Goal: Task Accomplishment & Management: Manage account settings

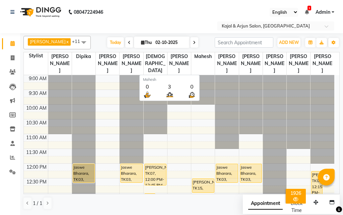
scroll to position [227, 0]
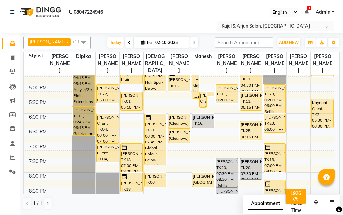
drag, startPoint x: 191, startPoint y: 44, endPoint x: 197, endPoint y: 34, distance: 11.1
click at [193, 44] on icon at bounding box center [194, 43] width 3 height 4
type input "03-10-2025"
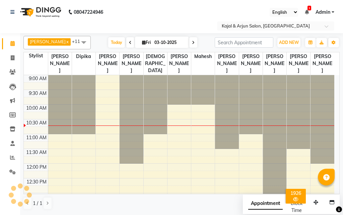
scroll to position [30, 0]
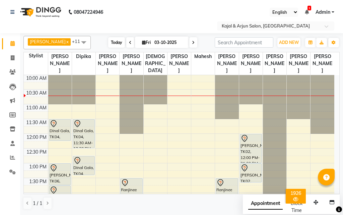
click at [116, 41] on span "Today" at bounding box center [116, 42] width 17 height 10
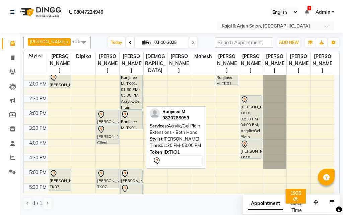
scroll to position [175, 0]
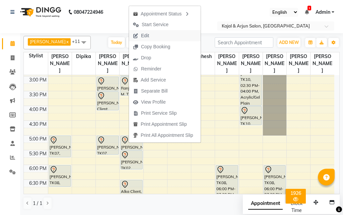
click at [142, 35] on span "Edit" at bounding box center [145, 35] width 8 height 7
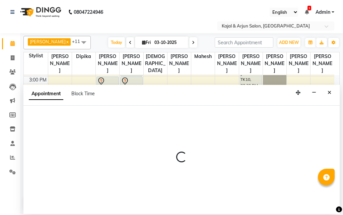
select select "tentative"
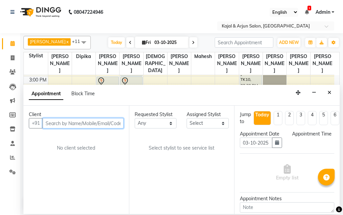
select select "720"
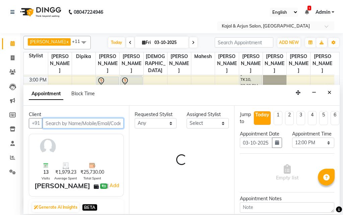
select select "6987"
select select "118"
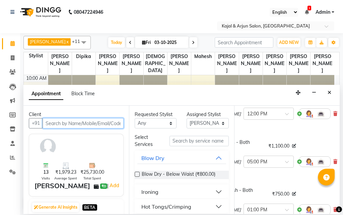
scroll to position [67, 46]
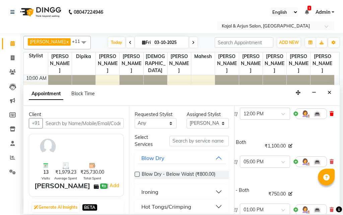
click at [329, 116] on icon at bounding box center [331, 113] width 4 height 5
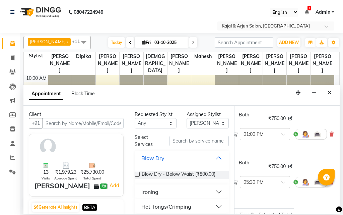
scroll to position [100, 46]
click at [329, 136] on icon at bounding box center [331, 134] width 4 height 5
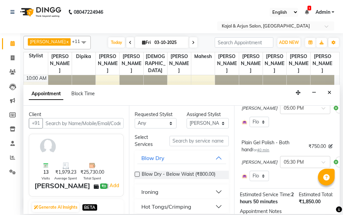
scroll to position [67, 0]
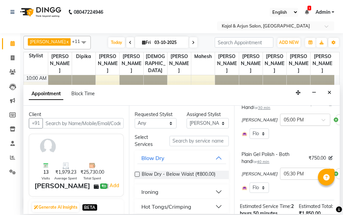
click at [284, 123] on input "text" at bounding box center [298, 119] width 29 height 7
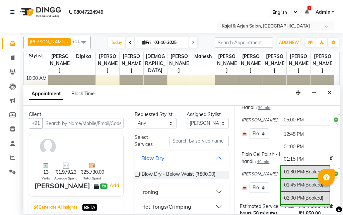
scroll to position [124, 0]
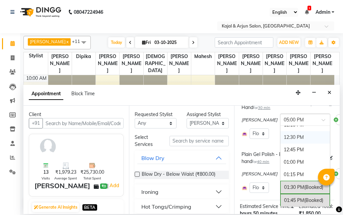
click at [280, 143] on div "12:30 PM" at bounding box center [305, 137] width 50 height 12
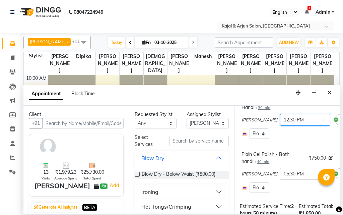
click at [284, 176] on input "text" at bounding box center [298, 172] width 29 height 7
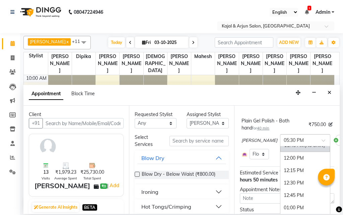
scroll to position [115, 0]
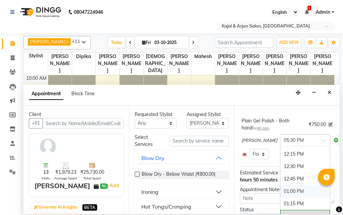
click at [280, 195] on div "01:00 PM" at bounding box center [305, 191] width 50 height 12
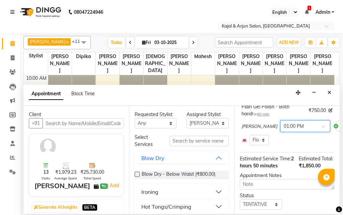
scroll to position [54, 0]
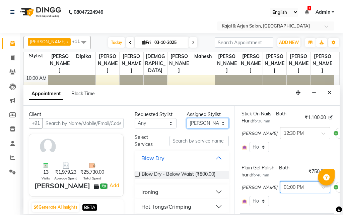
click at [206, 124] on select "Select Arjun Sir [PERSON_NAME] [PERSON_NAME] [PERSON_NAME] [PERSON_NAME] [PERSO…" at bounding box center [208, 123] width 42 height 10
select select "72745"
click at [187, 118] on select "Select Arjun Sir [PERSON_NAME] [PERSON_NAME] [PERSON_NAME] [PERSON_NAME] [PERSO…" at bounding box center [208, 123] width 42 height 10
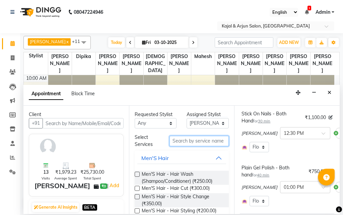
click at [192, 140] on input "text" at bounding box center [199, 141] width 60 height 10
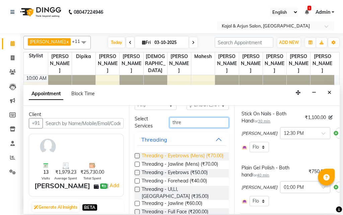
scroll to position [38, 0]
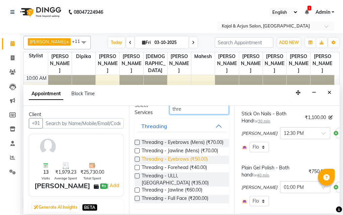
type input "thre"
click at [186, 164] on span "Threading - Eyebrows (₹50.00)" at bounding box center [175, 159] width 66 height 8
checkbox input "false"
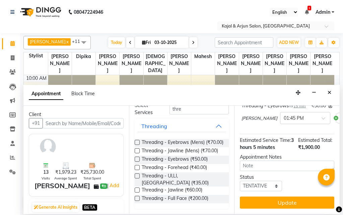
scroll to position [154, 0]
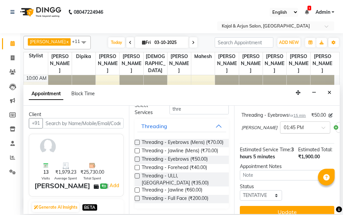
click at [285, 133] on div "× 01:45 PM" at bounding box center [305, 127] width 50 height 12
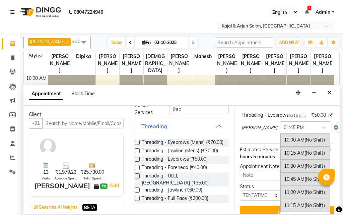
scroll to position [190, 0]
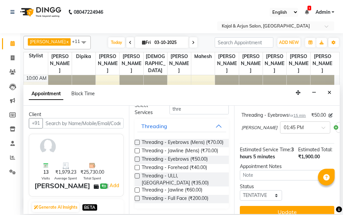
click at [291, 105] on div "Select Room Floor" at bounding box center [286, 100] width 91 height 10
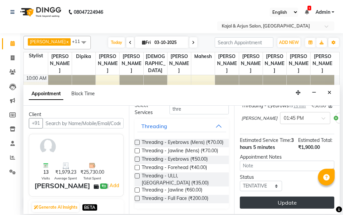
scroll to position [193, 0]
click at [281, 196] on button "Update" at bounding box center [287, 202] width 94 height 12
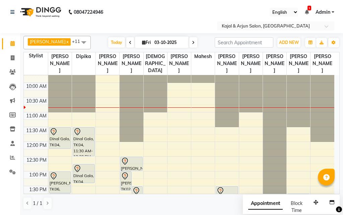
scroll to position [33, 0]
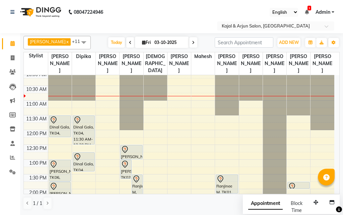
click at [156, 7] on nav "08047224946 Select Location × Kajal & Arjun Salon, Lokhandwala English ENGLISH …" at bounding box center [171, 16] width 343 height 33
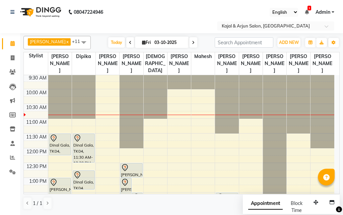
scroll to position [0, 0]
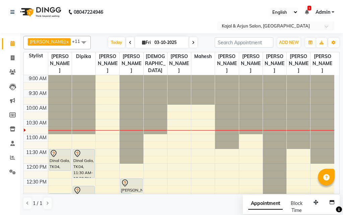
click at [192, 43] on icon at bounding box center [193, 43] width 3 height 4
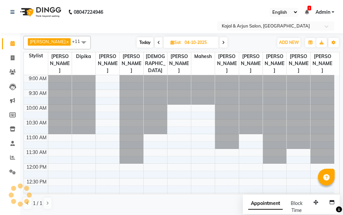
scroll to position [30, 0]
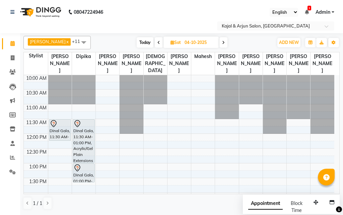
click at [219, 44] on span at bounding box center [223, 42] width 8 height 10
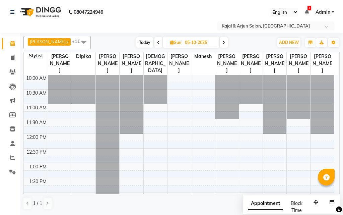
click at [223, 44] on icon at bounding box center [223, 43] width 3 height 4
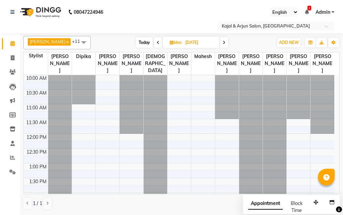
click at [223, 44] on icon at bounding box center [224, 43] width 3 height 4
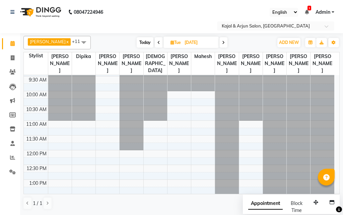
scroll to position [0, 0]
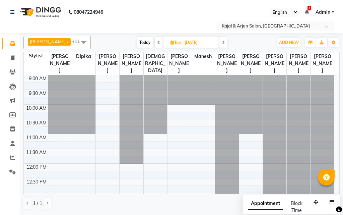
click at [157, 43] on icon at bounding box center [158, 43] width 3 height 4
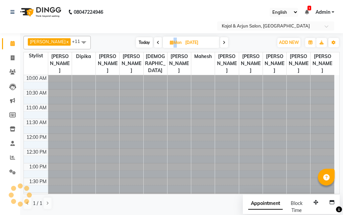
click at [157, 43] on icon at bounding box center [158, 43] width 3 height 4
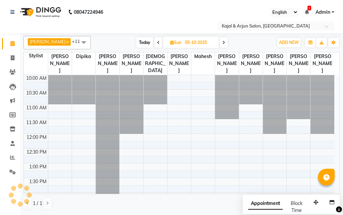
click at [145, 41] on span "Today" at bounding box center [144, 42] width 17 height 10
type input "03-10-2025"
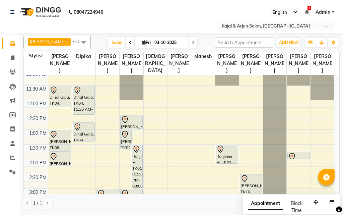
scroll to position [97, 0]
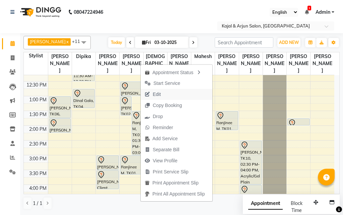
click at [157, 91] on span "Edit" at bounding box center [157, 94] width 8 height 7
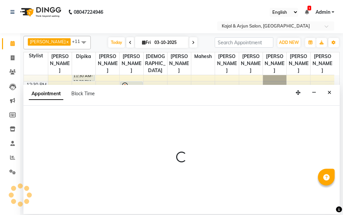
select select "tentative"
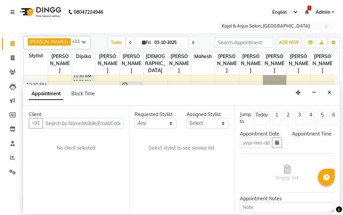
type input "03-10-2025"
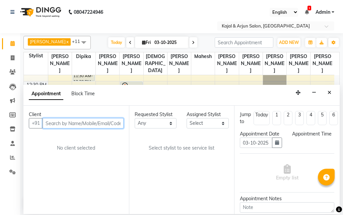
select select "810"
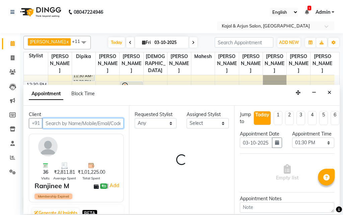
select select "6987"
select select "118"
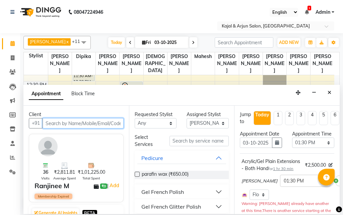
scroll to position [30, 0]
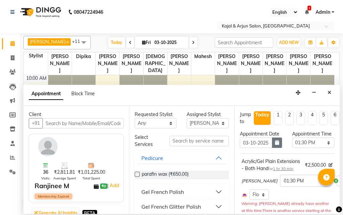
click at [275, 145] on icon "button" at bounding box center [277, 142] width 4 height 5
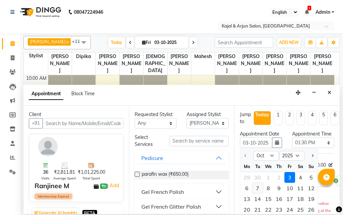
click at [258, 193] on div "7" at bounding box center [257, 187] width 11 height 11
type input "[DATE]"
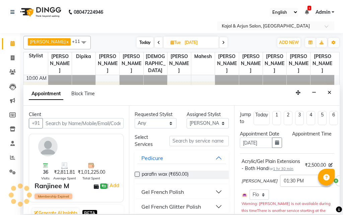
select select "810"
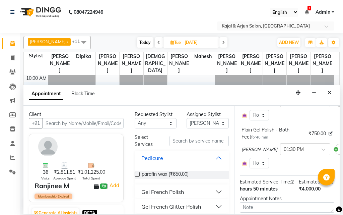
scroll to position [134, 0]
click at [192, 123] on select "Select Arjun Sir [PERSON_NAME] [PERSON_NAME] [PERSON_NAME] [PERSON_NAME] [PERSO…" at bounding box center [208, 123] width 42 height 10
select select "6990"
click at [187, 118] on select "Select Arjun Sir [PERSON_NAME] [PERSON_NAME] [PERSON_NAME] [PERSON_NAME] [PERSO…" at bounding box center [208, 123] width 42 height 10
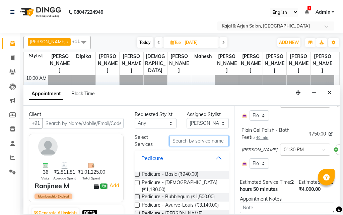
click at [179, 138] on input "text" at bounding box center [199, 141] width 60 height 10
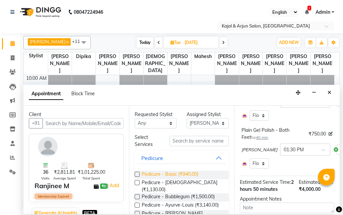
click at [182, 170] on span "Pedicure - Basic (₹940.00)" at bounding box center [170, 174] width 57 height 8
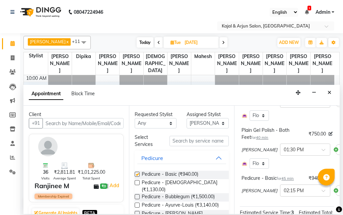
checkbox input "false"
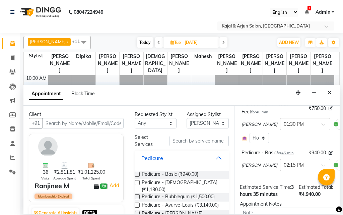
scroll to position [194, 0]
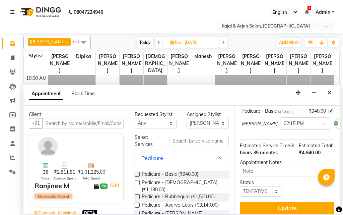
click at [284, 126] on input "text" at bounding box center [298, 122] width 29 height 7
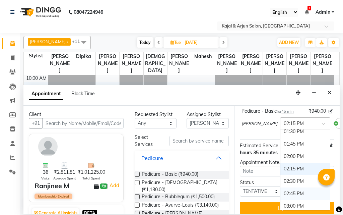
scroll to position [180, 0]
click at [280, 138] on div "01:30 PM" at bounding box center [305, 132] width 50 height 12
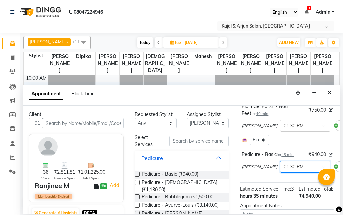
scroll to position [134, 0]
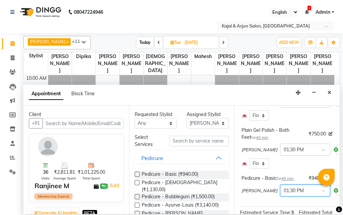
click at [284, 152] on input "text" at bounding box center [298, 148] width 29 height 7
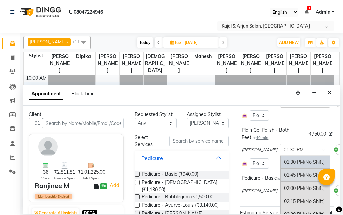
scroll to position [216, 0]
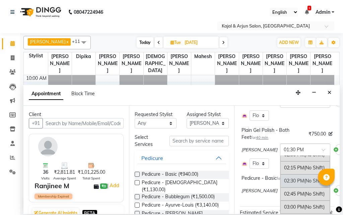
click at [280, 187] on div "02:30 PM (No Shift)" at bounding box center [305, 180] width 50 height 13
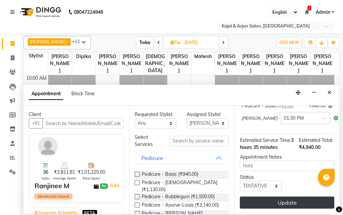
scroll to position [234, 0]
click at [302, 201] on button "Update" at bounding box center [287, 202] width 94 height 12
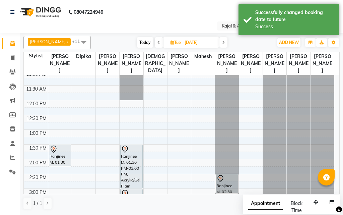
scroll to position [97, 0]
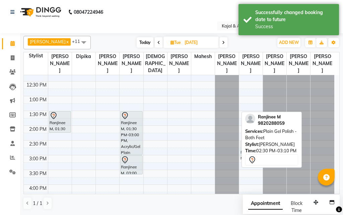
drag, startPoint x: 224, startPoint y: 152, endPoint x: 245, endPoint y: 150, distance: 21.5
click at [245, 150] on div "Himanshu Patel x Umesh x Kajal Mam x Rupa Kashyap x Taj Ahamad x Priyanka Navna…" at bounding box center [181, 122] width 316 height 179
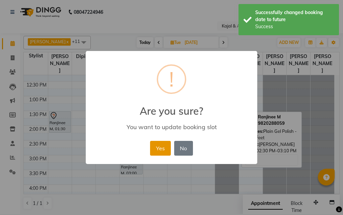
click at [159, 150] on button "Yes" at bounding box center [160, 148] width 20 height 15
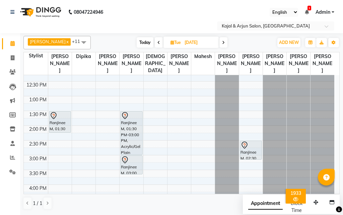
click at [170, 9] on nav "08047224946 Select Location × Kajal & Arjun Salon, Lokhandwala English ENGLISH …" at bounding box center [171, 16] width 343 height 33
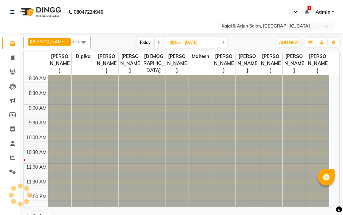
select select "en"
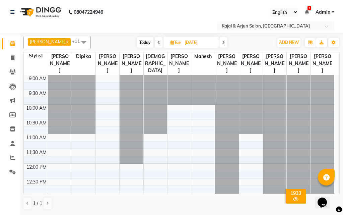
click at [140, 44] on span "Today" at bounding box center [145, 42] width 17 height 10
type input "03-10-2025"
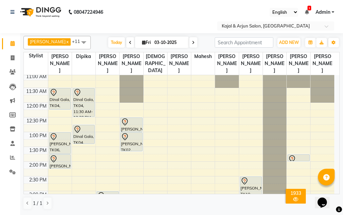
scroll to position [47, 0]
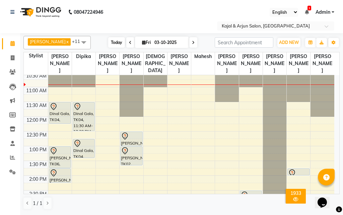
click at [114, 43] on span "Today" at bounding box center [116, 42] width 17 height 10
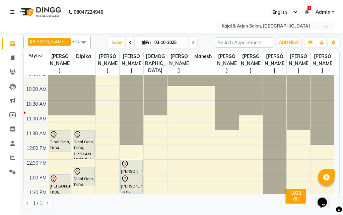
scroll to position [33, 0]
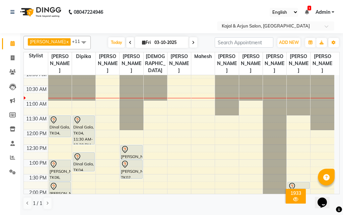
click at [80, 43] on span at bounding box center [83, 42] width 13 height 13
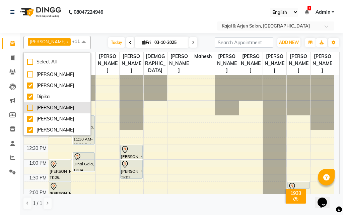
click at [38, 107] on div "[PERSON_NAME]" at bounding box center [57, 107] width 60 height 7
checkbox input "true"
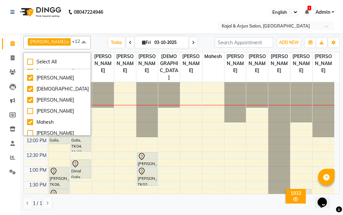
scroll to position [67, 0]
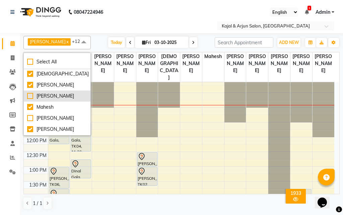
click at [48, 97] on div "[PERSON_NAME]" at bounding box center [57, 95] width 60 height 7
checkbox input "true"
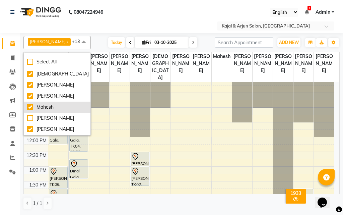
scroll to position [100, 0]
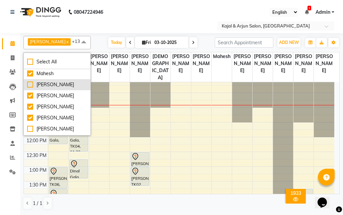
click at [50, 87] on div "[PERSON_NAME]" at bounding box center [57, 84] width 60 height 7
checkbox input "true"
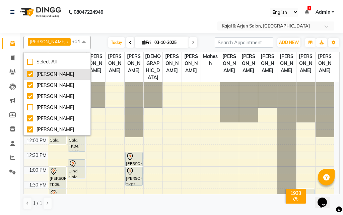
scroll to position [134, 0]
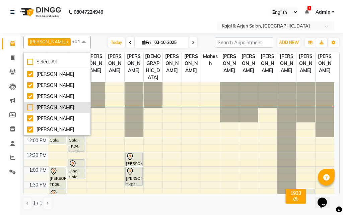
click at [50, 104] on div "[PERSON_NAME]" at bounding box center [57, 107] width 60 height 7
checkbox input "true"
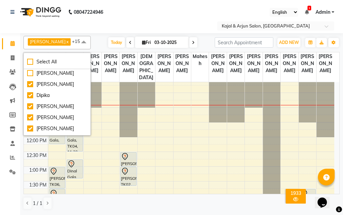
scroll to position [0, 0]
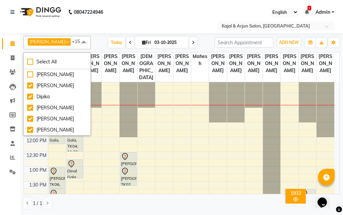
click at [104, 24] on div "Select Location × Kajal & Arjun Salon, Lokhandwala" at bounding box center [171, 25] width 332 height 9
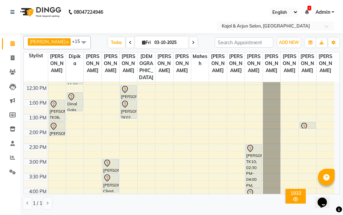
scroll to position [67, 0]
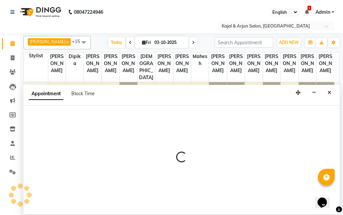
select select "25958"
select select "720"
select select "tentative"
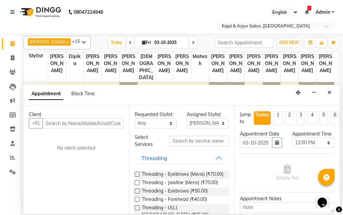
click at [74, 123] on input "text" at bounding box center [83, 123] width 81 height 10
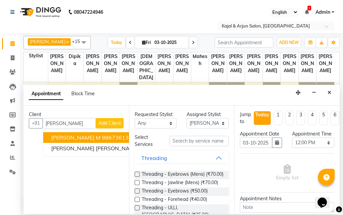
click at [102, 138] on ngb-highlight "9867361356" at bounding box center [118, 137] width 33 height 7
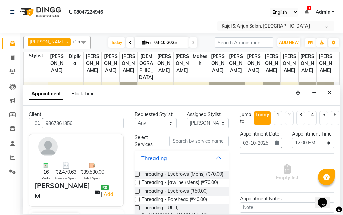
type input "9867361356"
click at [182, 142] on input "text" at bounding box center [199, 141] width 60 height 10
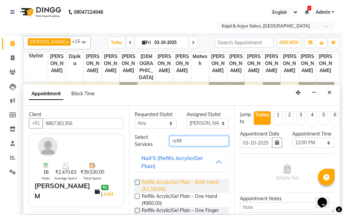
type input "refill"
click at [166, 181] on span "Refills Acrylic/Gel Plain - Both Hand (₹1,700.00)" at bounding box center [183, 185] width 82 height 14
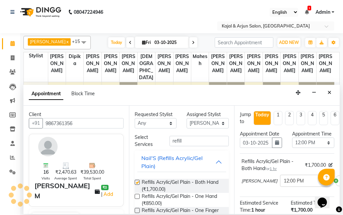
checkbox input "false"
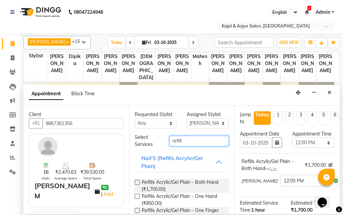
click at [190, 143] on input "refill" at bounding box center [199, 141] width 60 height 10
type input "r"
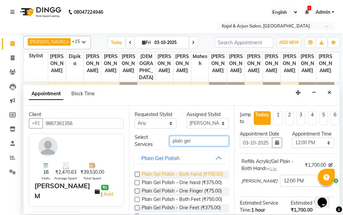
type input "plain gel"
click at [190, 177] on span "Plain Gel Polish - Both hand (₹750.00)" at bounding box center [182, 174] width 81 height 8
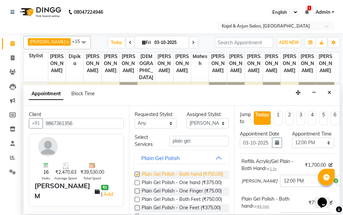
checkbox input "false"
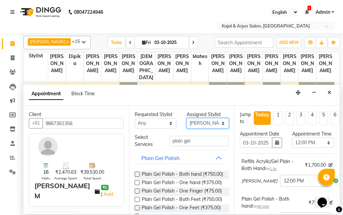
click at [203, 119] on select "Select Arjun Sir [PERSON_NAME] [PERSON_NAME] [PERSON_NAME] [PERSON_NAME] [PERSO…" at bounding box center [208, 123] width 42 height 10
select select "6990"
click at [187, 118] on select "Select Arjun Sir [PERSON_NAME] [PERSON_NAME] [PERSON_NAME] [PERSON_NAME] [PERSO…" at bounding box center [208, 123] width 42 height 10
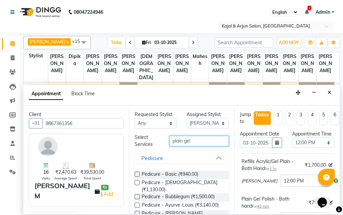
drag, startPoint x: 195, startPoint y: 144, endPoint x: 161, endPoint y: 143, distance: 33.5
click at [161, 143] on div "Select Services plain gel" at bounding box center [182, 141] width 104 height 14
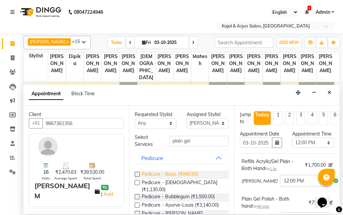
click at [167, 173] on span "Pedicure - Basic (₹940.00)" at bounding box center [170, 174] width 57 height 8
checkbox input "false"
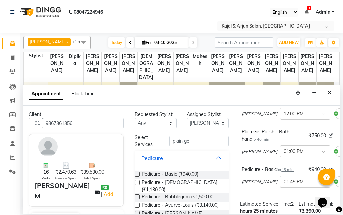
click at [284, 184] on input "text" at bounding box center [298, 180] width 29 height 7
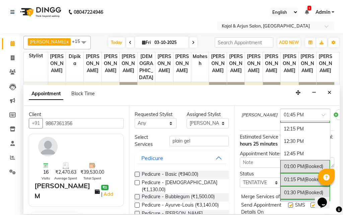
scroll to position [92, 0]
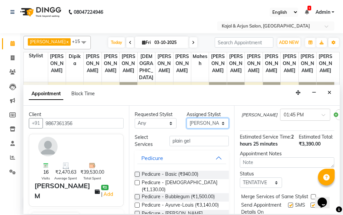
click at [203, 123] on select "Select Arjun Sir [PERSON_NAME] [PERSON_NAME] [PERSON_NAME] [PERSON_NAME] [PERSO…" at bounding box center [208, 123] width 42 height 10
select select "71885"
click at [187, 118] on select "Select Arjun Sir [PERSON_NAME] [PERSON_NAME] [PERSON_NAME] [PERSON_NAME] [PERSO…" at bounding box center [208, 123] width 42 height 10
click at [284, 118] on input "text" at bounding box center [298, 113] width 29 height 7
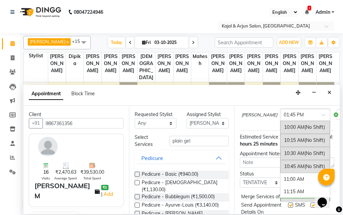
scroll to position [193, 0]
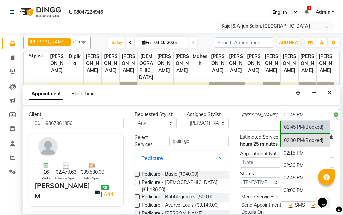
click at [246, 92] on div "Appointment Block Time" at bounding box center [181, 95] width 316 height 21
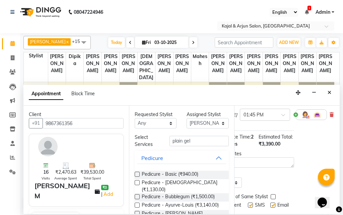
scroll to position [134, 44]
click at [329, 117] on icon at bounding box center [331, 114] width 4 height 5
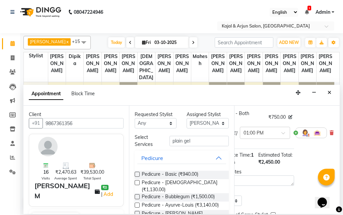
scroll to position [100, 44]
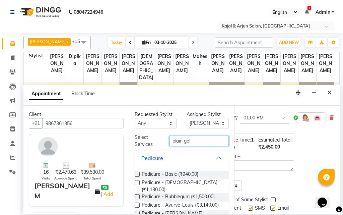
click at [195, 140] on input "plain gel" at bounding box center [199, 141] width 60 height 10
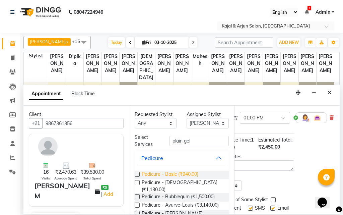
click at [188, 175] on span "Pedicure - Basic (₹940.00)" at bounding box center [170, 174] width 57 height 8
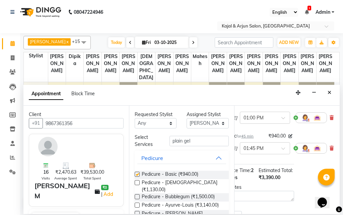
checkbox input "false"
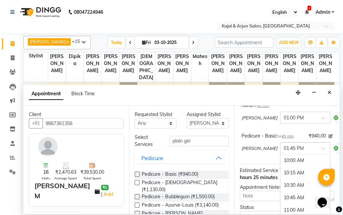
click at [284, 151] on input "text" at bounding box center [298, 147] width 29 height 7
click at [280, 180] on div "12:00 PM" at bounding box center [305, 174] width 50 height 12
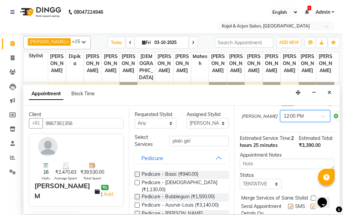
scroll to position [192, 0]
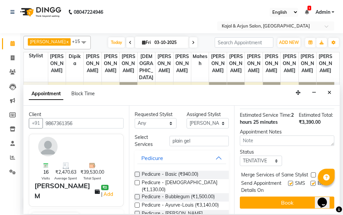
click at [310, 180] on label at bounding box center [312, 182] width 5 height 5
click at [310, 181] on input "checkbox" at bounding box center [312, 183] width 4 height 4
checkbox input "false"
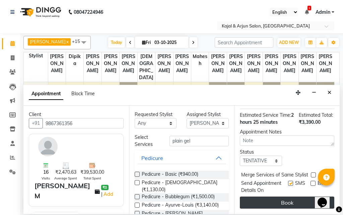
click at [301, 198] on button "Book" at bounding box center [287, 202] width 94 height 12
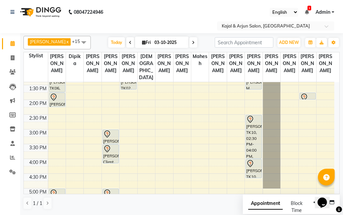
scroll to position [145, 0]
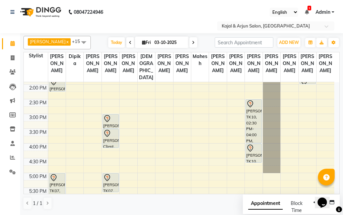
click at [50, 123] on div "9:00 AM 9:30 AM 10:00 AM 10:30 AM 11:00 AM 11:30 AM 12:00 PM 12:30 PM 1:00 PM 1…" at bounding box center [179, 143] width 310 height 412
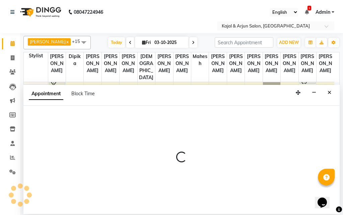
select select "6990"
select select "885"
select select "tentative"
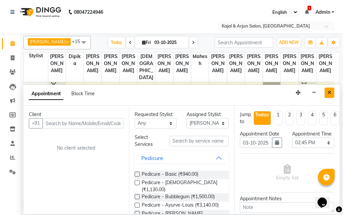
click at [329, 91] on icon "Close" at bounding box center [329, 92] width 4 height 5
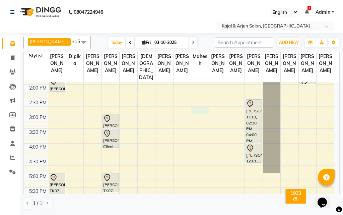
click at [197, 125] on div "9:00 AM 9:30 AM 10:00 AM 10:30 AM 11:00 AM 11:30 AM 12:00 PM 12:30 PM 1:00 PM 1…" at bounding box center [179, 143] width 310 height 412
select select "45493"
select select "885"
select select "tentative"
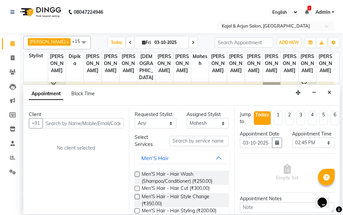
click at [83, 121] on input "text" at bounding box center [83, 123] width 81 height 10
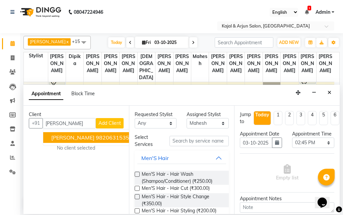
click at [104, 137] on ngb-highlight "9820631535" at bounding box center [112, 137] width 33 height 7
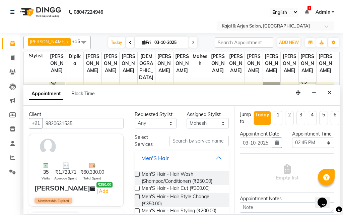
type input "9820631535"
click at [187, 143] on input "text" at bounding box center [199, 141] width 60 height 10
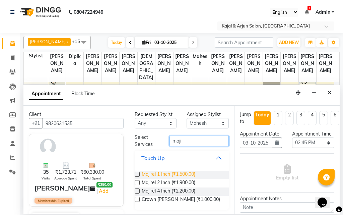
type input "maji"
click at [176, 173] on span "Majirel 1 Inch (₹1,500.00)" at bounding box center [169, 174] width 54 height 8
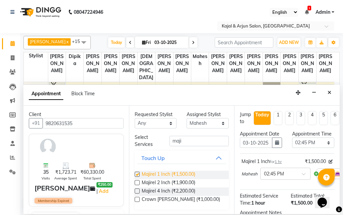
checkbox input "false"
click at [189, 124] on select "Select Arjun Sir [PERSON_NAME] [PERSON_NAME] [PERSON_NAME] [PERSON_NAME] [PERSO…" at bounding box center [208, 123] width 42 height 10
select select "6990"
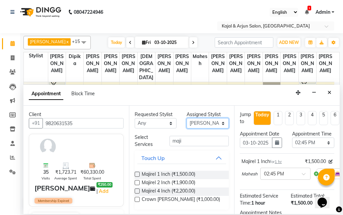
click at [187, 118] on select "Select Arjun Sir [PERSON_NAME] [PERSON_NAME] [PERSON_NAME] [PERSON_NAME] [PERSO…" at bounding box center [208, 123] width 42 height 10
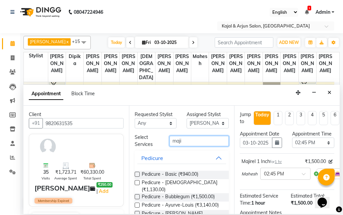
click at [180, 142] on input "maji" at bounding box center [199, 141] width 60 height 10
type input "m"
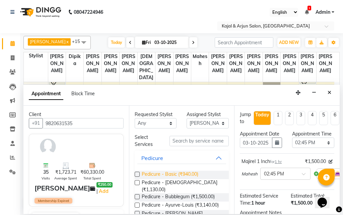
click at [175, 172] on span "Pedicure - Basic (₹940.00)" at bounding box center [170, 174] width 57 height 8
checkbox input "false"
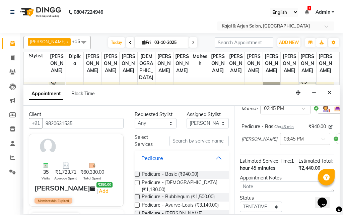
scroll to position [67, 0]
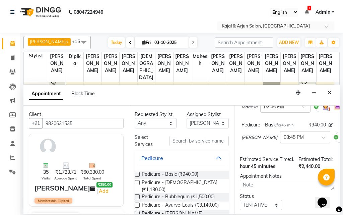
click at [284, 140] on input "text" at bounding box center [298, 136] width 29 height 7
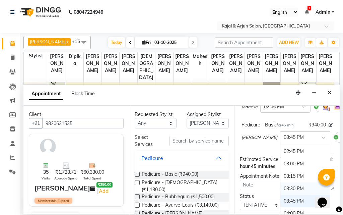
scroll to position [226, 0]
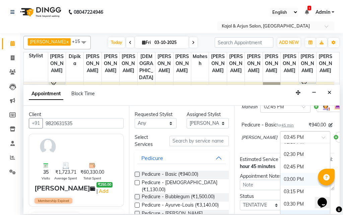
click at [280, 184] on div "03:00 PM" at bounding box center [305, 179] width 50 height 12
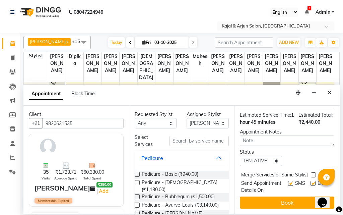
scroll to position [137, 0]
click at [310, 180] on label at bounding box center [312, 182] width 5 height 5
click at [310, 181] on input "checkbox" at bounding box center [312, 183] width 4 height 4
checkbox input "false"
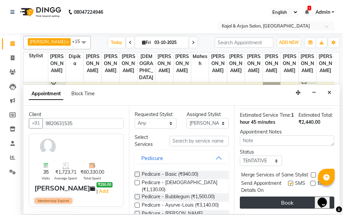
click at [299, 200] on button "Book" at bounding box center [287, 202] width 94 height 12
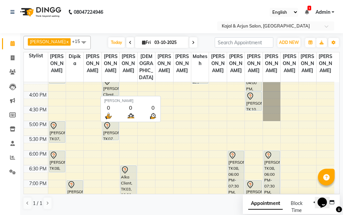
scroll to position [189, 0]
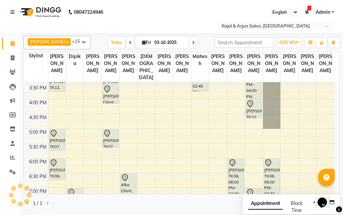
click at [193, 45] on span at bounding box center [193, 42] width 8 height 10
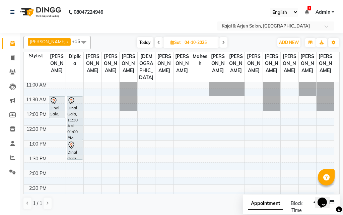
scroll to position [67, 0]
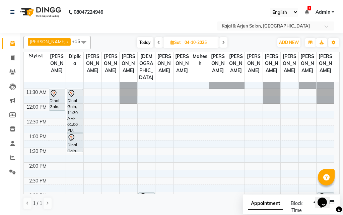
click at [155, 42] on span at bounding box center [159, 42] width 8 height 10
type input "03-10-2025"
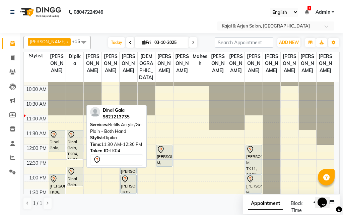
scroll to position [59, 0]
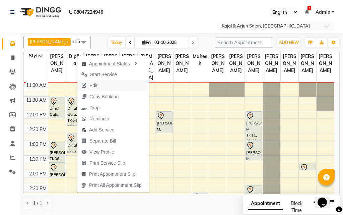
click at [93, 85] on span "Edit" at bounding box center [93, 85] width 8 height 7
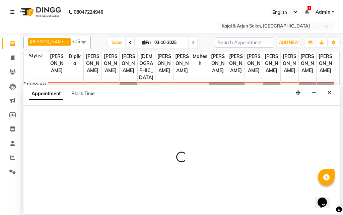
select select "690"
select select "tentative"
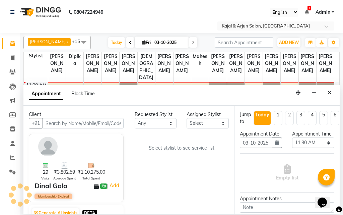
select select "6989"
select select "118"
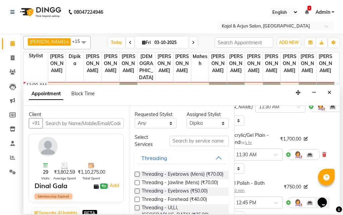
scroll to position [67, 46]
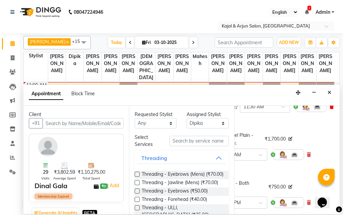
click at [329, 109] on icon at bounding box center [331, 106] width 4 height 5
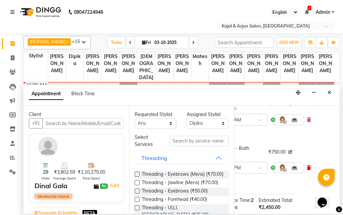
click at [307, 170] on icon at bounding box center [309, 167] width 4 height 5
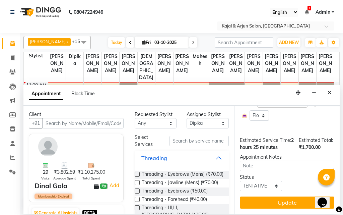
scroll to position [104, 0]
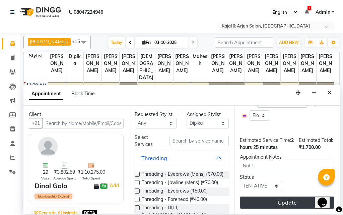
click at [282, 197] on button "Update" at bounding box center [287, 202] width 94 height 12
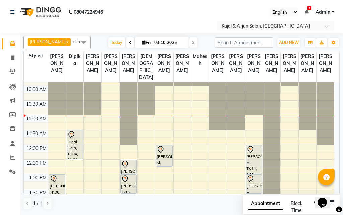
scroll to position [59, 0]
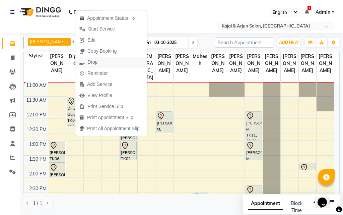
click at [90, 64] on span "Drop" at bounding box center [92, 62] width 10 height 7
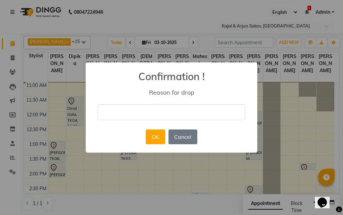
click at [136, 110] on input "text" at bounding box center [171, 112] width 147 height 16
type input "[PERSON_NAME]"
click at [152, 139] on button "OK" at bounding box center [155, 136] width 19 height 15
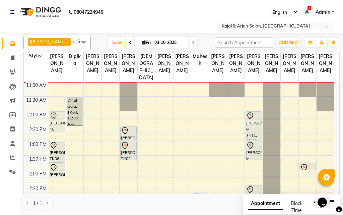
drag, startPoint x: 165, startPoint y: 135, endPoint x: 57, endPoint y: 134, distance: 107.5
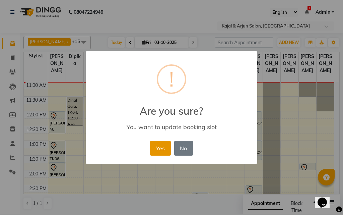
click at [152, 146] on button "Yes" at bounding box center [160, 148] width 20 height 15
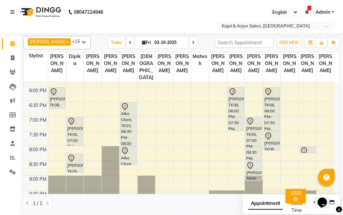
scroll to position [227, 0]
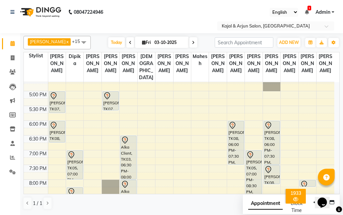
click at [81, 43] on span at bounding box center [83, 42] width 13 height 13
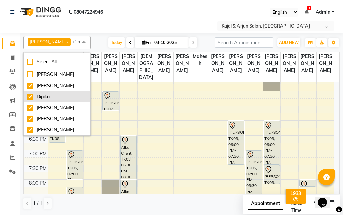
click at [67, 95] on div "Dipika" at bounding box center [57, 96] width 60 height 7
checkbox input "false"
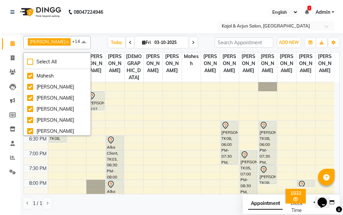
scroll to position [136, 0]
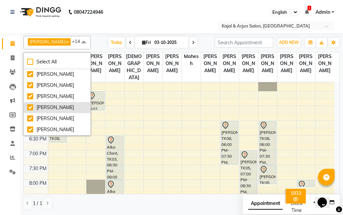
click at [49, 104] on div "[PERSON_NAME]" at bounding box center [57, 107] width 60 height 7
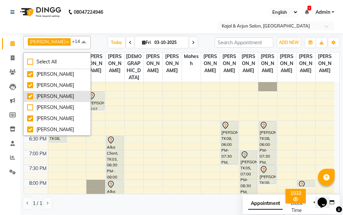
checkbox input "false"
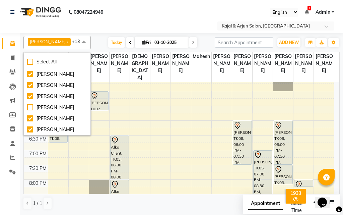
click at [80, 41] on span at bounding box center [83, 42] width 13 height 13
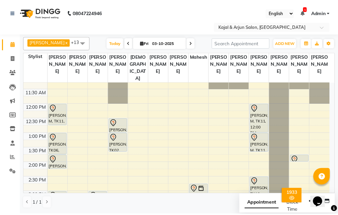
scroll to position [33, 0]
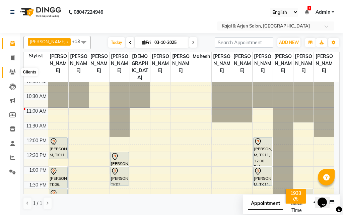
click at [14, 69] on icon at bounding box center [12, 71] width 6 height 5
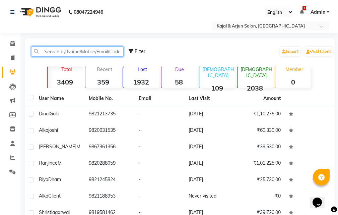
click at [53, 53] on input "text" at bounding box center [77, 51] width 92 height 10
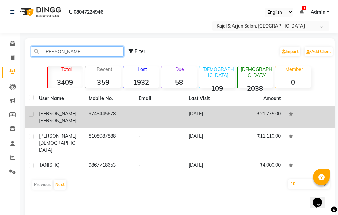
type input "tanish"
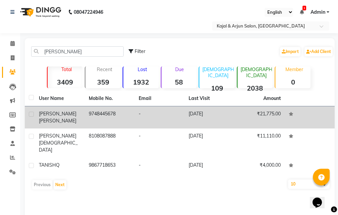
click at [59, 118] on span "jhunjhunwala" at bounding box center [58, 121] width 38 height 6
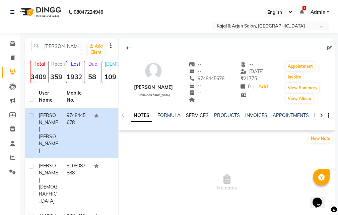
click at [191, 112] on link "SERVICES" at bounding box center [197, 115] width 23 height 6
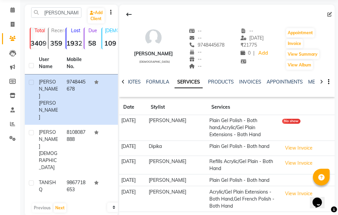
scroll to position [59, 0]
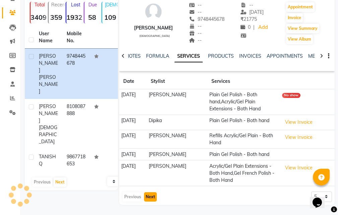
click at [147, 197] on button "Next" at bounding box center [150, 196] width 13 height 9
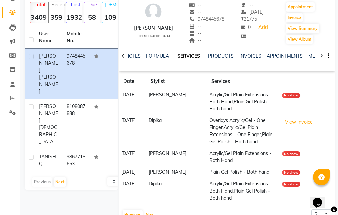
scroll to position [77, 0]
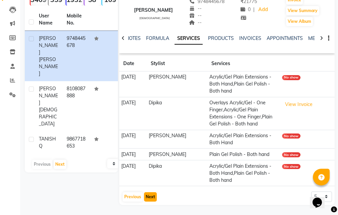
click at [152, 193] on button "Next" at bounding box center [150, 196] width 13 height 9
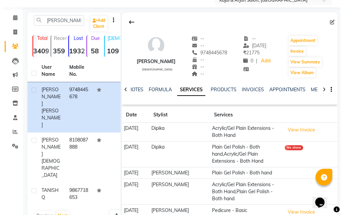
scroll to position [0, 0]
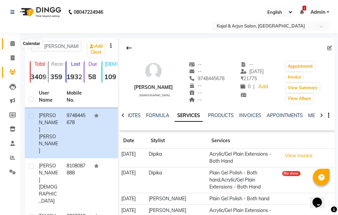
click at [14, 45] on icon at bounding box center [12, 43] width 4 height 5
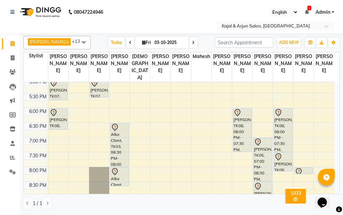
scroll to position [234, 0]
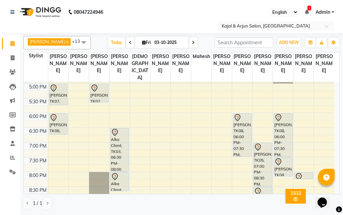
click at [114, 36] on div "Himanshu Patel x Umesh x Kajal Mam x Rupa Kashyap x Taj Ahamad x Priyanka Navna…" at bounding box center [181, 42] width 316 height 13
click at [111, 41] on span "Today" at bounding box center [116, 42] width 17 height 10
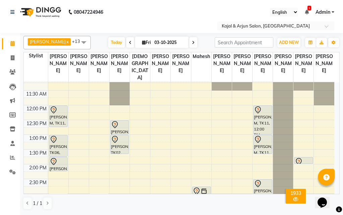
scroll to position [59, 0]
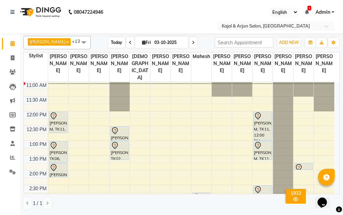
click at [114, 45] on span "Today" at bounding box center [116, 42] width 17 height 10
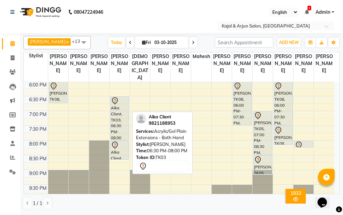
scroll to position [266, 0]
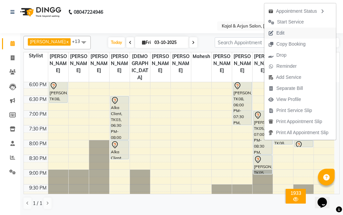
click at [277, 33] on span "Edit" at bounding box center [280, 32] width 8 height 7
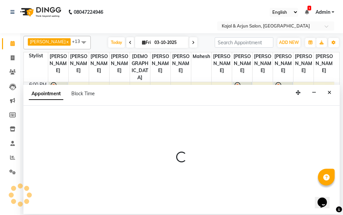
select select "tentative"
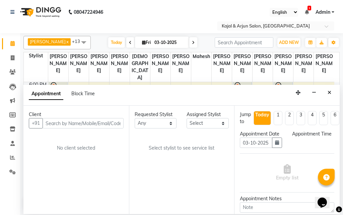
select select "1140"
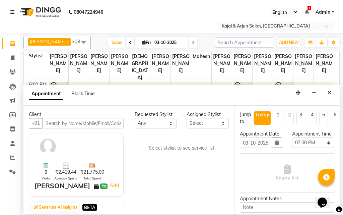
scroll to position [59, 0]
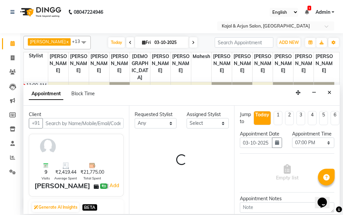
select select "25958"
select select "118"
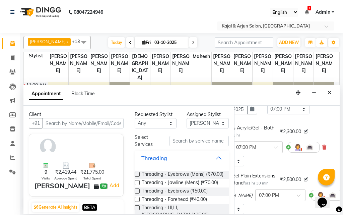
scroll to position [33, 43]
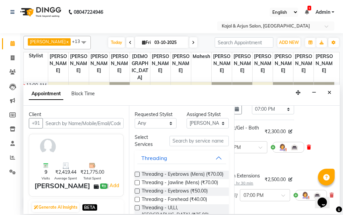
click at [307, 149] on icon at bounding box center [309, 147] width 4 height 5
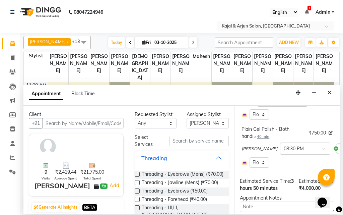
scroll to position [134, 25]
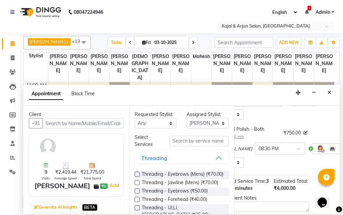
click at [324, 103] on icon at bounding box center [324, 100] width 4 height 5
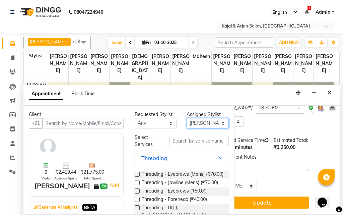
click at [195, 121] on select "Select Arjun Sir [PERSON_NAME] [PERSON_NAME] [PERSON_NAME] [PERSON_NAME] [PERSO…" at bounding box center [208, 123] width 42 height 10
select select "89912"
click at [187, 118] on select "Select Arjun Sir [PERSON_NAME] [PERSON_NAME] [PERSON_NAME] [PERSON_NAME] [PERSO…" at bounding box center [208, 123] width 42 height 10
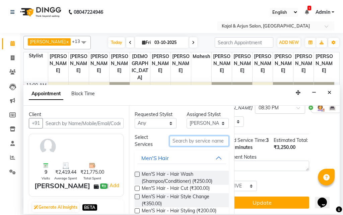
click at [182, 139] on input "text" at bounding box center [199, 141] width 60 height 10
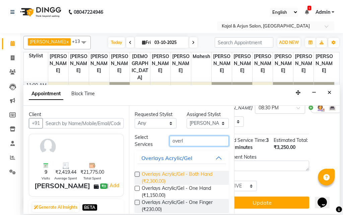
type input "overl"
click at [176, 172] on span "Overlays Acrylic/Gel - Both Hand (₹2,300.00)" at bounding box center [183, 177] width 82 height 14
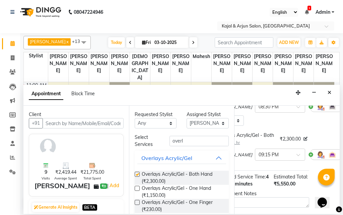
checkbox input "false"
click at [189, 142] on input "overl" at bounding box center [199, 141] width 60 height 10
type input "o"
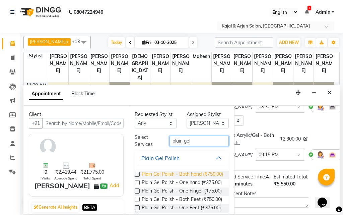
type input "plain gel"
click at [179, 175] on span "Plain Gel Polish - Both hand (₹750.00)" at bounding box center [182, 174] width 81 height 8
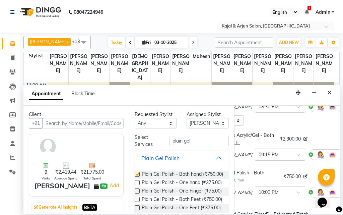
checkbox input "false"
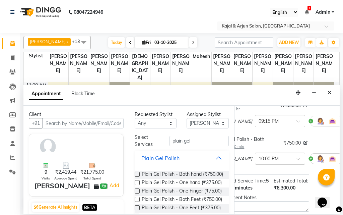
click at [269, 191] on div "Estimated Service Time: 5 hours 30 minutes" at bounding box center [244, 184] width 59 height 14
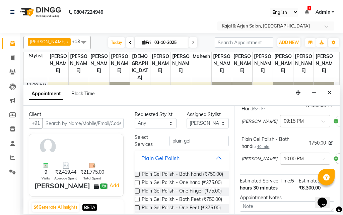
click at [284, 124] on input "text" at bounding box center [298, 120] width 29 height 7
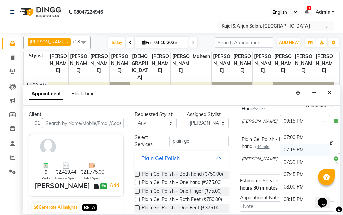
scroll to position [427, 0]
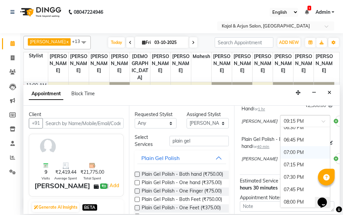
click at [280, 158] on div "07:00 PM" at bounding box center [305, 152] width 50 height 12
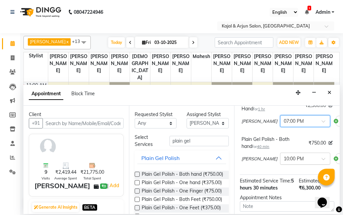
click at [284, 161] on input "text" at bounding box center [298, 157] width 29 height 7
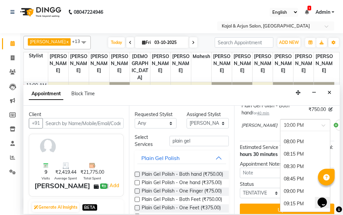
scroll to position [494, 0]
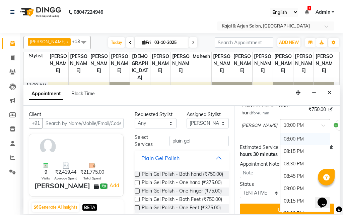
click at [280, 145] on div "08:00 PM" at bounding box center [305, 139] width 50 height 12
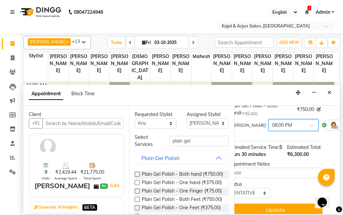
scroll to position [167, 12]
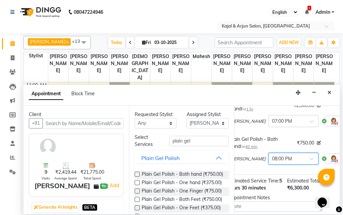
click at [324, 126] on div at bounding box center [339, 121] width 31 height 11
click at [329, 125] on img at bounding box center [333, 121] width 8 height 8
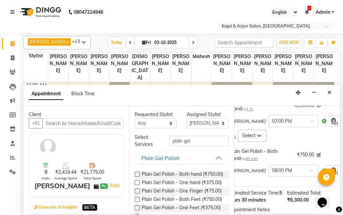
click at [256, 142] on span at bounding box center [258, 136] width 13 height 13
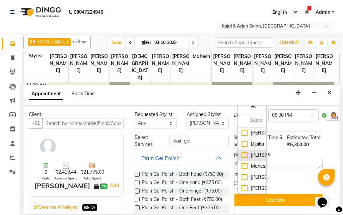
scroll to position [234, 12]
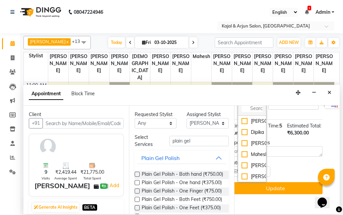
click at [256, 112] on input "multiselect-search" at bounding box center [251, 108] width 21 height 7
click at [254, 147] on div "[PERSON_NAME]" at bounding box center [251, 143] width 21 height 7
checkbox input "true"
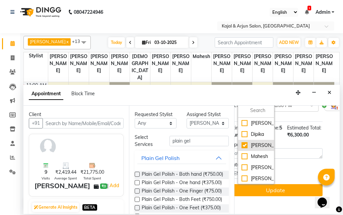
scroll to position [244, 12]
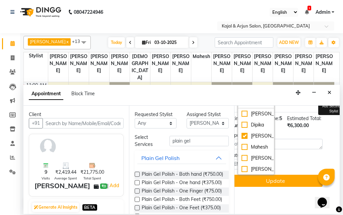
click at [329, 100] on img at bounding box center [333, 96] width 8 height 8
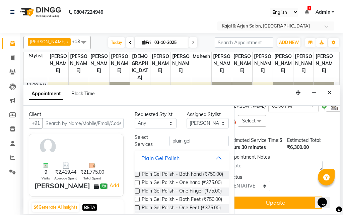
click at [329, 110] on img at bounding box center [333, 106] width 8 height 8
click at [256, 128] on span at bounding box center [258, 121] width 13 height 13
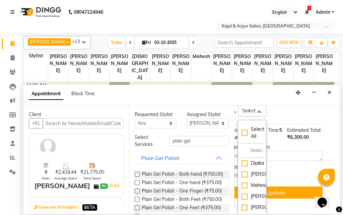
scroll to position [277, 12]
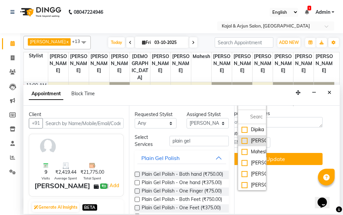
click at [253, 144] on div "[PERSON_NAME]" at bounding box center [251, 140] width 21 height 7
checkbox input "true"
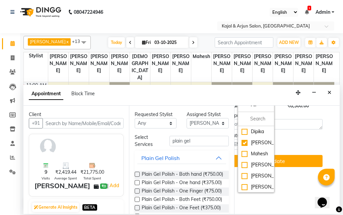
click at [312, 85] on div "Kajal Mam x Select All Dipika Kajal Mam Mahesh pratiksha bomble Priyanka Navnat…" at bounding box center [275, 78] width 91 height 14
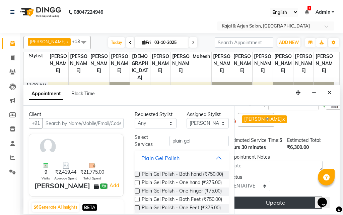
click at [279, 204] on button "Update" at bounding box center [275, 202] width 94 height 12
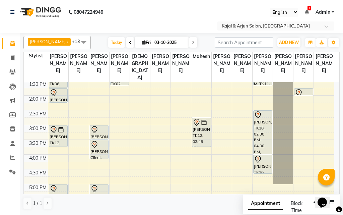
scroll to position [100, 0]
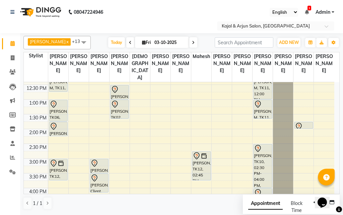
click at [236, 126] on div "9:00 AM 9:30 AM 10:00 AM 10:30 AM 11:00 AM 11:30 AM 12:00 PM 12:30 PM 1:00 PM 1…" at bounding box center [179, 188] width 310 height 412
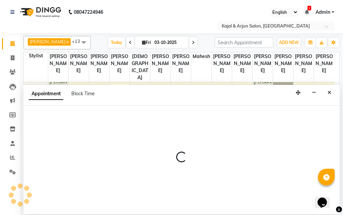
select select "57175"
select select "810"
select select "tentative"
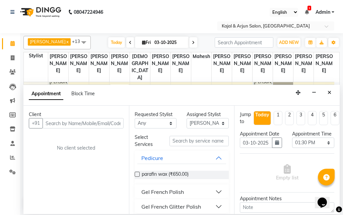
click at [78, 125] on input "text" at bounding box center [83, 123] width 81 height 10
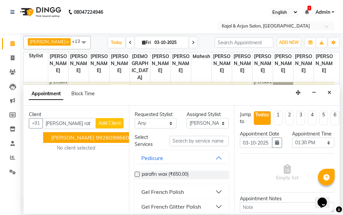
click at [96, 136] on ngb-highlight "9926099660" at bounding box center [112, 137] width 33 height 7
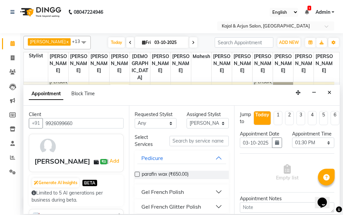
type input "9926099660"
click at [199, 144] on input "text" at bounding box center [199, 141] width 60 height 10
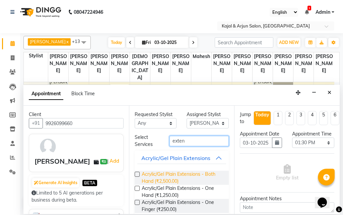
type input "exten"
click at [166, 178] on span "Acrylic/Gel Plain Extensions - Both Hand (₹2,500.00)" at bounding box center [183, 177] width 82 height 14
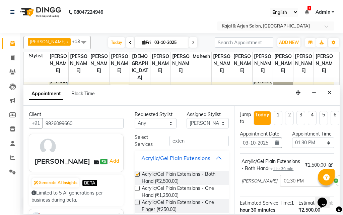
checkbox input "false"
click at [188, 139] on input "exten" at bounding box center [199, 141] width 60 height 10
type input "e"
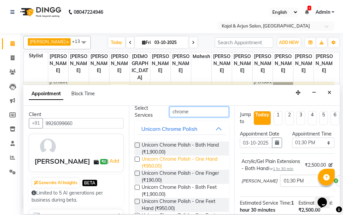
scroll to position [67, 0]
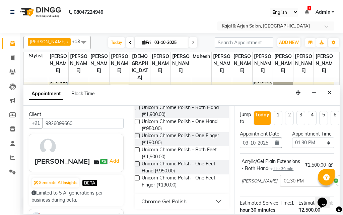
type input "chrome"
click at [172, 199] on div "Chrome Gel Polish" at bounding box center [163, 201] width 45 height 8
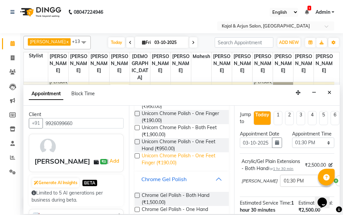
scroll to position [100, 0]
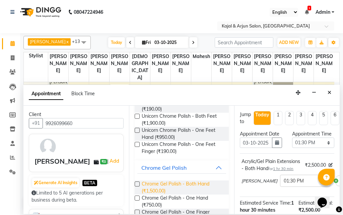
click at [176, 183] on span "Chrome Gel Polish - Both Hand (₹1,500.00)" at bounding box center [183, 187] width 82 height 14
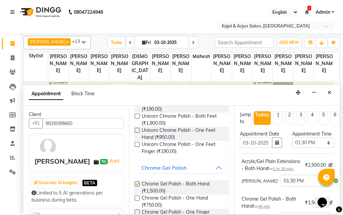
checkbox input "false"
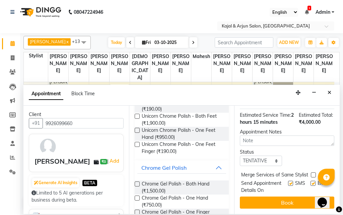
scroll to position [167, 0]
click at [310, 180] on label at bounding box center [312, 182] width 5 height 5
click at [310, 181] on input "checkbox" at bounding box center [312, 183] width 4 height 4
checkbox input "false"
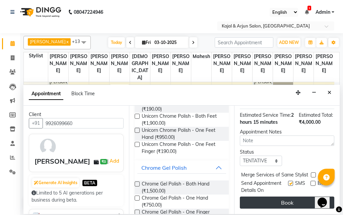
click at [299, 197] on button "Book" at bounding box center [287, 202] width 94 height 12
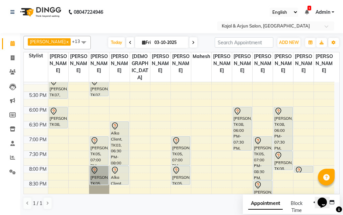
scroll to position [207, 0]
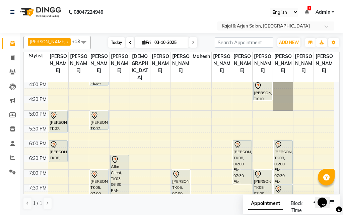
click at [116, 43] on span "Today" at bounding box center [116, 42] width 17 height 10
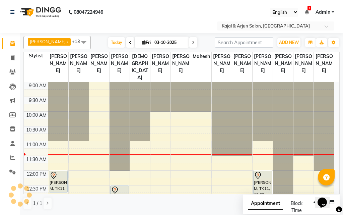
scroll to position [59, 0]
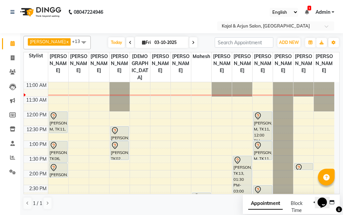
click at [192, 46] on span at bounding box center [193, 42] width 8 height 10
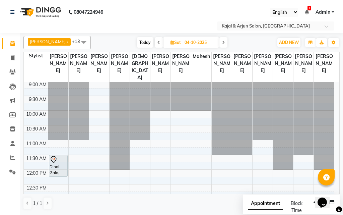
scroll to position [0, 0]
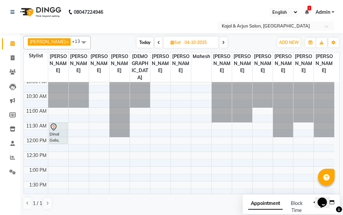
click at [157, 43] on icon at bounding box center [158, 43] width 3 height 4
type input "03-10-2025"
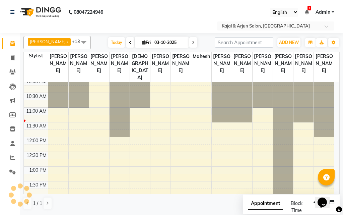
scroll to position [59, 0]
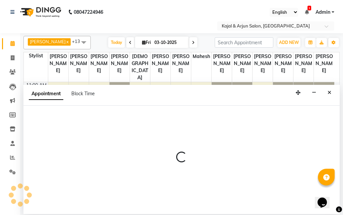
select select "71885"
select select "750"
select select "tentative"
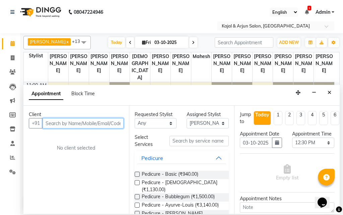
click at [88, 124] on input "text" at bounding box center [83, 123] width 81 height 10
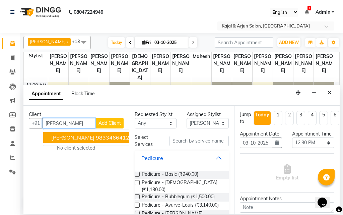
click at [93, 136] on span "[PERSON_NAME]" at bounding box center [72, 137] width 43 height 7
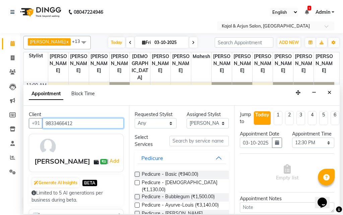
type input "9833466412"
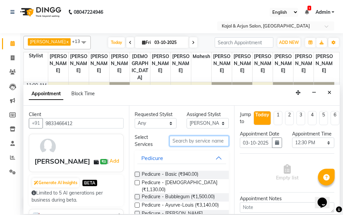
click at [174, 142] on input "text" at bounding box center [199, 141] width 60 height 10
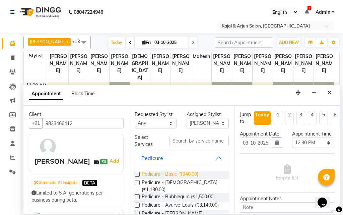
click at [174, 171] on span "Pedicure - Basic (₹940.00)" at bounding box center [170, 174] width 57 height 8
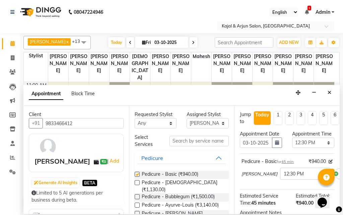
checkbox input "false"
click at [284, 176] on input "text" at bounding box center [298, 172] width 29 height 7
click at [281, 199] on div "12:00 PM" at bounding box center [305, 194] width 50 height 12
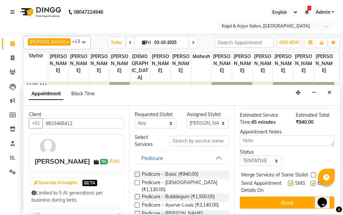
scroll to position [101, 0]
click at [310, 180] on label at bounding box center [312, 182] width 5 height 5
click at [310, 181] on input "checkbox" at bounding box center [312, 183] width 4 height 4
checkbox input "false"
click at [294, 196] on button "Book" at bounding box center [287, 202] width 94 height 12
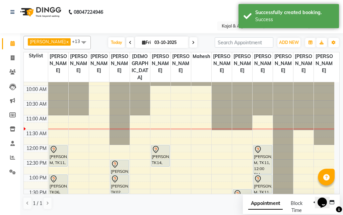
scroll to position [59, 0]
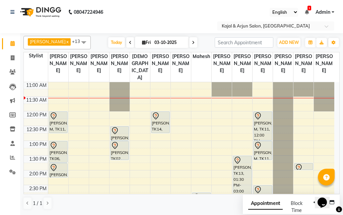
click at [127, 40] on span at bounding box center [130, 42] width 8 height 10
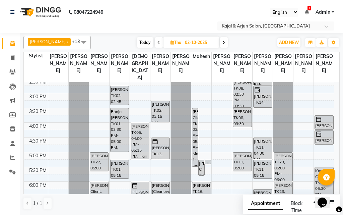
scroll to position [260, 0]
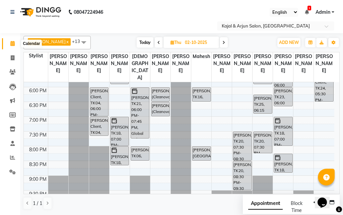
click at [13, 46] on icon at bounding box center [12, 43] width 4 height 5
click at [142, 42] on span "Today" at bounding box center [145, 42] width 17 height 10
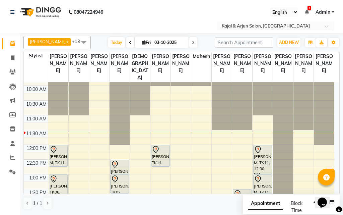
scroll to position [59, 0]
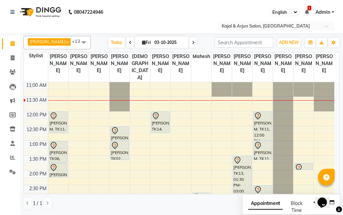
click at [126, 43] on span at bounding box center [130, 42] width 8 height 10
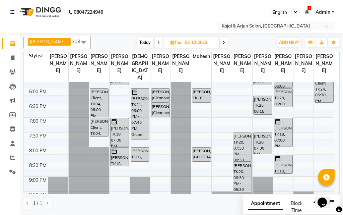
scroll to position [260, 0]
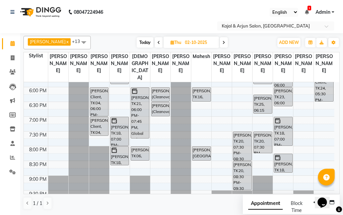
click at [222, 41] on icon at bounding box center [223, 43] width 3 height 4
type input "03-10-2025"
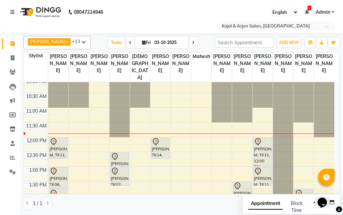
scroll to position [67, 0]
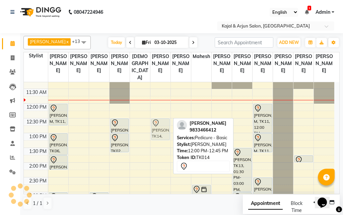
drag, startPoint x: 161, startPoint y: 122, endPoint x: 162, endPoint y: 135, distance: 13.4
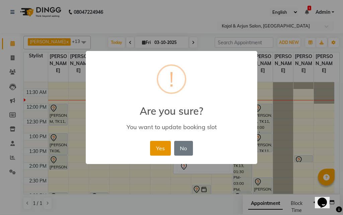
click at [158, 148] on button "Yes" at bounding box center [160, 148] width 20 height 15
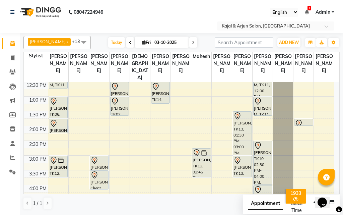
scroll to position [108, 0]
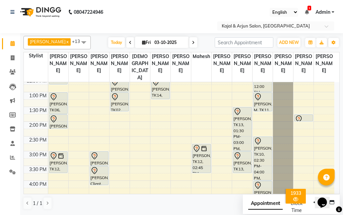
click at [319, 146] on div "9:00 AM 9:30 AM 10:00 AM 10:30 AM 11:00 AM 11:30 AM 12:00 PM 12:30 PM 1:00 PM 1…" at bounding box center [179, 180] width 310 height 412
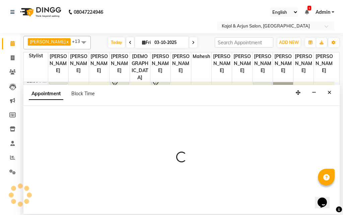
select select "13660"
select select "870"
select select "tentative"
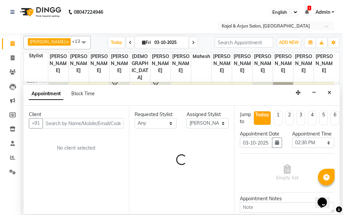
click at [75, 124] on input "text" at bounding box center [83, 123] width 81 height 10
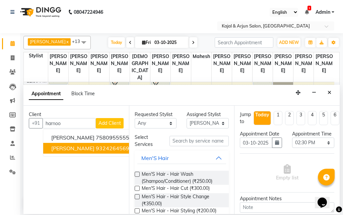
click at [96, 149] on ngb-highlight "9324264569" at bounding box center [112, 148] width 33 height 7
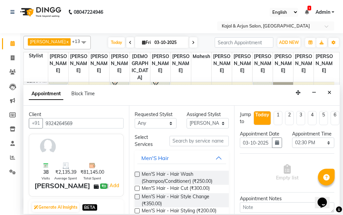
type input "9324264569"
click at [173, 143] on input "text" at bounding box center [199, 141] width 60 height 10
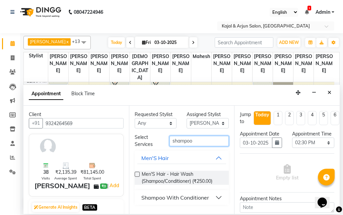
type input "shampoo"
click at [148, 198] on div "Shampoo With Conditioner" at bounding box center [175, 197] width 68 height 8
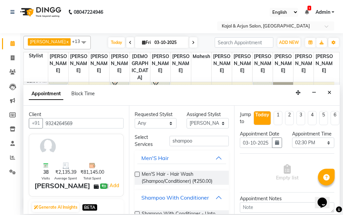
scroll to position [33, 0]
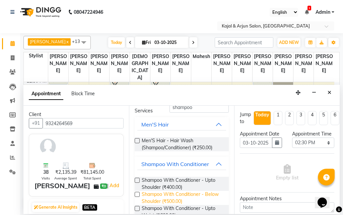
click at [158, 198] on span "Shampoo With Conditioner - Below Shoulder (₹500.00)" at bounding box center [183, 198] width 82 height 14
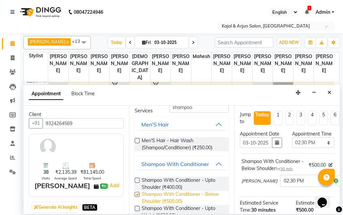
checkbox input "false"
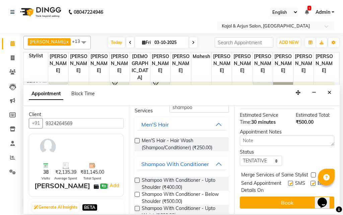
scroll to position [115, 0]
click at [310, 180] on label at bounding box center [312, 182] width 5 height 5
click at [310, 181] on input "checkbox" at bounding box center [312, 183] width 4 height 4
checkbox input "false"
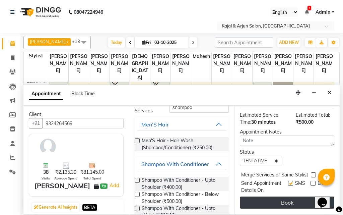
click at [292, 196] on button "Book" at bounding box center [287, 202] width 94 height 12
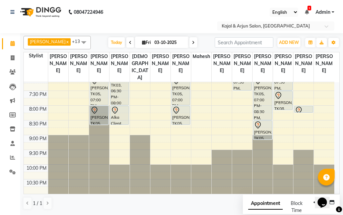
scroll to position [0, 0]
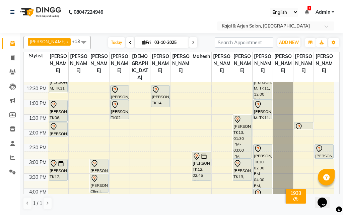
scroll to position [103, 0]
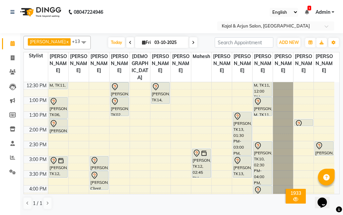
click at [301, 122] on div "9:00 AM 9:30 AM 10:00 AM 10:30 AM 11:00 AM 11:30 AM 12:00 PM 12:30 PM 1:00 PM 1…" at bounding box center [179, 185] width 310 height 412
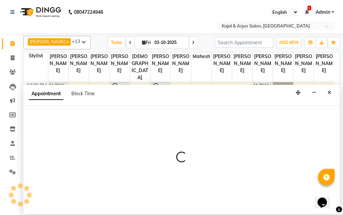
select select "72745"
select select "tentative"
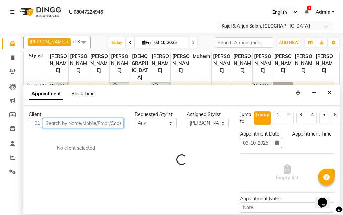
select select "810"
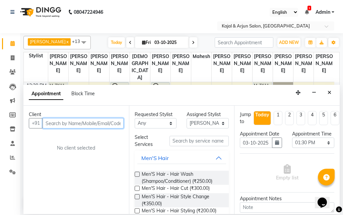
click at [107, 125] on input "text" at bounding box center [83, 123] width 81 height 10
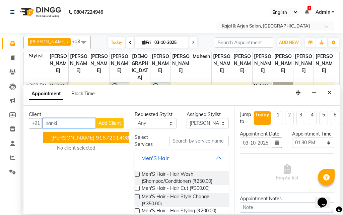
type input "nanki"
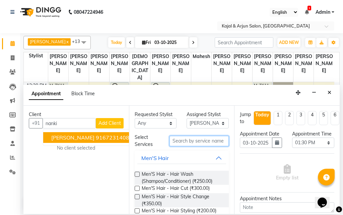
click at [184, 143] on input "text" at bounding box center [199, 141] width 60 height 10
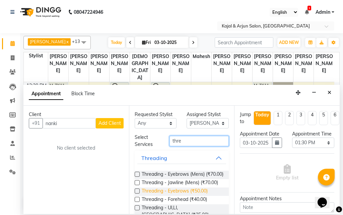
type input "thre"
click at [180, 196] on span "Threading - Eyebrows (₹50.00)" at bounding box center [175, 191] width 66 height 8
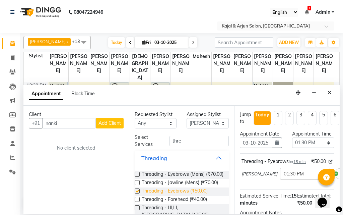
checkbox input "false"
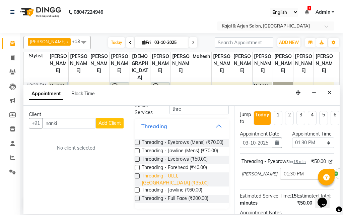
click at [187, 186] on span "Threading - Ul,Ll,[GEOGRAPHIC_DATA] (₹35.00)" at bounding box center [183, 179] width 82 height 14
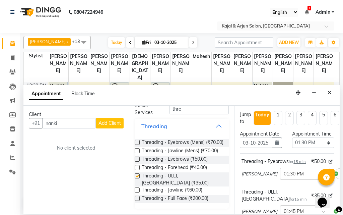
checkbox input "false"
click at [61, 123] on input "nanki" at bounding box center [69, 123] width 53 height 10
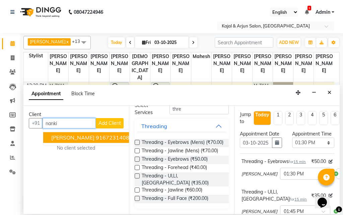
click at [71, 135] on span "[PERSON_NAME]" at bounding box center [72, 137] width 43 height 7
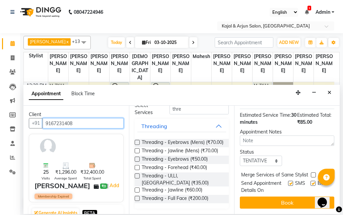
scroll to position [146, 0]
type input "9167231408"
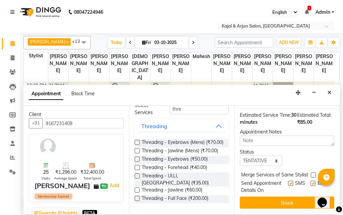
click at [310, 179] on div "Email" at bounding box center [322, 186] width 24 height 14
click at [310, 180] on label at bounding box center [312, 182] width 5 height 5
click at [310, 181] on input "checkbox" at bounding box center [312, 183] width 4 height 4
checkbox input "false"
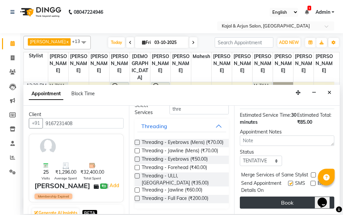
click at [301, 196] on button "Book" at bounding box center [287, 202] width 94 height 12
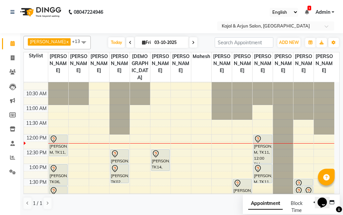
scroll to position [70, 0]
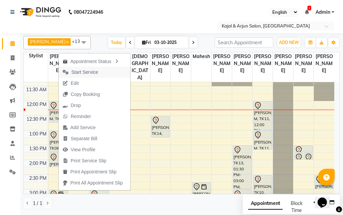
click at [78, 73] on span "Start Service" at bounding box center [84, 72] width 27 height 7
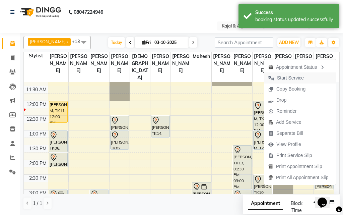
click at [278, 78] on span "Start Service" at bounding box center [290, 77] width 27 height 7
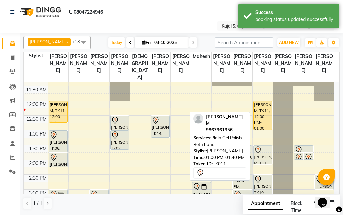
drag, startPoint x: 265, startPoint y: 151, endPoint x: 265, endPoint y: 163, distance: 11.7
click at [265, 163] on div "[PERSON_NAME] M, TK11, 12:00 PM-01:00 PM, Refills Acrylic/Gel Plain - Both Hand…" at bounding box center [262, 218] width 20 height 412
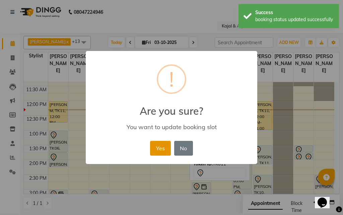
click at [159, 151] on button "Yes" at bounding box center [160, 148] width 20 height 15
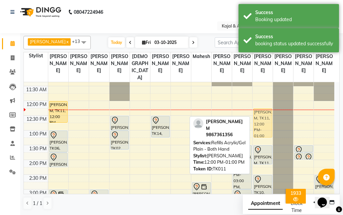
drag, startPoint x: 261, startPoint y: 126, endPoint x: 262, endPoint y: 136, distance: 10.4
click at [262, 136] on div "[PERSON_NAME] M, TK11, 12:00 PM-01:00 PM, Refills Acrylic/Gel Plain - Both Hand…" at bounding box center [262, 218] width 20 height 412
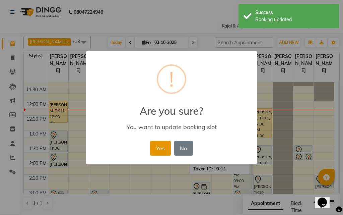
click at [163, 145] on button "Yes" at bounding box center [160, 148] width 20 height 15
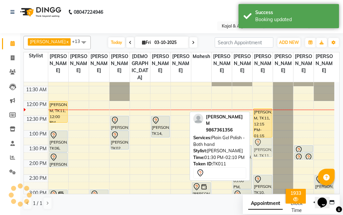
drag, startPoint x: 265, startPoint y: 155, endPoint x: 265, endPoint y: 151, distance: 4.0
click at [265, 151] on div "[PERSON_NAME] M, TK11, 12:15 PM-01:15 PM, Refills Acrylic/Gel Plain - Both Hand…" at bounding box center [262, 218] width 20 height 412
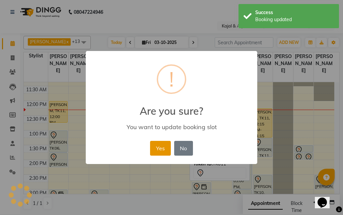
click at [156, 146] on button "Yes" at bounding box center [160, 148] width 20 height 15
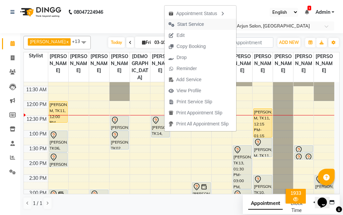
click at [179, 22] on span "Start Service" at bounding box center [190, 24] width 27 height 7
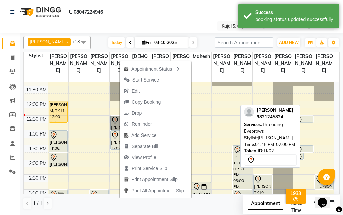
drag, startPoint x: 306, startPoint y: 162, endPoint x: 307, endPoint y: 127, distance: 34.8
click at [307, 127] on div "[PERSON_NAME], TK16, 01:45 PM-02:00 PM, Threading - Ul,Ll,[PERSON_NAME][GEOGRAP…" at bounding box center [303, 218] width 20 height 412
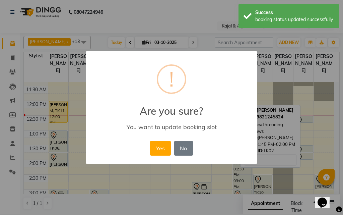
drag, startPoint x: 161, startPoint y: 143, endPoint x: 168, endPoint y: 145, distance: 7.4
click at [161, 143] on button "Yes" at bounding box center [160, 148] width 20 height 15
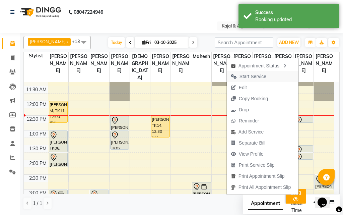
click at [256, 76] on span "Start Service" at bounding box center [252, 76] width 27 height 7
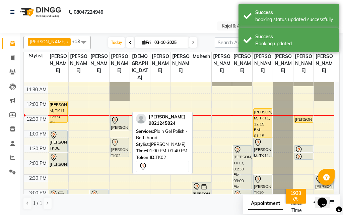
drag, startPoint x: 120, startPoint y: 145, endPoint x: 119, endPoint y: 153, distance: 8.4
click at [119, 153] on div "[PERSON_NAME], TK02, 12:30 PM-01:00 PM, Stick On Nails - Both Hand [PERSON_NAME…" at bounding box center [119, 218] width 20 height 412
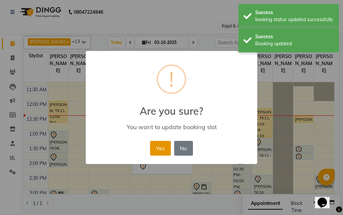
click at [155, 149] on button "Yes" at bounding box center [160, 148] width 20 height 15
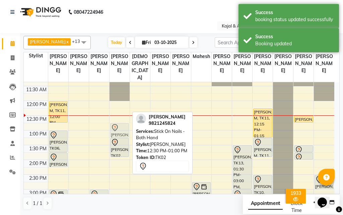
drag, startPoint x: 123, startPoint y: 130, endPoint x: 123, endPoint y: 140, distance: 9.7
click at [123, 141] on div "[PERSON_NAME], TK02, 12:30 PM-01:00 PM, Stick On Nails - Both Hand [PERSON_NAME…" at bounding box center [119, 218] width 20 height 412
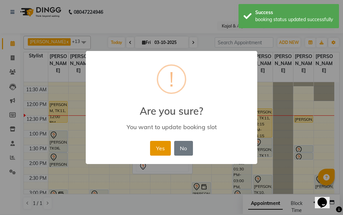
click at [153, 148] on button "Yes" at bounding box center [160, 148] width 20 height 15
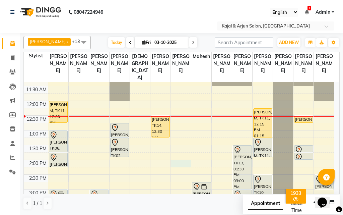
click at [181, 170] on div "9:00 AM 9:30 AM 10:00 AM 10:30 AM 11:00 AM 11:30 AM 12:00 PM 12:30 PM 1:00 PM 1…" at bounding box center [179, 218] width 310 height 412
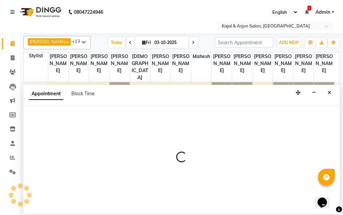
select select "89912"
select select "840"
select select "tentative"
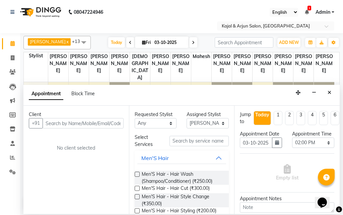
click at [109, 120] on input "text" at bounding box center [83, 123] width 81 height 10
click at [103, 125] on input "text" at bounding box center [83, 123] width 81 height 10
click at [82, 125] on input "text" at bounding box center [83, 123] width 81 height 10
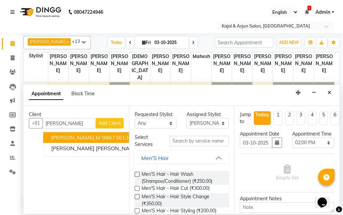
click at [102, 136] on ngb-highlight "9867361356" at bounding box center [118, 137] width 33 height 7
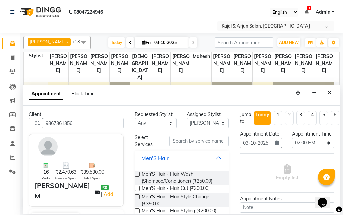
type input "9867361356"
click at [187, 141] on input "text" at bounding box center [199, 141] width 60 height 10
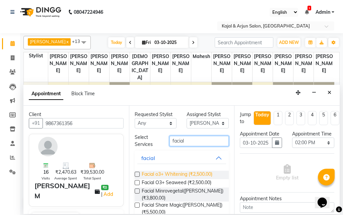
type input "facial"
click at [185, 172] on span "Facial o3+ Whitening (₹2,500.00)" at bounding box center [177, 174] width 71 height 8
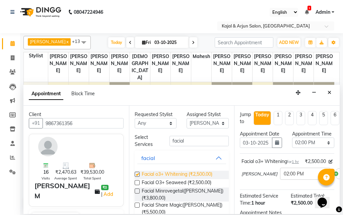
checkbox input "false"
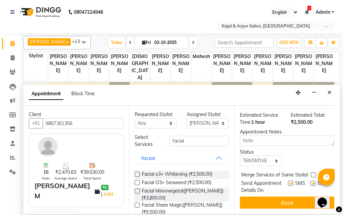
scroll to position [100, 0]
click at [310, 180] on label at bounding box center [312, 182] width 5 height 5
click at [310, 181] on input "checkbox" at bounding box center [312, 183] width 4 height 4
checkbox input "false"
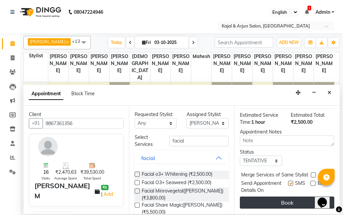
click at [296, 202] on button "Book" at bounding box center [287, 202] width 94 height 12
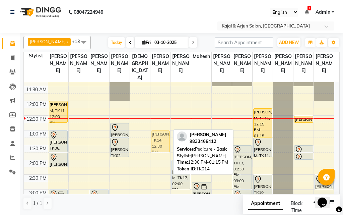
drag, startPoint x: 160, startPoint y: 131, endPoint x: 161, endPoint y: 143, distance: 12.8
click at [161, 143] on div "[PERSON_NAME], TK14, 12:30 PM-01:15 PM, Pedicure - Basic [PERSON_NAME], TK14, 1…" at bounding box center [160, 218] width 20 height 412
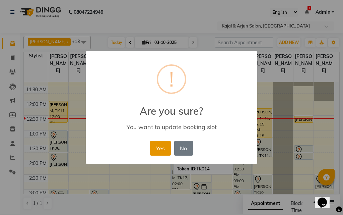
click at [157, 144] on button "Yes" at bounding box center [160, 148] width 20 height 15
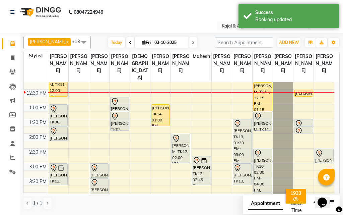
scroll to position [103, 0]
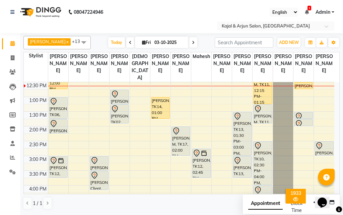
click at [80, 41] on span at bounding box center [83, 42] width 13 height 13
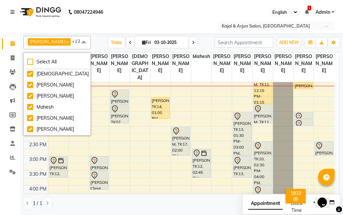
scroll to position [100, 0]
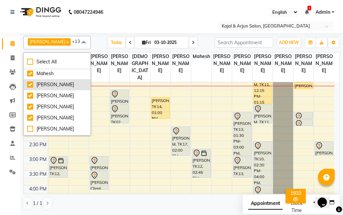
click at [59, 88] on li "[PERSON_NAME]" at bounding box center [57, 84] width 67 height 11
checkbox input "false"
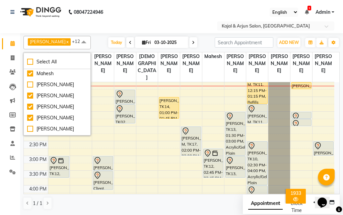
click at [131, 12] on nav "08047224946 Select Location × Kajal & Arjun Salon, Lokhandwala English ENGLISH …" at bounding box center [171, 16] width 343 height 33
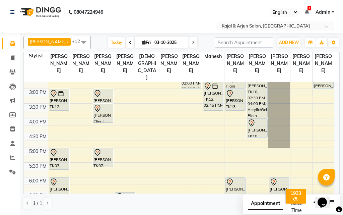
scroll to position [137, 0]
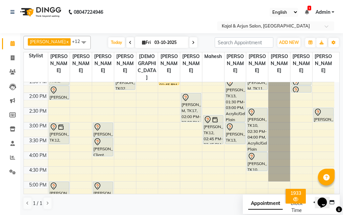
click at [192, 43] on icon at bounding box center [193, 43] width 3 height 4
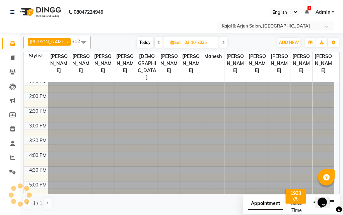
type input "04-10-2025"
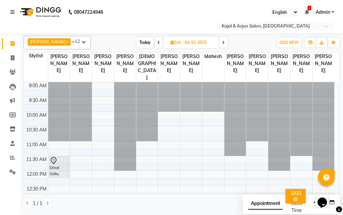
scroll to position [33, 0]
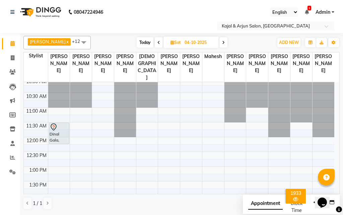
click at [176, 42] on span "Sat" at bounding box center [176, 42] width 14 height 5
select select "10"
select select "2025"
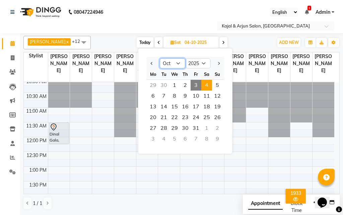
drag, startPoint x: 179, startPoint y: 64, endPoint x: 178, endPoint y: 67, distance: 3.5
click at [179, 64] on select "Jan Feb Mar Apr May Jun [DATE] Aug Sep Oct Nov Dec" at bounding box center [172, 63] width 25 height 10
click at [189, 105] on span "16" at bounding box center [185, 106] width 11 height 11
type input "[DATE]"
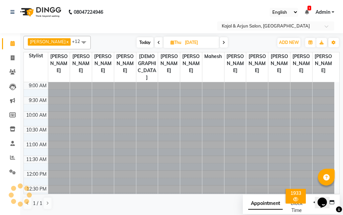
click at [183, 42] on input "[DATE]" at bounding box center [199, 43] width 33 height 10
select select "10"
select select "2025"
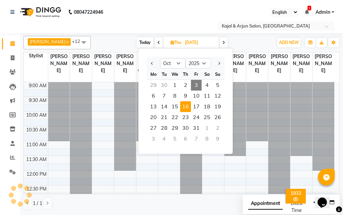
scroll to position [89, 0]
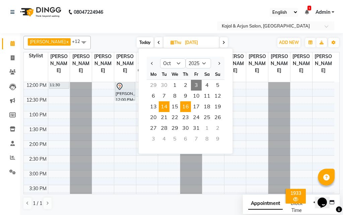
click at [164, 107] on span "14" at bounding box center [164, 106] width 11 height 11
type input "[DATE]"
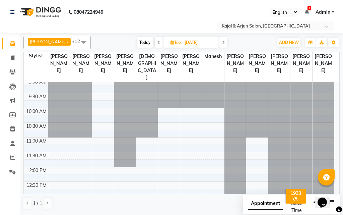
scroll to position [0, 0]
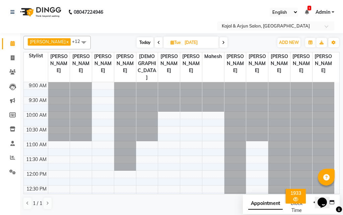
click at [191, 43] on input "[DATE]" at bounding box center [198, 43] width 33 height 10
select select "10"
select select "2025"
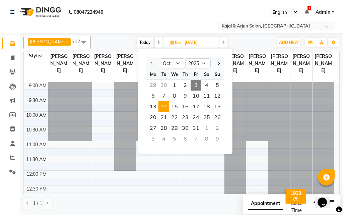
click at [191, 40] on input "[DATE]" at bounding box center [198, 43] width 33 height 10
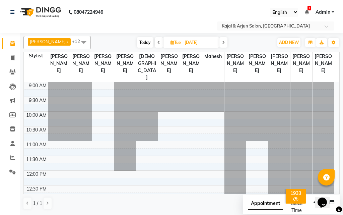
click at [157, 44] on icon at bounding box center [158, 43] width 3 height 4
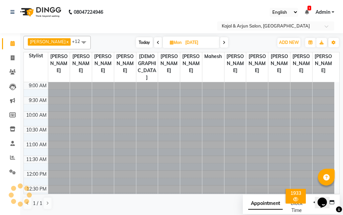
scroll to position [89, 0]
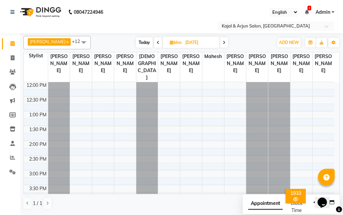
click at [225, 44] on span at bounding box center [224, 42] width 8 height 10
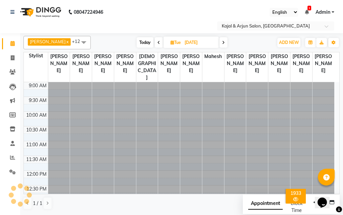
click at [225, 44] on span at bounding box center [223, 42] width 8 height 10
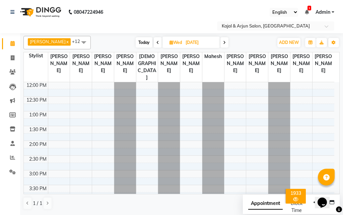
click at [154, 41] on span at bounding box center [158, 42] width 8 height 10
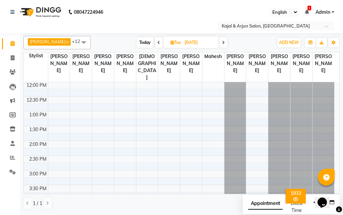
scroll to position [89, 0]
click at [147, 42] on span "Today" at bounding box center [145, 42] width 17 height 10
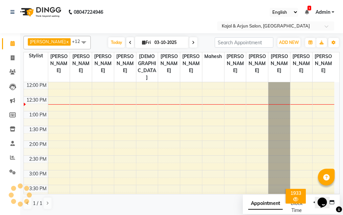
click at [193, 44] on span at bounding box center [193, 42] width 8 height 10
type input "04-10-2025"
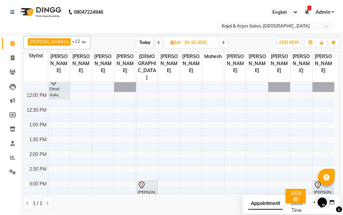
scroll to position [67, 0]
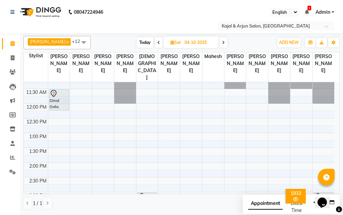
click at [187, 42] on input "04-10-2025" at bounding box center [198, 43] width 33 height 10
select select "10"
select select "2025"
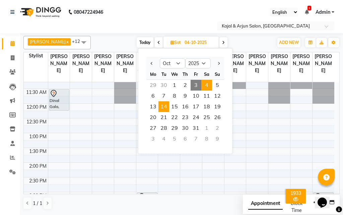
click at [166, 105] on span "14" at bounding box center [163, 106] width 11 height 11
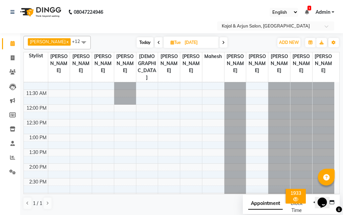
scroll to position [100, 0]
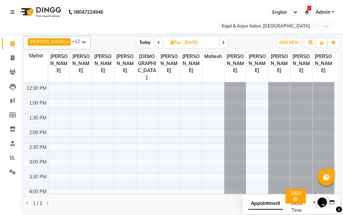
click at [221, 45] on span at bounding box center [223, 42] width 8 height 10
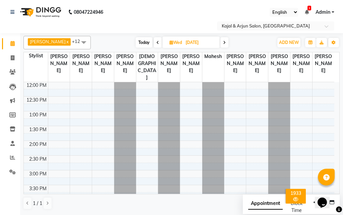
click at [224, 42] on icon at bounding box center [224, 43] width 3 height 4
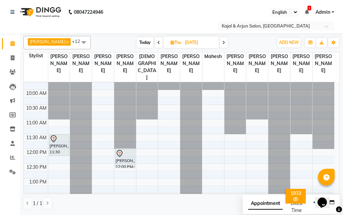
scroll to position [55, 0]
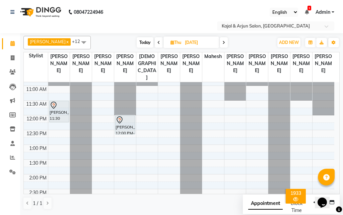
click at [223, 42] on icon at bounding box center [223, 43] width 3 height 4
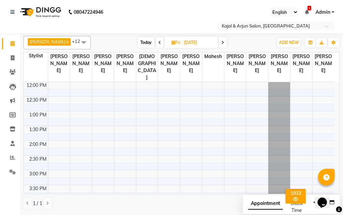
click at [158, 42] on icon at bounding box center [159, 43] width 3 height 4
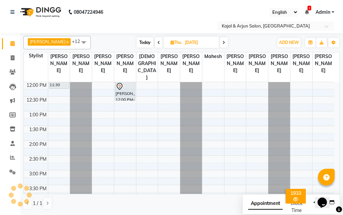
click at [158, 42] on icon at bounding box center [158, 43] width 3 height 4
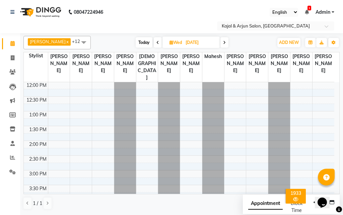
click at [156, 42] on icon at bounding box center [157, 43] width 3 height 4
type input "[DATE]"
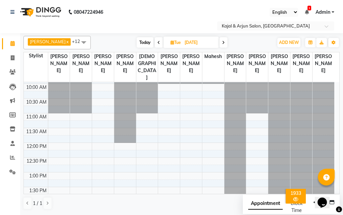
scroll to position [22, 0]
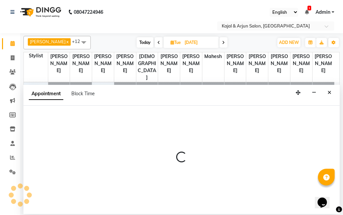
select select "12509"
select select "tentative"
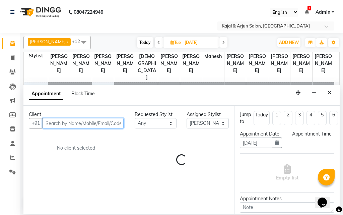
select select "660"
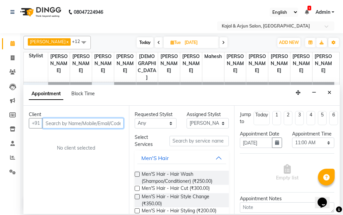
click at [68, 120] on input "text" at bounding box center [83, 123] width 81 height 10
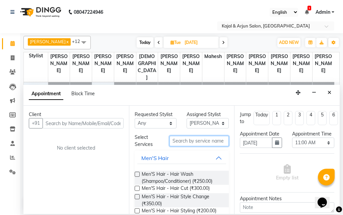
click at [188, 143] on input "text" at bounding box center [199, 141] width 60 height 10
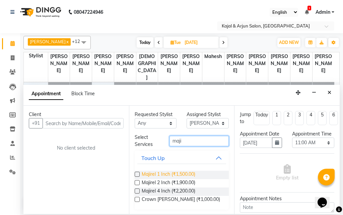
type input "maji"
click at [182, 174] on span "Majirel 1 Inch (₹1,500.00)" at bounding box center [169, 174] width 54 height 8
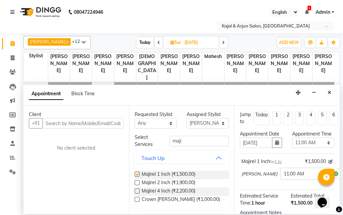
checkbox input "false"
click at [187, 123] on select "Select Arjun Sir [PERSON_NAME] [PERSON_NAME] [PERSON_NAME] [PERSON_NAME] [PERSO…" at bounding box center [208, 123] width 42 height 10
select select "6990"
click at [187, 118] on select "Select Arjun Sir [PERSON_NAME] [PERSON_NAME] [PERSON_NAME] [PERSON_NAME] [PERSO…" at bounding box center [208, 123] width 42 height 10
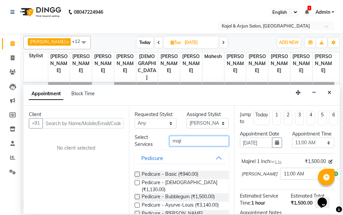
click at [183, 139] on input "maji" at bounding box center [199, 141] width 60 height 10
type input "m"
click at [137, 176] on label at bounding box center [137, 173] width 5 height 5
click at [137, 176] on input "checkbox" at bounding box center [137, 174] width 4 height 4
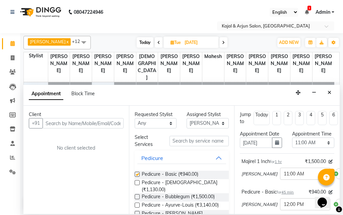
checkbox input "false"
click at [200, 125] on select "Select Arjun Sir [PERSON_NAME] [PERSON_NAME] [PERSON_NAME] [PERSON_NAME] [PERSO…" at bounding box center [208, 123] width 42 height 10
select select "72745"
click at [187, 118] on select "Select Arjun Sir [PERSON_NAME] [PERSON_NAME] [PERSON_NAME] [PERSON_NAME] [PERSO…" at bounding box center [208, 123] width 42 height 10
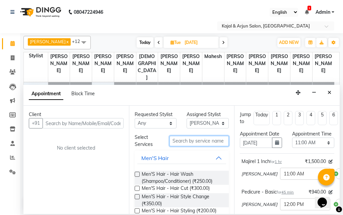
click at [177, 141] on input "text" at bounding box center [199, 141] width 60 height 10
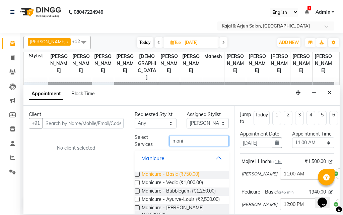
type input "mani"
click at [181, 171] on span "Manicure - Basic (₹750.00)" at bounding box center [171, 174] width 58 height 8
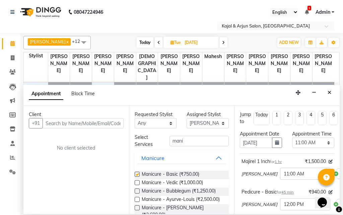
checkbox input "false"
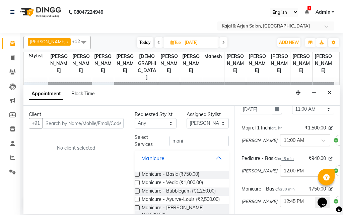
scroll to position [67, 0]
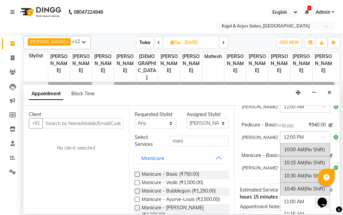
click at [284, 140] on input "text" at bounding box center [298, 136] width 29 height 7
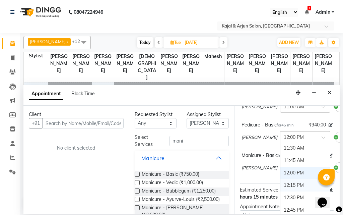
scroll to position [68, 0]
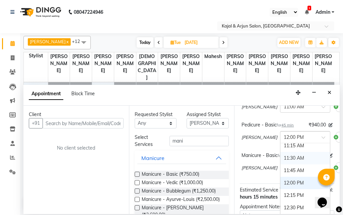
click at [280, 164] on div "11:30 AM" at bounding box center [305, 158] width 50 height 12
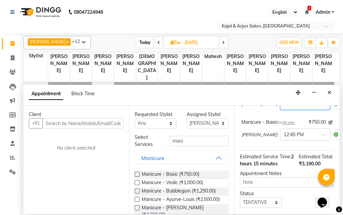
scroll to position [100, 0]
click at [284, 137] on input "text" at bounding box center [298, 133] width 29 height 7
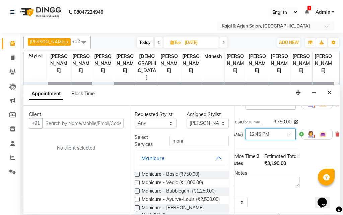
scroll to position [100, 36]
click at [334, 136] on icon at bounding box center [336, 134] width 4 height 5
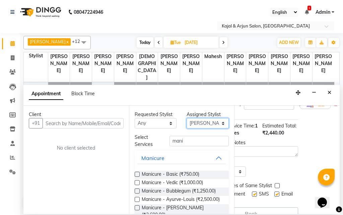
click at [191, 127] on select "Select Arjun Sir [PERSON_NAME] [PERSON_NAME] [PERSON_NAME] [PERSON_NAME] [PERSO…" at bounding box center [208, 123] width 42 height 10
select select "89912"
click at [187, 118] on select "Select Arjun Sir [PERSON_NAME] [PERSON_NAME] [PERSON_NAME] [PERSON_NAME] [PERSO…" at bounding box center [208, 123] width 42 height 10
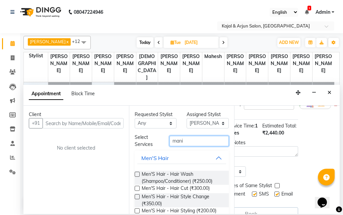
click at [188, 139] on input "mani" at bounding box center [199, 141] width 60 height 10
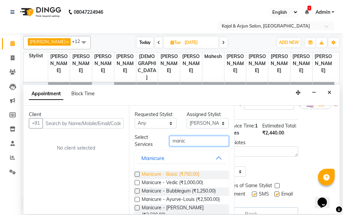
type input "manic"
click at [185, 172] on span "Manicure - Basic (₹750.00)" at bounding box center [171, 174] width 58 height 8
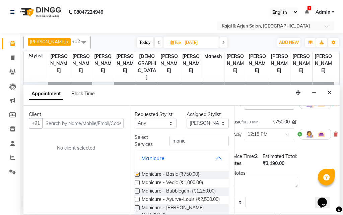
checkbox input "false"
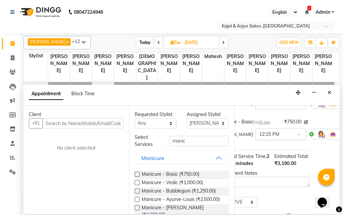
click at [259, 137] on input "text" at bounding box center [273, 133] width 29 height 7
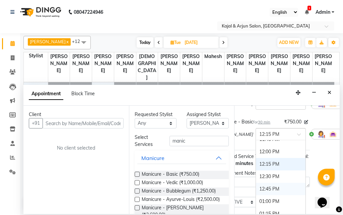
scroll to position [78, 0]
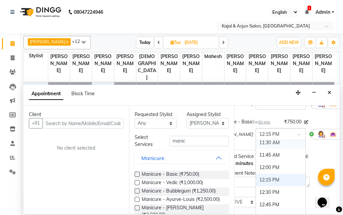
click at [256, 149] on div "11:30 AM" at bounding box center [281, 142] width 50 height 12
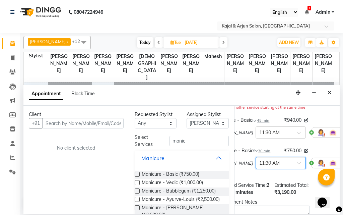
scroll to position [66, 24]
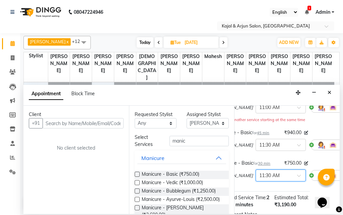
click at [340, 141] on div "[PERSON_NAME] x [PERSON_NAME] x Kajal Mam x [PERSON_NAME] x [PERSON_NAME] x Pri…" at bounding box center [181, 123] width 323 height 180
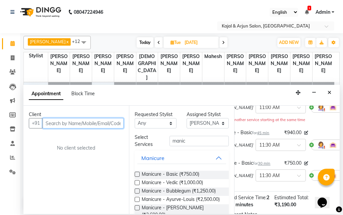
click at [103, 121] on input "text" at bounding box center [83, 123] width 81 height 10
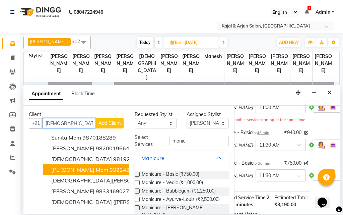
click at [89, 168] on span "[PERSON_NAME] mom" at bounding box center [79, 169] width 57 height 7
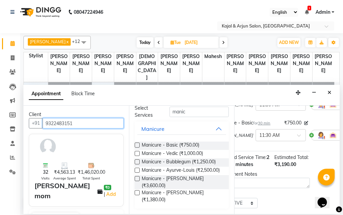
scroll to position [167, 24]
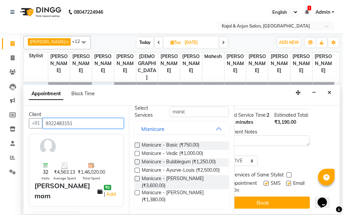
type input "9322483151"
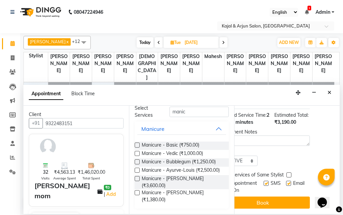
click at [286, 180] on label at bounding box center [288, 182] width 5 height 5
click at [286, 181] on input "checkbox" at bounding box center [288, 183] width 4 height 4
checkbox input "false"
click at [274, 201] on div "Jump to [DATE] 1 2 3 4 5 6 7 8 Weeks Appointment Date [DATE] Appointment Time S…" at bounding box center [286, 159] width 105 height 108
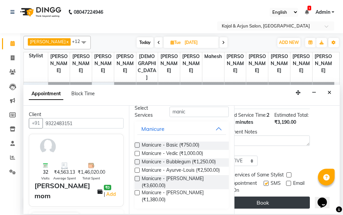
click at [272, 202] on button "Book" at bounding box center [262, 202] width 94 height 12
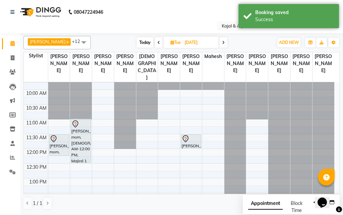
drag, startPoint x: 81, startPoint y: 155, endPoint x: 79, endPoint y: 165, distance: 10.3
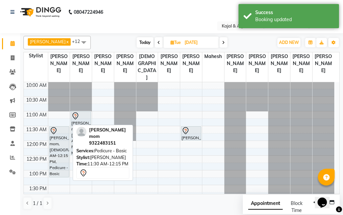
scroll to position [31, 0]
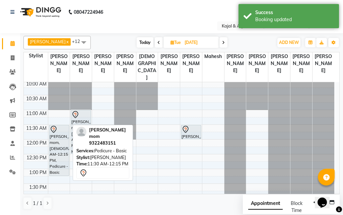
drag, startPoint x: 57, startPoint y: 161, endPoint x: 56, endPoint y: 177, distance: 15.8
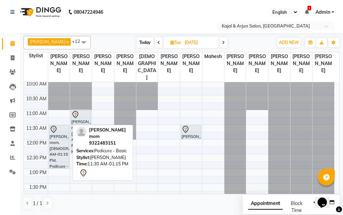
drag, startPoint x: 59, startPoint y: 182, endPoint x: 59, endPoint y: 175, distance: 6.7
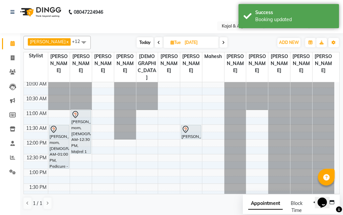
scroll to position [0, 0]
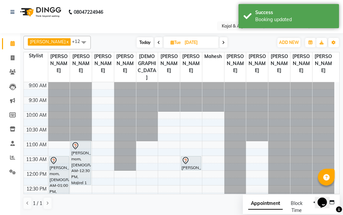
click at [143, 43] on span "Today" at bounding box center [145, 42] width 17 height 10
type input "03-10-2025"
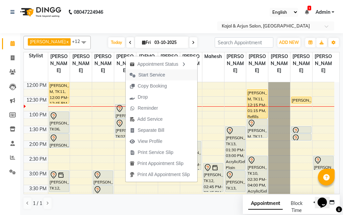
click at [150, 76] on span "Start Service" at bounding box center [151, 74] width 27 height 7
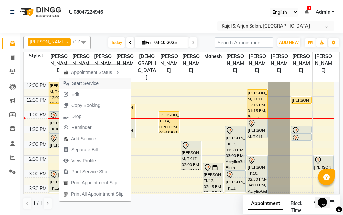
click at [80, 82] on span "Start Service" at bounding box center [85, 83] width 27 height 7
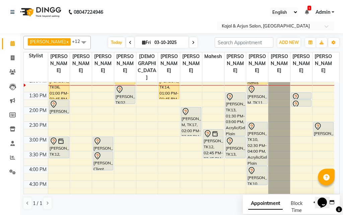
scroll to position [139, 0]
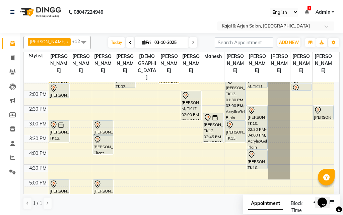
click at [144, 133] on div "9:00 AM 9:30 AM 10:00 AM 10:30 AM 11:00 AM 11:30 AM 12:00 PM 12:30 PM 1:00 PM 1…" at bounding box center [179, 149] width 310 height 412
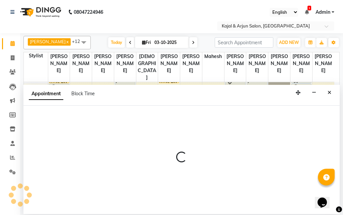
select select "10302"
select select "900"
select select "tentative"
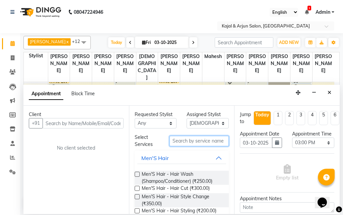
click at [177, 144] on input "text" at bounding box center [199, 141] width 60 height 10
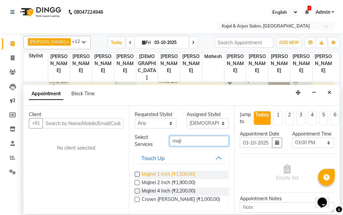
type input "maji"
click at [180, 173] on span "Majirel 1 Inch (₹1,500.00)" at bounding box center [169, 174] width 54 height 8
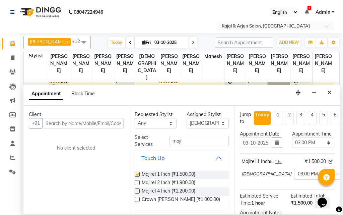
checkbox input "false"
click at [191, 141] on input "maji" at bounding box center [199, 141] width 60 height 10
type input "m"
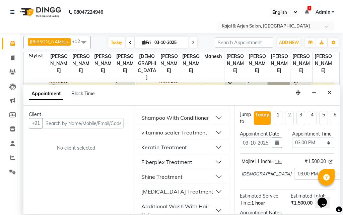
scroll to position [100, 0]
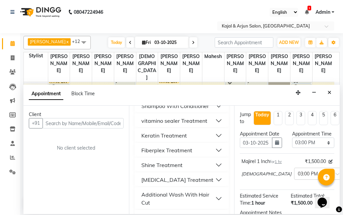
type input "treatmen"
click at [187, 154] on div "Fiberplex Treatment" at bounding box center [166, 150] width 51 height 8
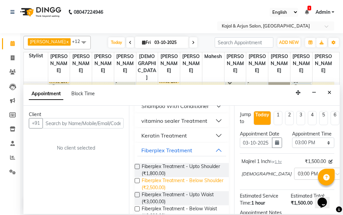
click at [171, 181] on span "Fiberplex Treatment - Below Shoulder (₹2,500.00)" at bounding box center [183, 184] width 82 height 14
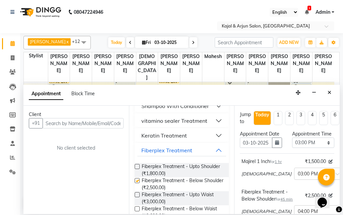
checkbox input "false"
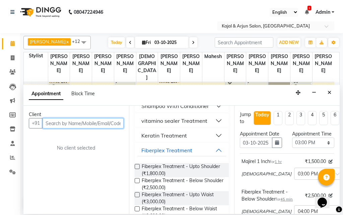
click at [97, 124] on input "text" at bounding box center [83, 123] width 81 height 10
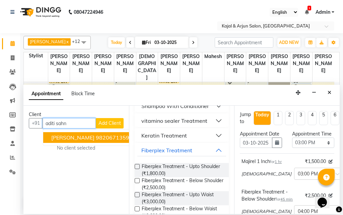
click at [110, 140] on ngb-highlight "9820671359" at bounding box center [112, 137] width 33 height 7
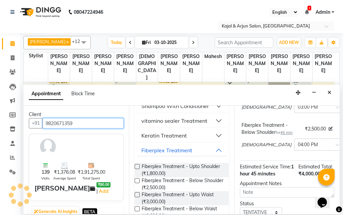
scroll to position [67, 0]
type input "9820671359"
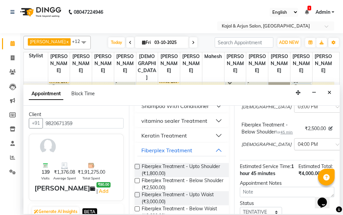
click at [298, 147] on input "text" at bounding box center [312, 143] width 29 height 7
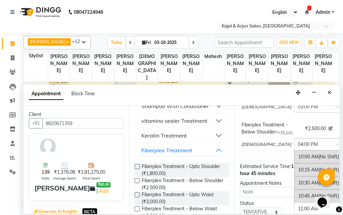
scroll to position [300, 0]
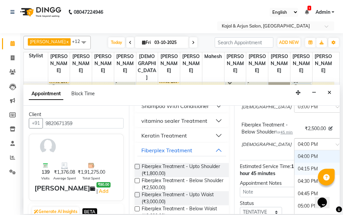
click at [294, 174] on div "04:15 PM" at bounding box center [319, 168] width 50 height 12
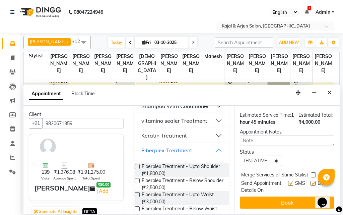
scroll to position [134, 0]
click at [310, 181] on label at bounding box center [312, 182] width 5 height 5
click at [310, 181] on input "checkbox" at bounding box center [312, 183] width 4 height 4
checkbox input "false"
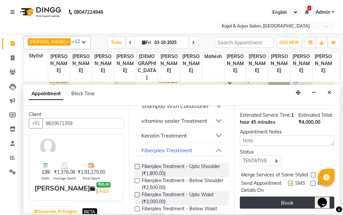
click at [294, 196] on button "Book" at bounding box center [287, 202] width 94 height 12
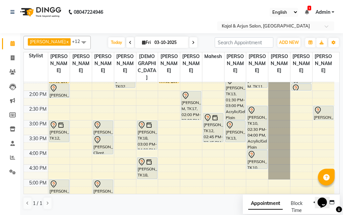
click at [171, 10] on nav "08047224946 Select Location × Kajal & Arjun Salon, Lokhandwala English ENGLISH …" at bounding box center [171, 16] width 343 height 33
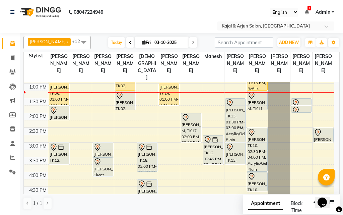
scroll to position [105, 0]
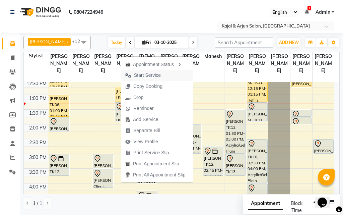
click at [134, 75] on span "Start Service" at bounding box center [147, 75] width 27 height 7
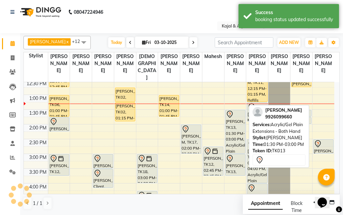
scroll to position [72, 0]
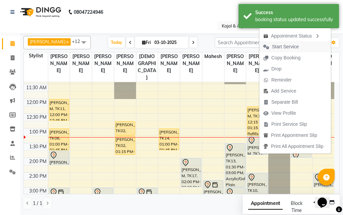
click at [274, 49] on span "Start Service" at bounding box center [285, 46] width 27 height 7
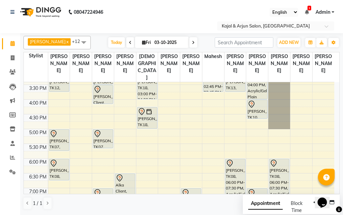
scroll to position [174, 0]
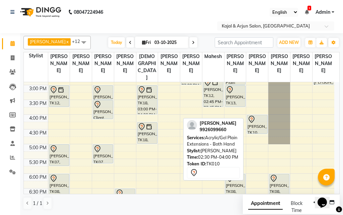
drag, startPoint x: 251, startPoint y: 100, endPoint x: 212, endPoint y: 152, distance: 65.1
click at [212, 152] on div "[PERSON_NAME] x [PERSON_NAME] x Kajal Mam x [PERSON_NAME] x [PERSON_NAME] x Pri…" at bounding box center [181, 122] width 316 height 179
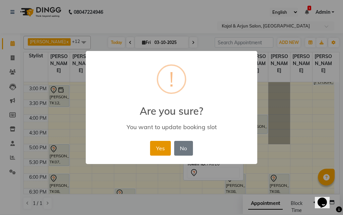
click at [160, 147] on button "Yes" at bounding box center [160, 148] width 20 height 15
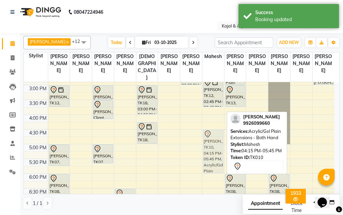
drag, startPoint x: 216, startPoint y: 143, endPoint x: 217, endPoint y: 148, distance: 5.5
click at [217, 148] on div "[PERSON_NAME], TK12, 02:45 PM-03:45 PM, Majirel 1 Inch [PERSON_NAME], TK10, 04:…" at bounding box center [213, 114] width 22 height 412
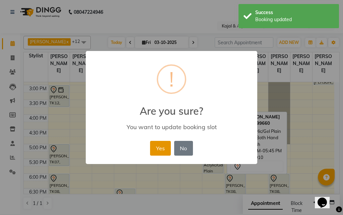
click at [163, 148] on button "Yes" at bounding box center [160, 148] width 20 height 15
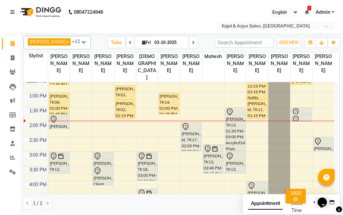
scroll to position [107, 0]
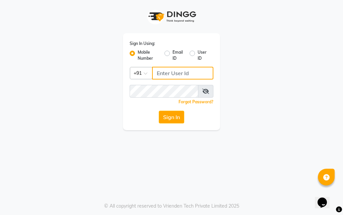
type input "9769573973"
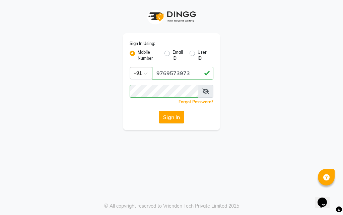
click at [173, 117] on button "Sign In" at bounding box center [171, 116] width 25 height 13
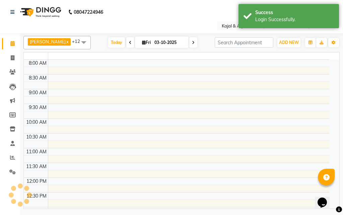
select select "en"
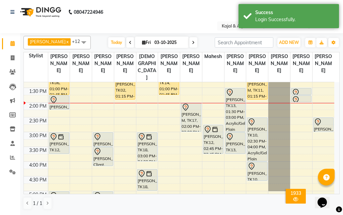
scroll to position [201, 0]
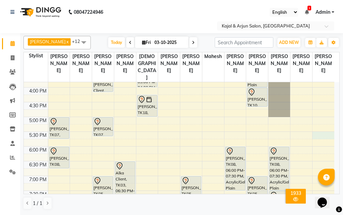
click at [321, 142] on div "9:00 AM 9:30 AM 10:00 AM 10:30 AM 11:00 AM 11:30 AM 12:00 PM 12:30 PM 1:00 PM 1…" at bounding box center [179, 87] width 310 height 412
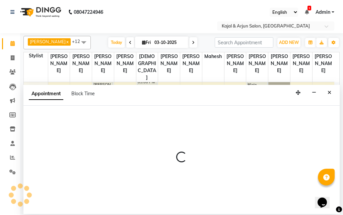
select select "13660"
select select "tentative"
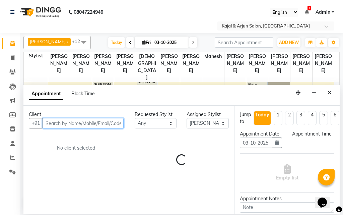
select select "1050"
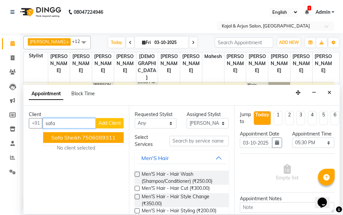
click at [87, 136] on ngb-highlight "7506089311" at bounding box center [98, 137] width 33 height 7
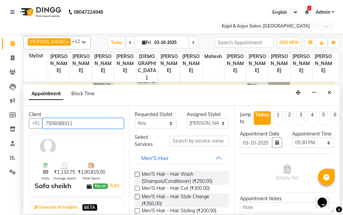
type input "7506089311"
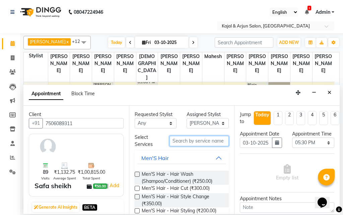
click at [178, 140] on input "text" at bounding box center [199, 141] width 60 height 10
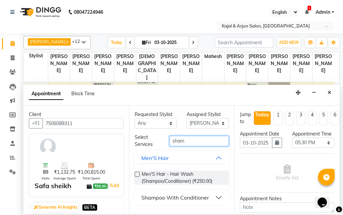
type input "sham"
click at [177, 195] on div "Shampoo With Conditioner" at bounding box center [175, 197] width 68 height 8
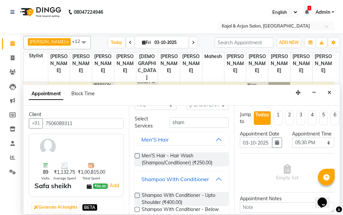
scroll to position [33, 0]
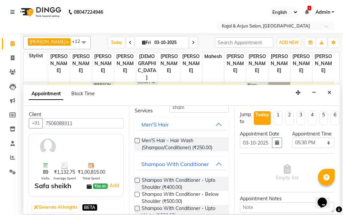
click at [139, 180] on label at bounding box center [137, 179] width 5 height 5
click at [139, 180] on input "checkbox" at bounding box center [137, 180] width 4 height 4
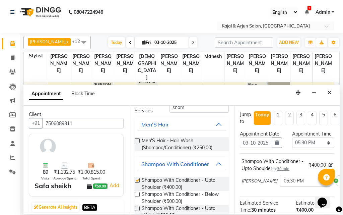
checkbox input "false"
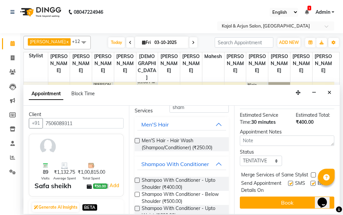
scroll to position [115, 0]
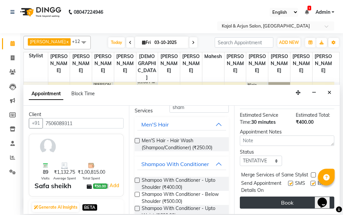
click at [296, 196] on button "Book" at bounding box center [287, 202] width 94 height 12
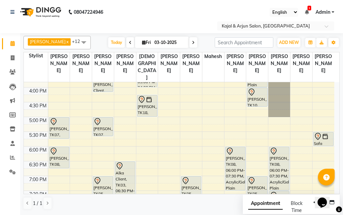
scroll to position [167, 0]
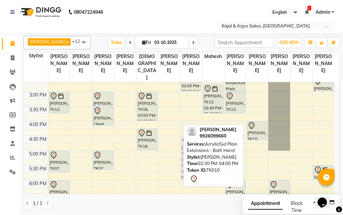
drag, startPoint x: 256, startPoint y: 102, endPoint x: 199, endPoint y: 162, distance: 82.6
click at [199, 162] on div "[PERSON_NAME] x [PERSON_NAME] x Kajal Mam x [PERSON_NAME] x [PERSON_NAME] x Pri…" at bounding box center [181, 122] width 316 height 179
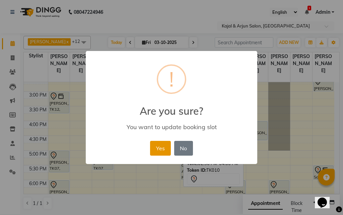
click at [161, 145] on button "Yes" at bounding box center [160, 148] width 20 height 15
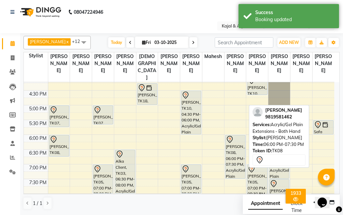
scroll to position [201, 0]
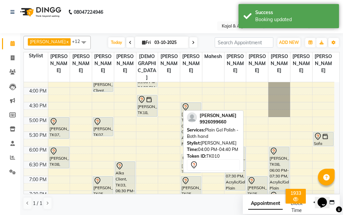
drag, startPoint x: 260, startPoint y: 105, endPoint x: 201, endPoint y: 168, distance: 86.4
click at [201, 168] on div "[PERSON_NAME] x [PERSON_NAME] x Kajal Mam x [PERSON_NAME] x [PERSON_NAME] x Pri…" at bounding box center [181, 122] width 316 height 179
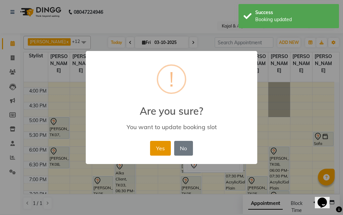
click at [164, 148] on button "Yes" at bounding box center [160, 148] width 20 height 15
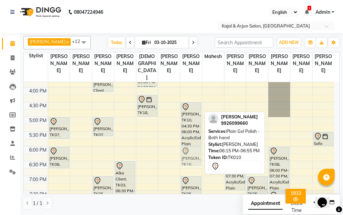
drag, startPoint x: 187, startPoint y: 167, endPoint x: 188, endPoint y: 161, distance: 5.5
click at [188, 161] on div "[PERSON_NAME] M, TK17, 02:00 PM-03:00 PM, Facial o3+ Whitening [PERSON_NAME], T…" at bounding box center [191, 87] width 22 height 412
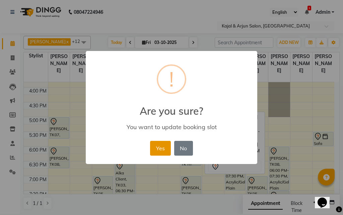
click at [161, 148] on button "Yes" at bounding box center [160, 148] width 20 height 15
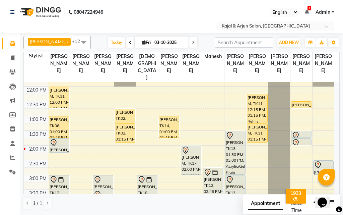
scroll to position [100, 0]
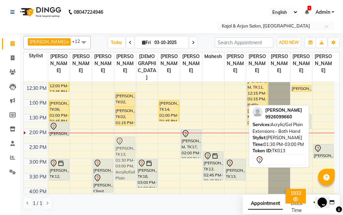
drag, startPoint x: 233, startPoint y: 141, endPoint x: 121, endPoint y: 162, distance: 114.7
click at [121, 162] on tr "[PERSON_NAME] M, TK11, 12:00 PM-12:45 PM, Pedicure - Basic [PERSON_NAME], TK06,…" at bounding box center [179, 188] width 310 height 412
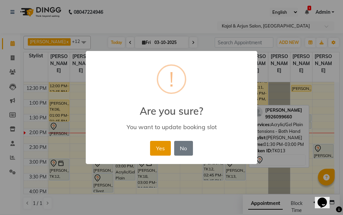
click at [158, 143] on button "Yes" at bounding box center [160, 148] width 20 height 15
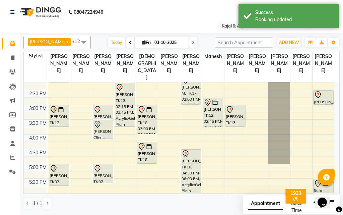
scroll to position [167, 0]
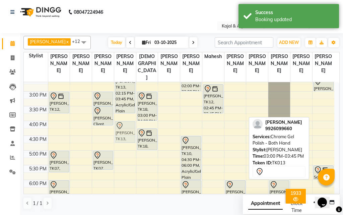
drag, startPoint x: 232, startPoint y: 108, endPoint x: 127, endPoint y: 137, distance: 109.2
click at [127, 137] on tr "[PERSON_NAME] M, TK11, 12:00 PM-12:45 PM, Pedicure - Basic [PERSON_NAME], TK06,…" at bounding box center [179, 121] width 310 height 412
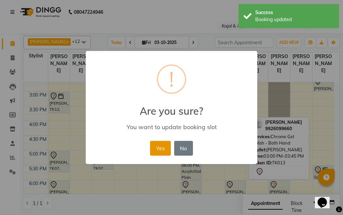
click at [162, 148] on button "Yes" at bounding box center [160, 148] width 20 height 15
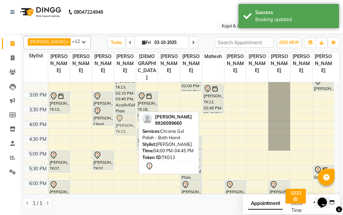
drag, startPoint x: 128, startPoint y: 139, endPoint x: 128, endPoint y: 134, distance: 4.7
click at [128, 134] on div "[PERSON_NAME], TK02, 12:45 PM-01:15 PM, Stick On Nails - Both Hand [PERSON_NAME…" at bounding box center [125, 121] width 22 height 412
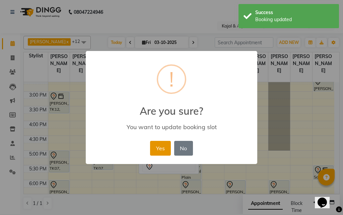
click at [161, 147] on button "Yes" at bounding box center [160, 148] width 20 height 15
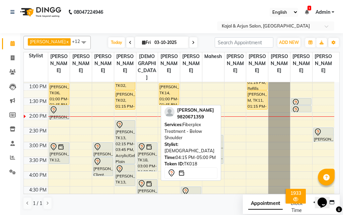
scroll to position [100, 0]
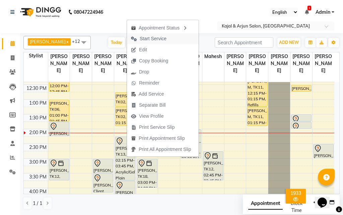
click at [175, 39] on button "Start Service" at bounding box center [163, 38] width 72 height 11
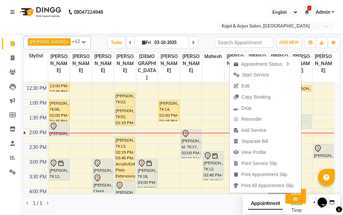
click at [251, 75] on span "Start Service" at bounding box center [255, 74] width 27 height 7
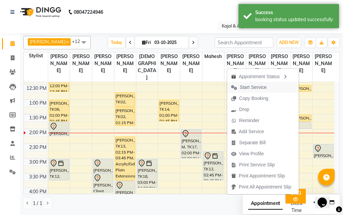
click at [263, 86] on span "Start Service" at bounding box center [253, 87] width 27 height 7
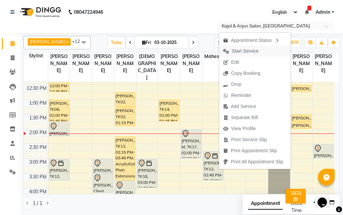
click at [242, 50] on span "Start Service" at bounding box center [245, 51] width 27 height 7
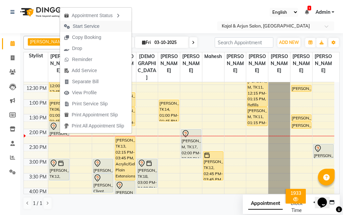
click at [101, 24] on span "Start Service" at bounding box center [82, 26] width 44 height 11
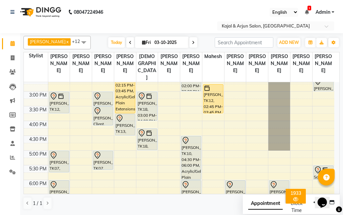
scroll to position [201, 0]
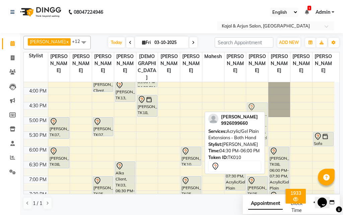
drag, startPoint x: 190, startPoint y: 134, endPoint x: 264, endPoint y: 136, distance: 74.0
click at [264, 136] on div "[PERSON_NAME] x [PERSON_NAME] x Kajal Mam x [PERSON_NAME] x [PERSON_NAME] x Pri…" at bounding box center [181, 122] width 316 height 179
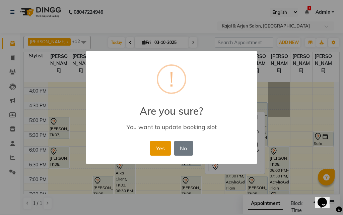
click at [164, 145] on button "Yes" at bounding box center [160, 148] width 20 height 15
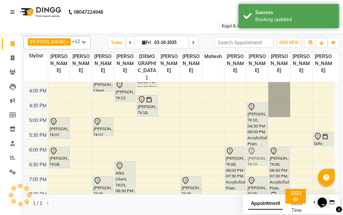
drag, startPoint x: 192, startPoint y: 159, endPoint x: 267, endPoint y: 161, distance: 75.7
click at [265, 161] on tr "[PERSON_NAME] M, TK11, 12:00 PM-12:45 PM, Pedicure - Basic [PERSON_NAME], TK06,…" at bounding box center [179, 87] width 310 height 412
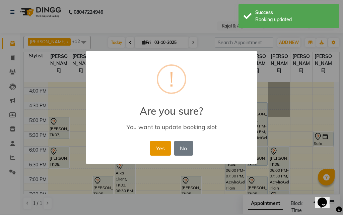
click at [157, 148] on button "Yes" at bounding box center [160, 148] width 20 height 15
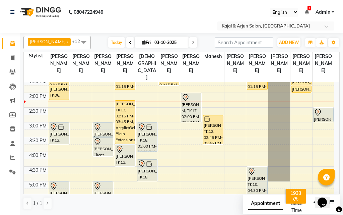
scroll to position [134, 0]
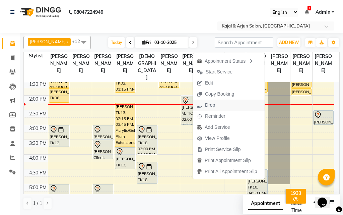
click at [216, 103] on span "Drop" at bounding box center [206, 104] width 26 height 11
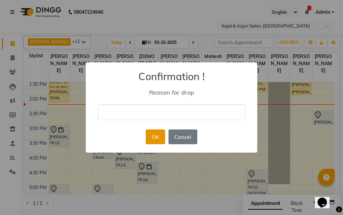
click at [158, 133] on button "OK" at bounding box center [155, 136] width 19 height 15
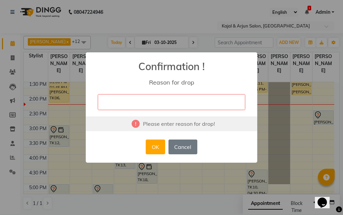
click at [163, 101] on input "text" at bounding box center [171, 102] width 147 height 16
type input "[PERSON_NAME]"
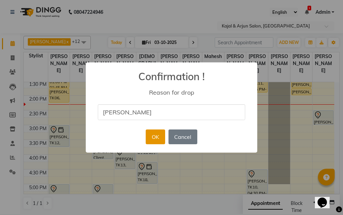
click at [162, 134] on button "OK" at bounding box center [155, 136] width 19 height 15
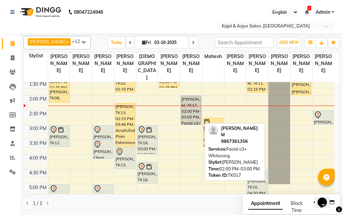
click at [189, 123] on div "[PERSON_NAME] M, TK17, 02:00 PM-03:00 PM, Facial o3+ Whitening" at bounding box center [191, 110] width 20 height 28
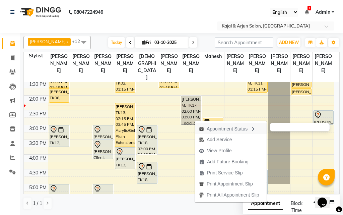
click at [255, 129] on icon "button" at bounding box center [252, 129] width 5 height 5
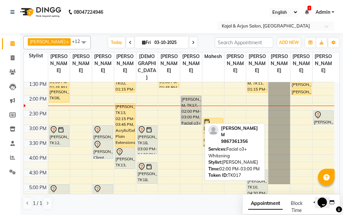
click at [188, 123] on div "[PERSON_NAME] M, TK17, 02:00 PM-03:00 PM, Facial o3+ Whitening" at bounding box center [191, 110] width 20 height 28
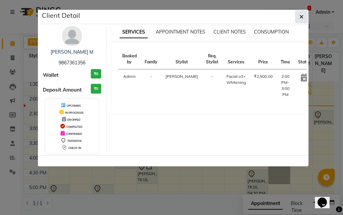
click at [302, 16] on icon "button" at bounding box center [301, 16] width 4 height 5
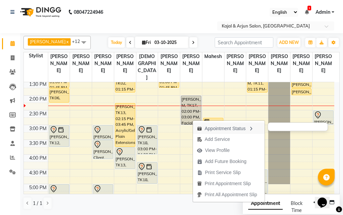
click at [253, 127] on icon "button" at bounding box center [250, 128] width 5 height 5
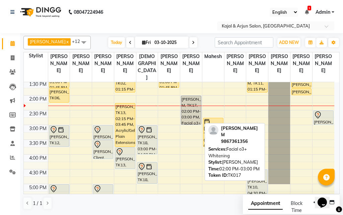
click at [191, 117] on div "[PERSON_NAME] M, TK17, 02:00 PM-03:00 PM, Facial o3+ Whitening" at bounding box center [191, 110] width 20 height 28
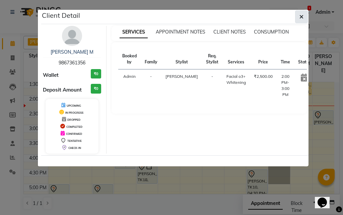
click at [301, 16] on icon "button" at bounding box center [301, 16] width 4 height 5
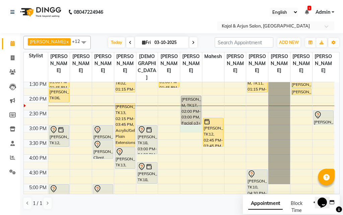
click at [186, 132] on div "9:00 AM 9:30 AM 10:00 AM 10:30 AM 11:00 AM 11:30 AM 12:00 PM 12:30 PM 1:00 PM 1…" at bounding box center [179, 154] width 310 height 412
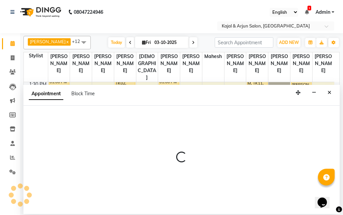
select select "89912"
select select "900"
select select "tentative"
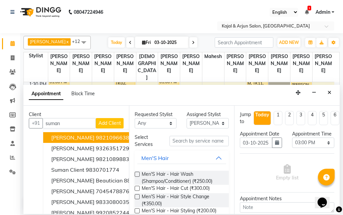
click at [98, 136] on ngb-highlight "9821096638" at bounding box center [112, 137] width 33 height 7
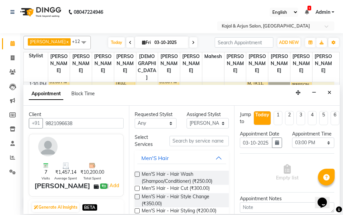
type input "9821096638"
click at [188, 139] on input "text" at bounding box center [199, 141] width 60 height 10
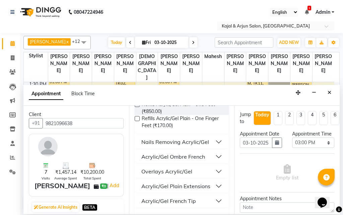
type input "acry"
click at [194, 185] on div "Acrylic/Gel Plain Extensions" at bounding box center [175, 186] width 69 height 8
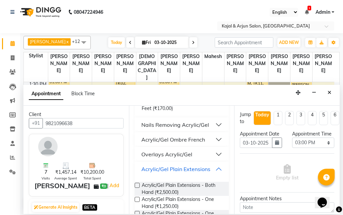
scroll to position [167, 0]
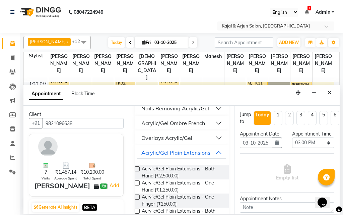
click at [136, 167] on label at bounding box center [137, 168] width 5 height 5
click at [136, 167] on input "checkbox" at bounding box center [137, 169] width 4 height 4
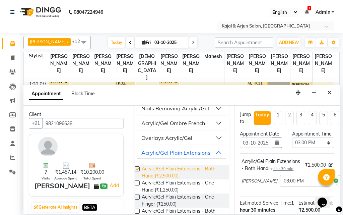
checkbox input "false"
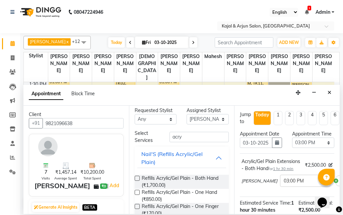
scroll to position [0, 0]
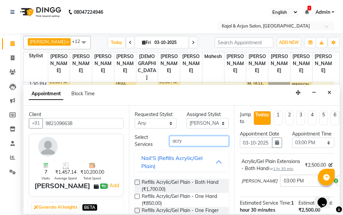
click at [187, 140] on input "acry" at bounding box center [199, 141] width 60 height 10
type input "a"
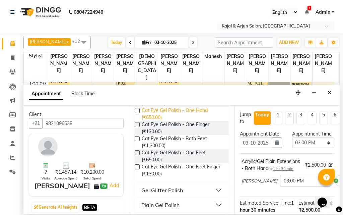
scroll to position [234, 0]
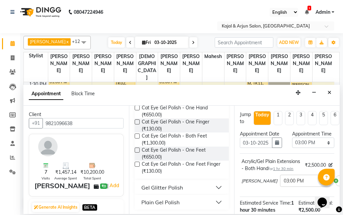
type input "gel po"
click at [167, 197] on button "Plain Gel Polish" at bounding box center [181, 202] width 89 height 12
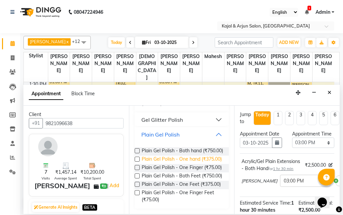
scroll to position [330, 0]
click at [136, 148] on label at bounding box center [137, 150] width 5 height 5
click at [136, 149] on input "checkbox" at bounding box center [137, 151] width 4 height 4
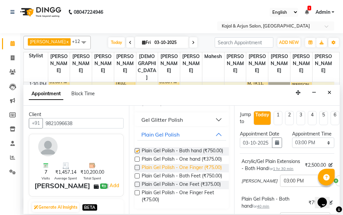
checkbox input "false"
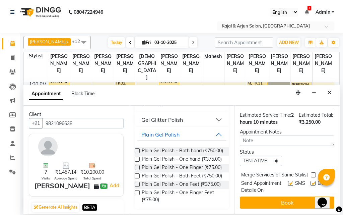
scroll to position [160, 0]
click at [288, 180] on label at bounding box center [290, 182] width 5 height 5
click at [288, 181] on input "checkbox" at bounding box center [290, 183] width 4 height 4
checkbox input "false"
click at [310, 180] on label at bounding box center [312, 182] width 5 height 5
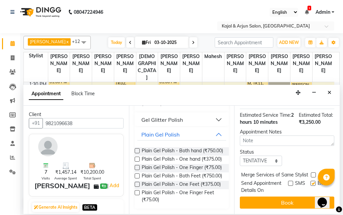
click at [310, 181] on input "checkbox" at bounding box center [312, 183] width 4 height 4
checkbox input "false"
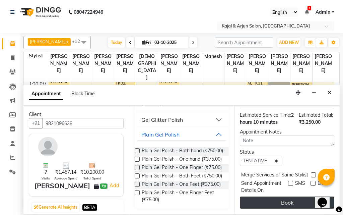
click at [289, 200] on button "Book" at bounding box center [287, 202] width 94 height 12
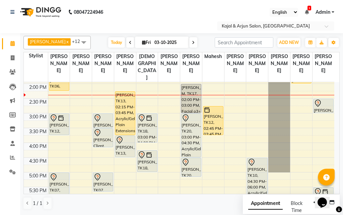
scroll to position [134, 0]
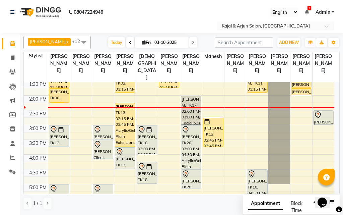
click at [192, 41] on icon at bounding box center [193, 43] width 3 height 4
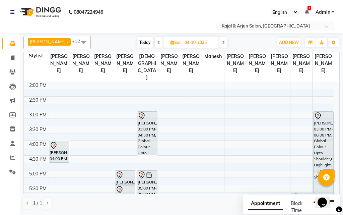
scroll to position [181, 0]
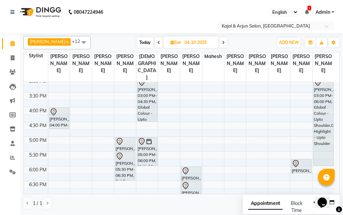
click at [157, 41] on icon at bounding box center [158, 43] width 3 height 4
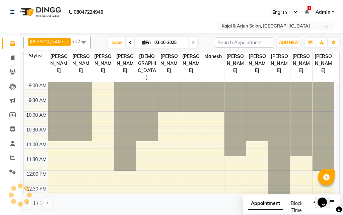
scroll to position [148, 0]
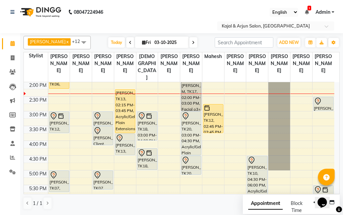
click at [192, 42] on icon at bounding box center [193, 43] width 3 height 4
type input "04-10-2025"
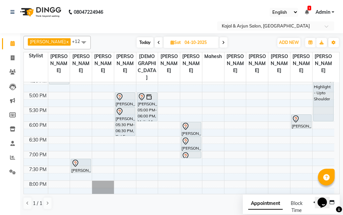
scroll to position [241, 0]
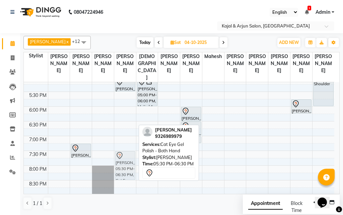
drag, startPoint x: 127, startPoint y: 107, endPoint x: 136, endPoint y: 167, distance: 60.6
click at [136, 167] on div "9:00 AM 9:30 AM 10:00 AM 10:30 AM 11:00 AM 11:30 AM 12:00 PM 12:30 PM 1:00 PM 1…" at bounding box center [179, 47] width 310 height 412
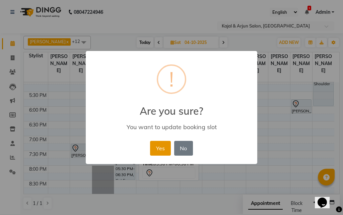
click at [161, 145] on button "Yes" at bounding box center [160, 148] width 20 height 15
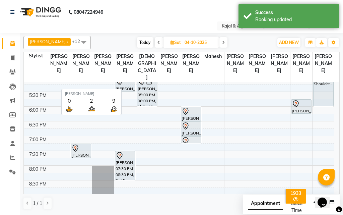
scroll to position [234, 0]
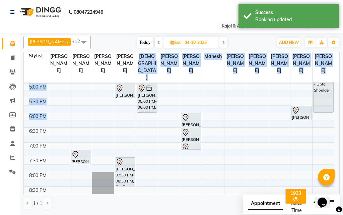
drag, startPoint x: 126, startPoint y: 88, endPoint x: 137, endPoint y: 122, distance: 35.7
click at [137, 126] on table "Stylist [PERSON_NAME] [PERSON_NAME] Mam [PERSON_NAME] [PERSON_NAME] [PERSON_NAM…" at bounding box center [181, 123] width 316 height 142
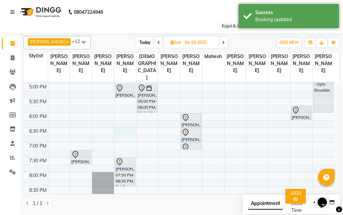
click at [129, 141] on div "9:00 AM 9:30 AM 10:00 AM 10:30 AM 11:00 AM 11:30 AM 12:00 PM 12:30 PM 1:00 PM 1…" at bounding box center [179, 54] width 310 height 412
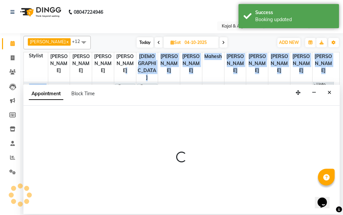
select select "6987"
select select "1110"
select select "tentative"
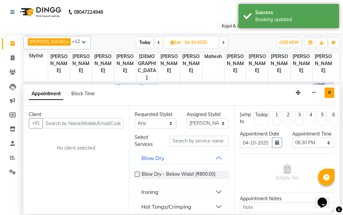
click at [330, 89] on button "Close" at bounding box center [329, 92] width 10 height 10
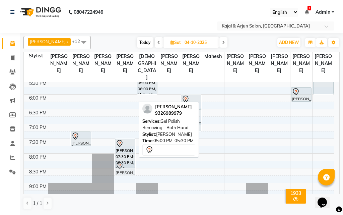
scroll to position [264, 0]
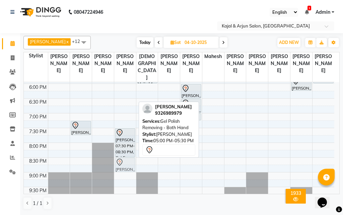
drag, startPoint x: 126, startPoint y: 97, endPoint x: 123, endPoint y: 173, distance: 76.0
click at [123, 173] on div "[PERSON_NAME], 05:00 PM-05:30 PM, Gel Polish Removing - Both Hand kunj [PERSON_…" at bounding box center [125, 25] width 22 height 412
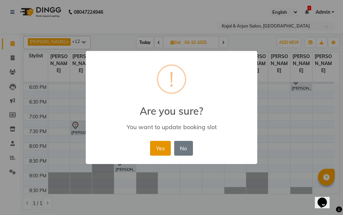
click at [160, 146] on button "Yes" at bounding box center [160, 148] width 20 height 15
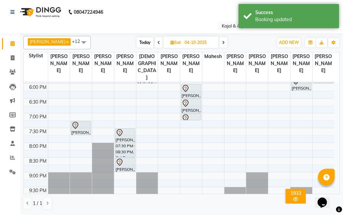
click at [157, 42] on icon at bounding box center [158, 43] width 3 height 4
type input "03-10-2025"
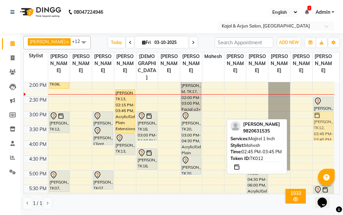
drag, startPoint x: 212, startPoint y: 120, endPoint x: 314, endPoint y: 129, distance: 102.5
click at [314, 129] on tr "[PERSON_NAME] M, TK11, 12:00 PM-12:45 PM, Pedicure - Basic [PERSON_NAME], TK06,…" at bounding box center [179, 140] width 310 height 412
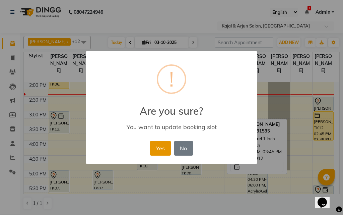
click at [160, 145] on button "Yes" at bounding box center [160, 148] width 20 height 15
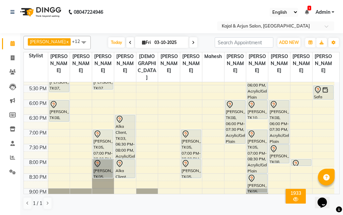
scroll to position [248, 0]
click at [56, 151] on div "9:00 AM 9:30 AM 10:00 AM 10:30 AM 11:00 AM 11:30 AM 12:00 PM 12:30 PM 1:00 PM 1…" at bounding box center [179, 40] width 310 height 412
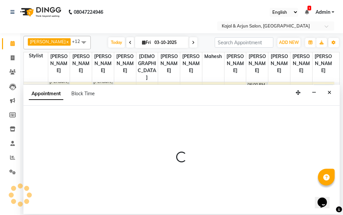
select select "6990"
select select "1170"
select select "tentative"
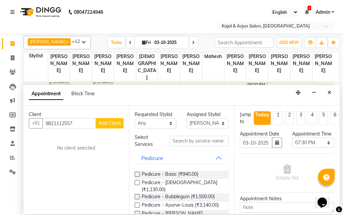
type input "9821112557"
click at [107, 122] on span "Add Client" at bounding box center [109, 123] width 22 height 6
select select "22"
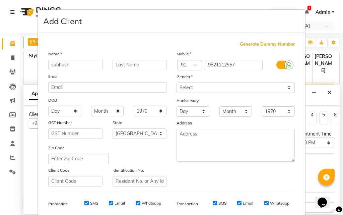
type input "subhash"
click at [132, 64] on input "text" at bounding box center [140, 65] width 54 height 10
type input "[PERSON_NAME]"
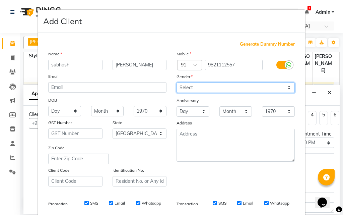
click at [227, 89] on select "Select [DEMOGRAPHIC_DATA] [DEMOGRAPHIC_DATA] Other Prefer Not To Say" at bounding box center [235, 87] width 118 height 10
select select "[DEMOGRAPHIC_DATA]"
click at [176, 82] on select "Select [DEMOGRAPHIC_DATA] [DEMOGRAPHIC_DATA] Other Prefer Not To Say" at bounding box center [235, 87] width 118 height 10
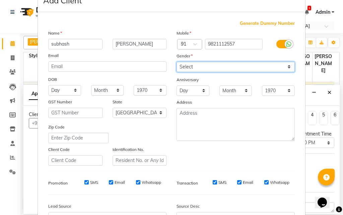
scroll to position [94, 0]
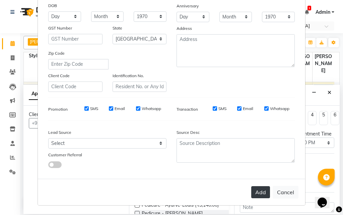
click at [257, 192] on button "Add" at bounding box center [260, 192] width 19 height 12
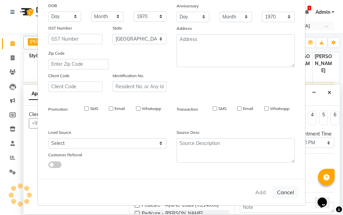
select select
select select "null"
select select
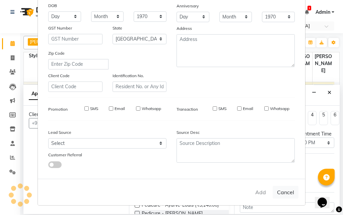
select select
checkbox input "false"
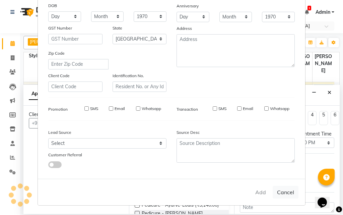
checkbox input "false"
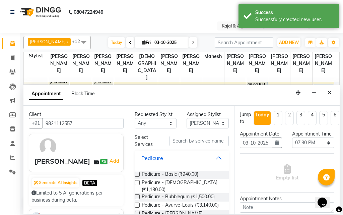
click at [136, 174] on label at bounding box center [137, 173] width 5 height 5
click at [136, 174] on input "checkbox" at bounding box center [137, 174] width 4 height 4
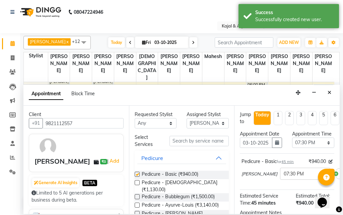
checkbox input "false"
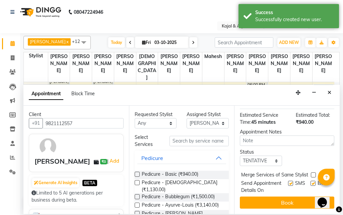
scroll to position [100, 0]
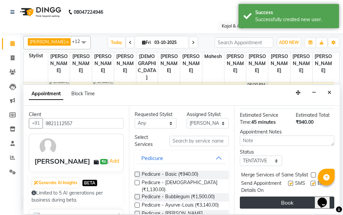
click at [285, 196] on button "Book" at bounding box center [287, 202] width 94 height 12
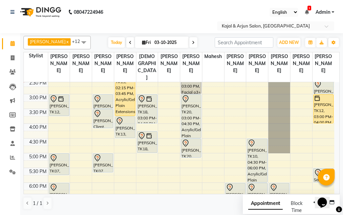
scroll to position [148, 0]
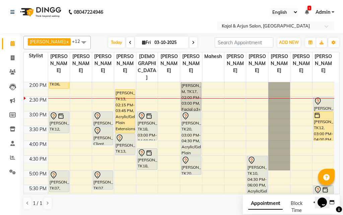
click at [192, 41] on icon at bounding box center [193, 43] width 3 height 4
type input "04-10-2025"
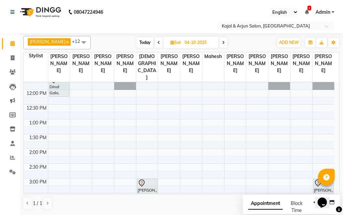
scroll to position [47, 0]
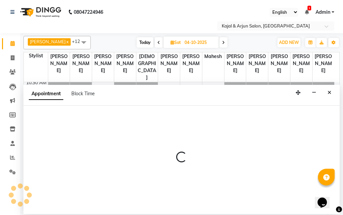
select select "6990"
select select "750"
select select "tentative"
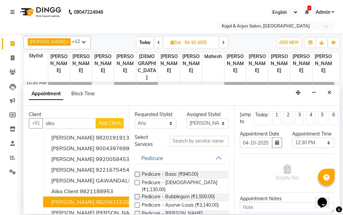
click at [96, 200] on ngb-highlight "9820631535" at bounding box center [112, 201] width 33 height 7
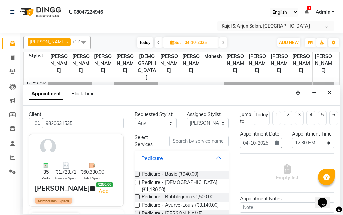
type input "9820631535"
click at [137, 174] on label at bounding box center [137, 173] width 5 height 5
click at [137, 174] on input "checkbox" at bounding box center [137, 174] width 4 height 4
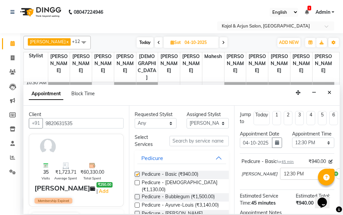
checkbox input "false"
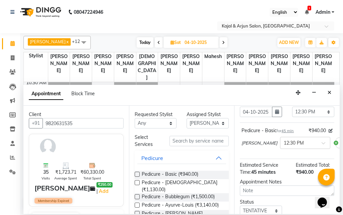
scroll to position [100, 0]
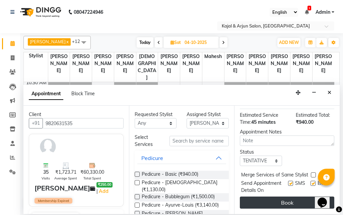
click at [284, 196] on button "Book" at bounding box center [287, 202] width 94 height 12
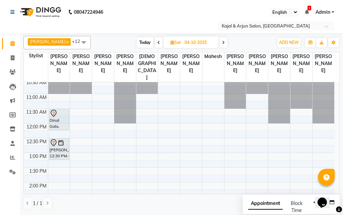
click at [157, 41] on icon at bounding box center [158, 43] width 3 height 4
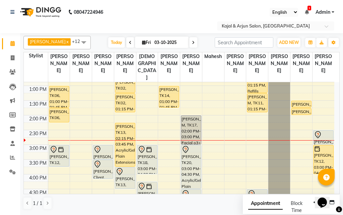
scroll to position [148, 0]
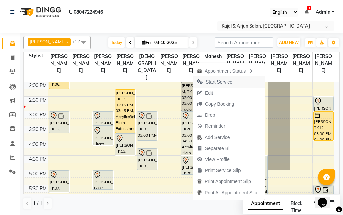
click at [234, 79] on span "Start Service" at bounding box center [215, 81] width 44 height 11
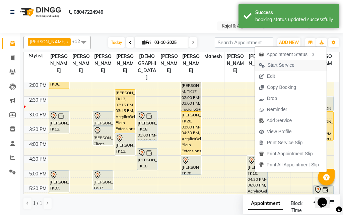
click at [283, 65] on span "Start Service" at bounding box center [281, 65] width 27 height 7
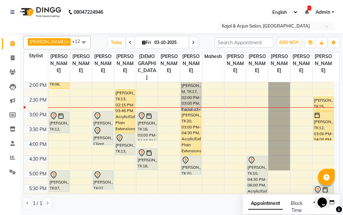
click at [193, 41] on span at bounding box center [193, 42] width 8 height 10
type input "04-10-2025"
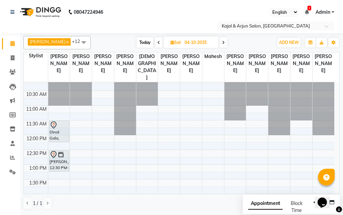
scroll to position [47, 0]
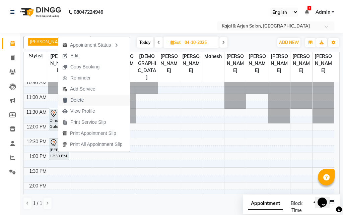
click at [81, 100] on span "Delete" at bounding box center [76, 99] width 13 height 7
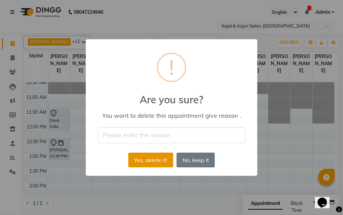
click at [152, 157] on button "Yes, delete it!" at bounding box center [150, 159] width 45 height 15
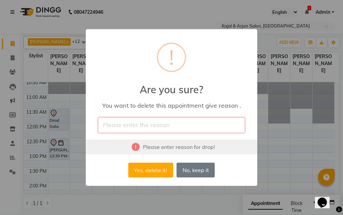
click at [137, 124] on input "text" at bounding box center [171, 125] width 147 height 16
type input "[PERSON_NAME]"
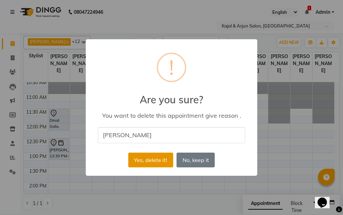
click at [144, 156] on button "Yes, delete it!" at bounding box center [150, 159] width 45 height 15
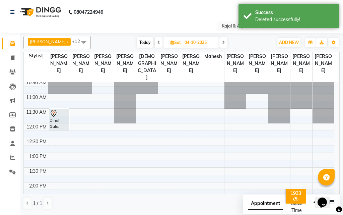
click at [157, 42] on icon at bounding box center [158, 43] width 3 height 4
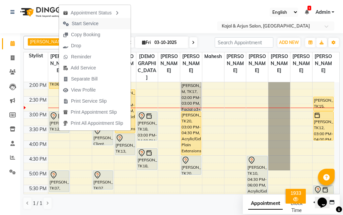
click at [104, 24] on button "Start Service" at bounding box center [95, 23] width 72 height 11
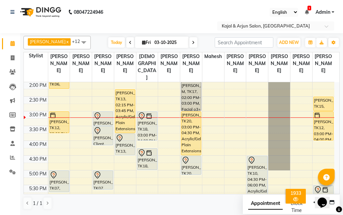
click at [129, 41] on icon at bounding box center [130, 43] width 3 height 4
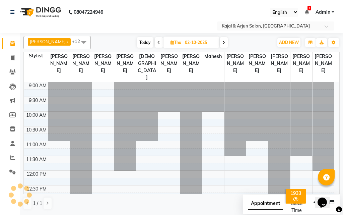
scroll to position [177, 0]
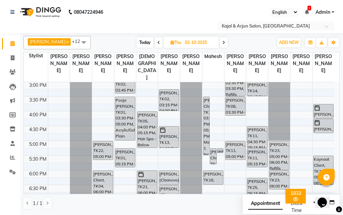
click at [222, 41] on icon at bounding box center [223, 43] width 3 height 4
type input "03-10-2025"
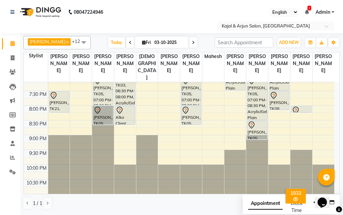
scroll to position [274, 0]
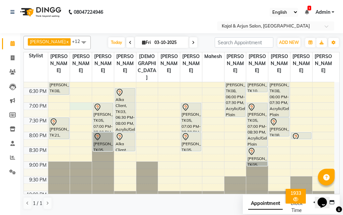
click at [80, 111] on div "9:00 AM 9:30 AM 10:00 AM 10:30 AM 11:00 AM 11:30 AM 12:00 PM 12:30 PM 1:00 PM 1…" at bounding box center [179, 14] width 310 height 412
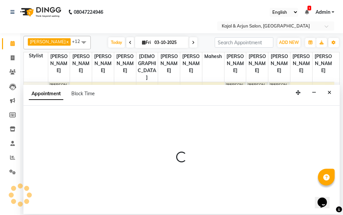
select select "12509"
select select "1140"
select select "tentative"
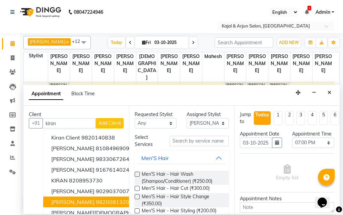
click at [96, 201] on ngb-highlight "9820081320" at bounding box center [112, 201] width 33 height 7
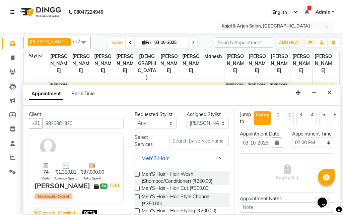
type input "9820081320"
click at [178, 140] on input "text" at bounding box center [199, 141] width 60 height 10
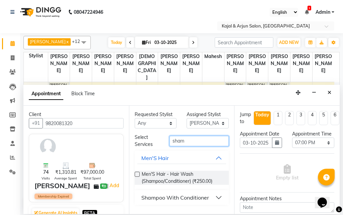
type input "sham"
click at [173, 197] on div "Shampoo With Conditioner" at bounding box center [175, 197] width 68 height 8
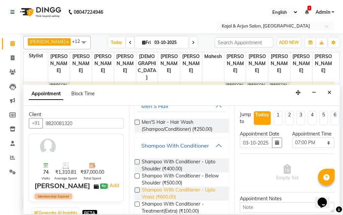
scroll to position [67, 0]
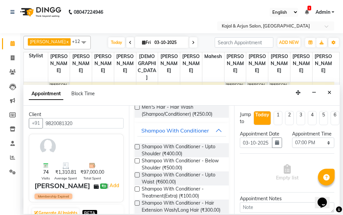
click at [136, 145] on label at bounding box center [137, 146] width 5 height 5
click at [136, 145] on input "checkbox" at bounding box center [137, 147] width 4 height 4
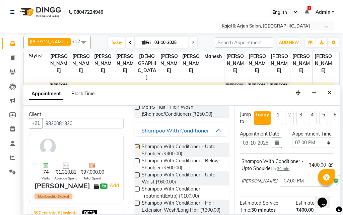
checkbox input "false"
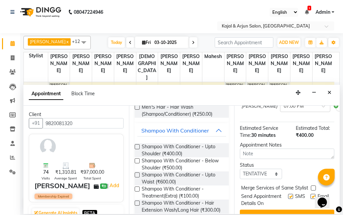
scroll to position [115, 0]
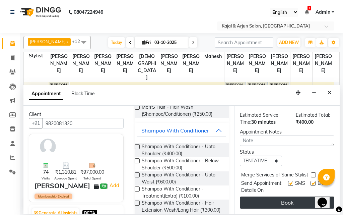
click at [285, 196] on button "Book" at bounding box center [287, 202] width 94 height 12
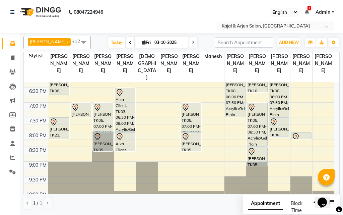
click at [192, 42] on icon at bounding box center [193, 43] width 3 height 4
type input "04-10-2025"
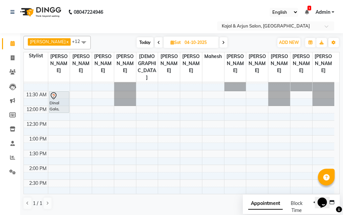
scroll to position [43, 0]
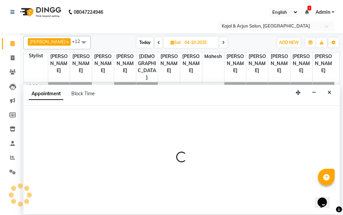
select select "6990"
select select "750"
select select "tentative"
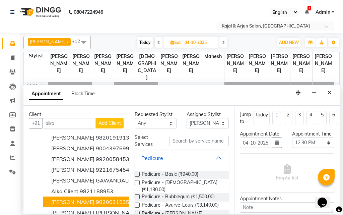
click at [96, 203] on ngb-highlight "9820631535" at bounding box center [112, 201] width 33 height 7
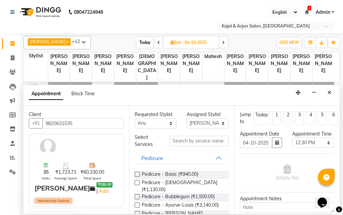
type input "9820631535"
click at [136, 172] on label at bounding box center [137, 173] width 5 height 5
click at [136, 172] on input "checkbox" at bounding box center [137, 174] width 4 height 4
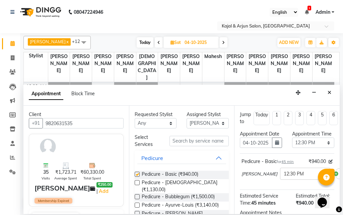
checkbox input "false"
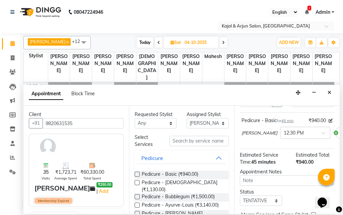
scroll to position [100, 0]
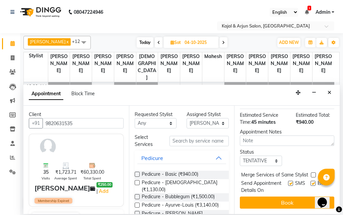
click at [288, 180] on label at bounding box center [290, 182] width 5 height 5
click at [288, 181] on input "checkbox" at bounding box center [290, 183] width 4 height 4
checkbox input "false"
click at [310, 180] on label at bounding box center [312, 182] width 5 height 5
click at [310, 181] on input "checkbox" at bounding box center [312, 183] width 4 height 4
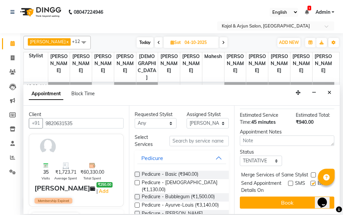
checkbox input "false"
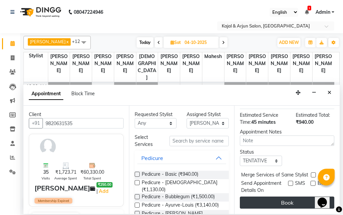
click at [295, 198] on button "Book" at bounding box center [287, 202] width 94 height 12
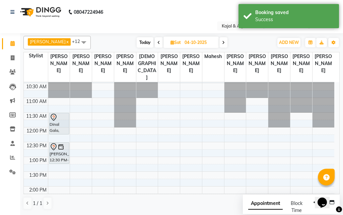
click at [155, 42] on span at bounding box center [159, 42] width 8 height 10
type input "03-10-2025"
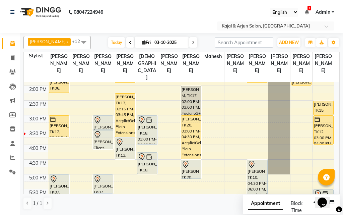
scroll to position [177, 0]
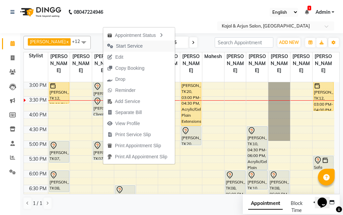
click at [124, 47] on span "Start Service" at bounding box center [129, 46] width 27 height 7
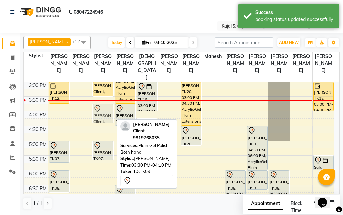
drag, startPoint x: 104, startPoint y: 114, endPoint x: 104, endPoint y: 119, distance: 4.7
click at [104, 119] on div "[PERSON_NAME] Client, TK09, 03:00 PM-03:30 PM, Gel Polish Removing - Both Hand …" at bounding box center [103, 111] width 22 height 412
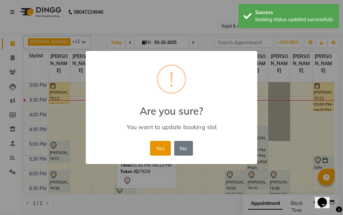
click at [155, 142] on button "Yes" at bounding box center [160, 148] width 20 height 15
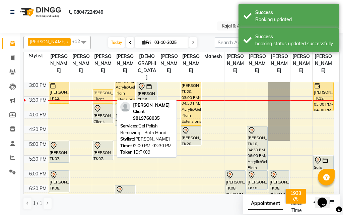
drag, startPoint x: 104, startPoint y: 92, endPoint x: 106, endPoint y: 102, distance: 10.3
click at [106, 102] on div "[PERSON_NAME] Client, TK09, 03:00 PM-03:30 PM, Gel Polish Removing - Both Hand …" at bounding box center [103, 111] width 22 height 412
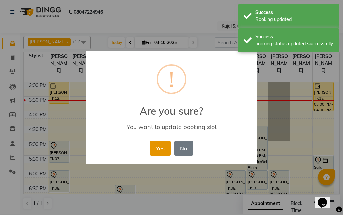
click at [154, 146] on button "Yes" at bounding box center [160, 148] width 20 height 15
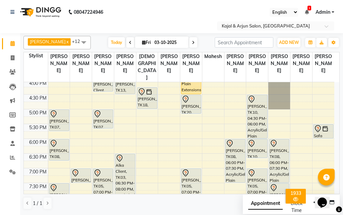
scroll to position [225, 0]
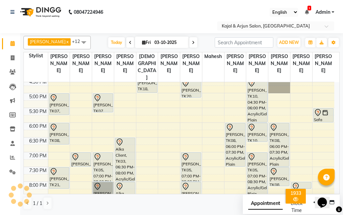
click at [161, 118] on div "9:00 AM 9:30 AM 10:00 AM 10:30 AM 11:00 AM 11:30 AM 12:00 PM 12:30 PM 1:00 PM 1…" at bounding box center [179, 63] width 310 height 412
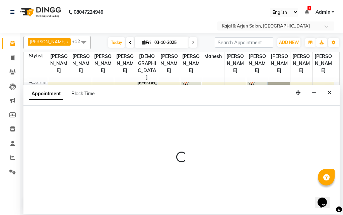
select select "71885"
select select "tentative"
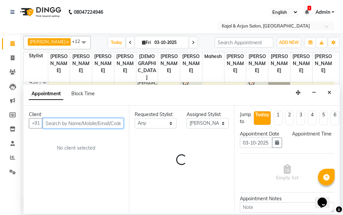
select select "1050"
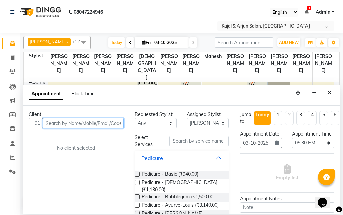
click at [53, 125] on input "text" at bounding box center [83, 123] width 81 height 10
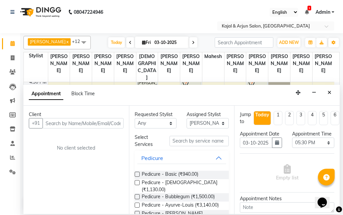
click at [168, 94] on div "Appointment Block Time" at bounding box center [181, 95] width 316 height 21
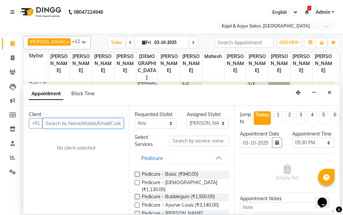
click at [94, 124] on input "text" at bounding box center [83, 123] width 81 height 10
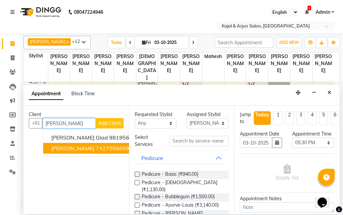
click at [100, 145] on ngb-highlight "7427056659" at bounding box center [112, 148] width 33 height 7
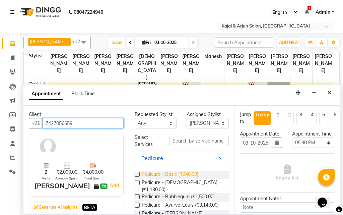
type input "7427056659"
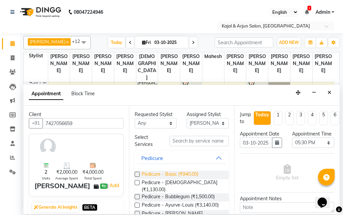
click at [175, 173] on span "Pedicure - Basic (₹940.00)" at bounding box center [170, 174] width 57 height 8
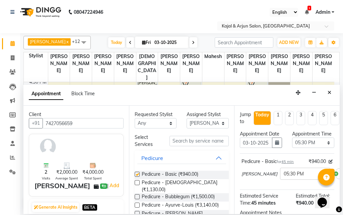
checkbox input "false"
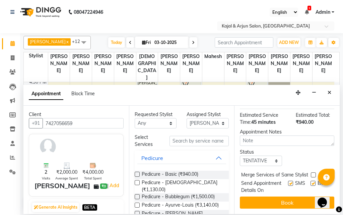
scroll to position [101, 0]
click at [310, 180] on label at bounding box center [312, 182] width 5 height 5
click at [310, 181] on input "checkbox" at bounding box center [312, 183] width 4 height 4
checkbox input "false"
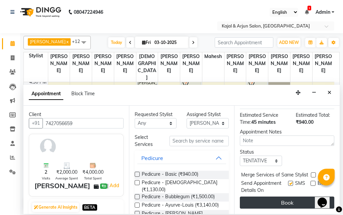
click at [293, 199] on button "Book" at bounding box center [287, 202] width 94 height 12
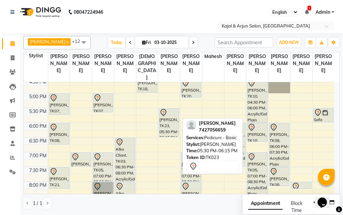
drag, startPoint x: 164, startPoint y: 135, endPoint x: 164, endPoint y: 140, distance: 5.4
click at [164, 140] on div "[PERSON_NAME], TK14, 01:00 PM-01:45 PM, Pedicure - Basic [PERSON_NAME], TK23, 0…" at bounding box center [169, 63] width 22 height 412
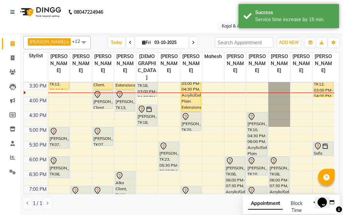
scroll to position [158, 0]
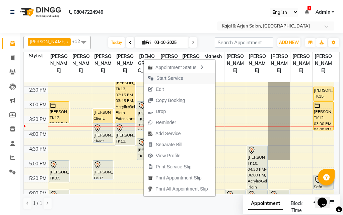
click at [161, 78] on span "Start Service" at bounding box center [169, 78] width 27 height 7
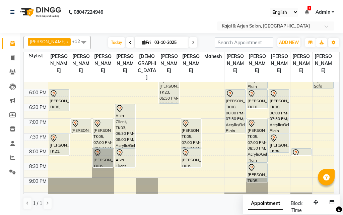
scroll to position [225, 0]
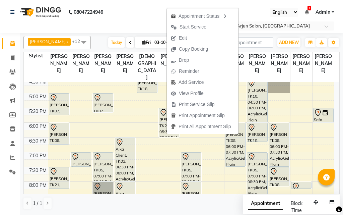
click at [149, 8] on nav "08047224946 Select Location × Kajal & Arjun Salon, Lokhandwala English ENGLISH …" at bounding box center [171, 16] width 343 height 33
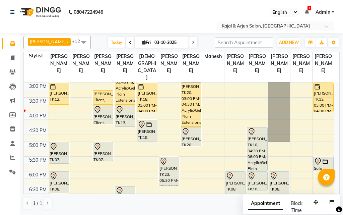
scroll to position [191, 0]
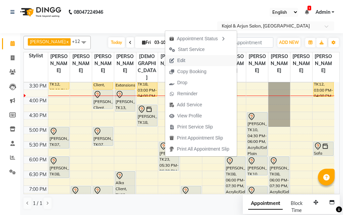
click at [184, 61] on span "Edit" at bounding box center [181, 60] width 8 height 7
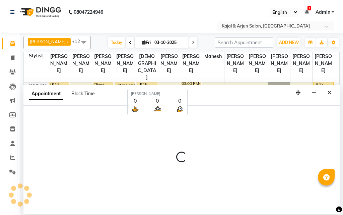
select select "1050"
select select "tentative"
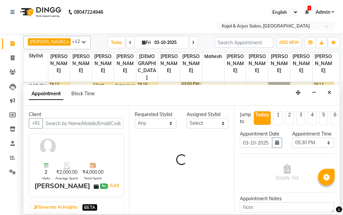
select select "71885"
select select "118"
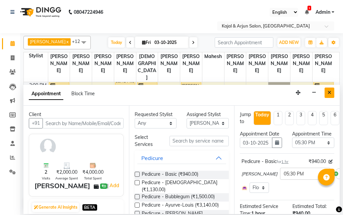
click at [327, 92] on button "Close" at bounding box center [329, 92] width 10 height 10
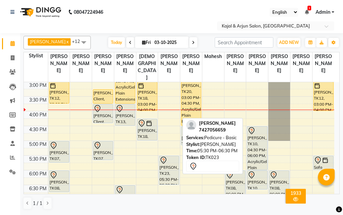
scroll to position [211, 0]
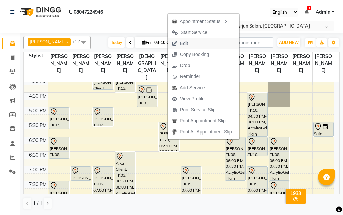
click at [183, 43] on span "Edit" at bounding box center [184, 43] width 8 height 7
select select "tentative"
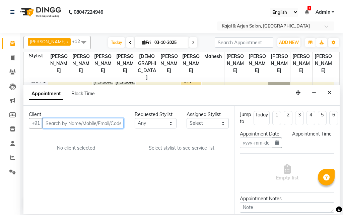
type input "03-10-2025"
select select "1050"
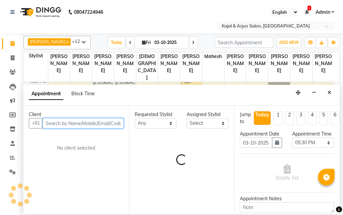
select select "71885"
select select "118"
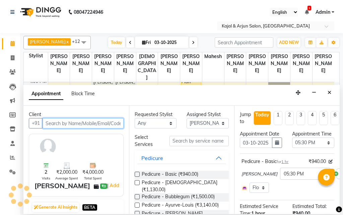
scroll to position [177, 0]
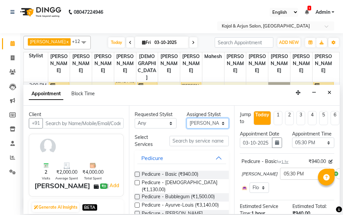
click at [194, 122] on select "Select Arjun Sir [PERSON_NAME] [PERSON_NAME] [PERSON_NAME] [PERSON_NAME] [PERSO…" at bounding box center [208, 123] width 42 height 10
select select "12509"
click at [187, 118] on select "Select Arjun Sir [PERSON_NAME] [PERSON_NAME] [PERSON_NAME] [PERSON_NAME] [PERSO…" at bounding box center [208, 123] width 42 height 10
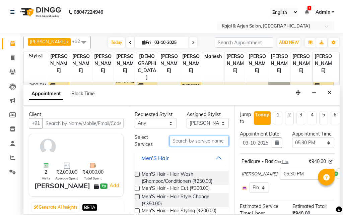
click at [182, 140] on input "text" at bounding box center [199, 141] width 60 height 10
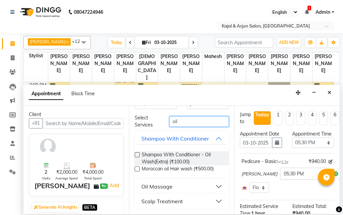
type input "oil"
click at [165, 189] on div "Oil Massage" at bounding box center [156, 186] width 31 height 8
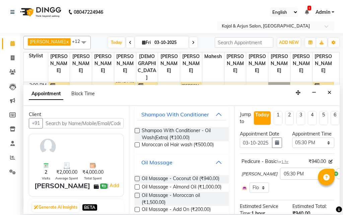
scroll to position [53, 0]
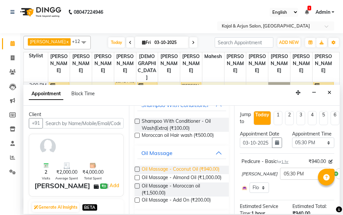
click at [167, 174] on span "Oil Massage - Coconut Oil (₹940.00)" at bounding box center [181, 169] width 78 height 8
checkbox input "false"
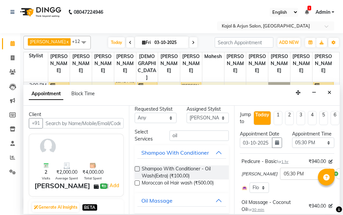
scroll to position [0, 0]
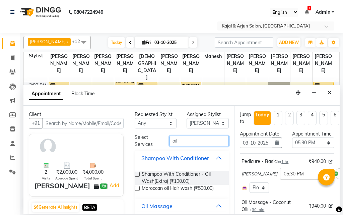
click at [184, 140] on input "oil" at bounding box center [199, 141] width 60 height 10
type input "o"
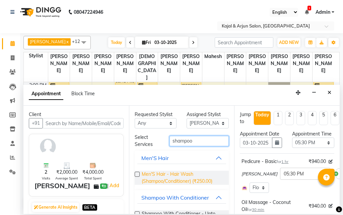
scroll to position [67, 0]
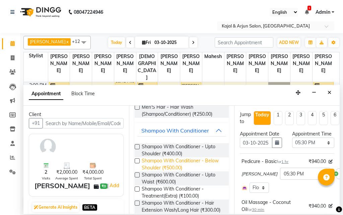
type input "shampoo"
click at [179, 162] on span "Shampoo With Conditioner - Below Shoulder (₹500.00)" at bounding box center [183, 164] width 82 height 14
checkbox input "false"
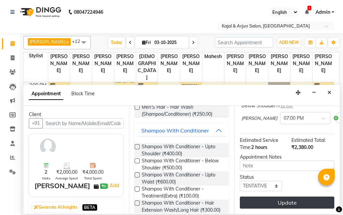
scroll to position [163, 0]
click at [292, 196] on button "Update" at bounding box center [287, 202] width 94 height 12
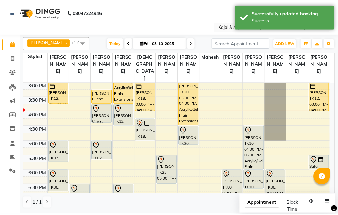
scroll to position [211, 0]
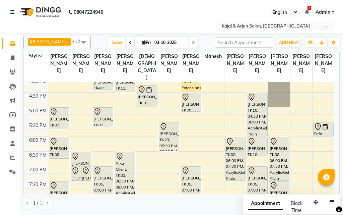
click at [323, 147] on div "9:00 AM 9:30 AM 10:00 AM 10:30 AM 11:00 AM 11:30 AM 12:00 PM 12:30 PM 1:00 PM 1…" at bounding box center [179, 77] width 310 height 412
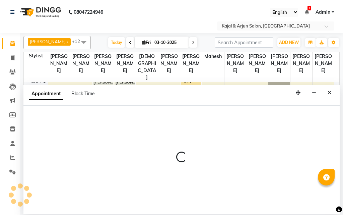
select select "13660"
select select "tentative"
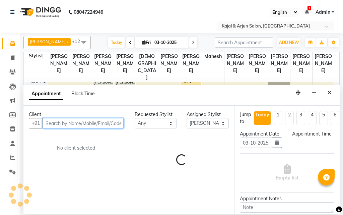
select select "1080"
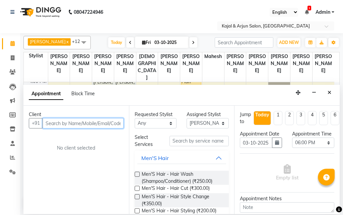
click at [86, 118] on input "text" at bounding box center [83, 123] width 81 height 10
click at [83, 123] on input "text" at bounding box center [83, 123] width 81 height 10
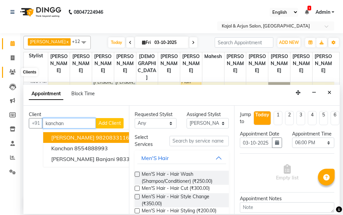
type input "kanchan"
click at [15, 69] on icon at bounding box center [12, 71] width 6 height 5
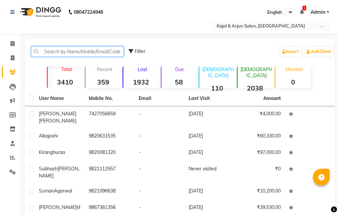
click at [94, 53] on input "text" at bounding box center [77, 51] width 92 height 10
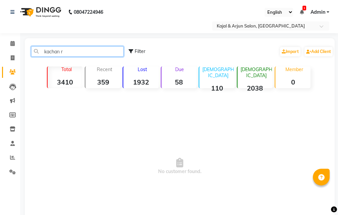
click at [50, 50] on input "kachan r" at bounding box center [77, 51] width 92 height 10
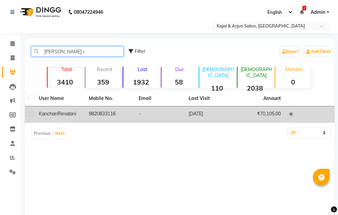
type input "[PERSON_NAME] r"
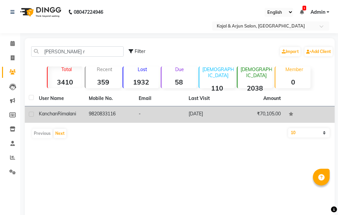
click at [84, 110] on td "[PERSON_NAME]" at bounding box center [60, 114] width 50 height 16
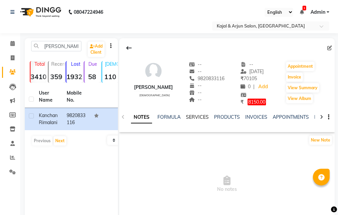
click at [202, 117] on link "SERVICES" at bounding box center [197, 117] width 23 height 6
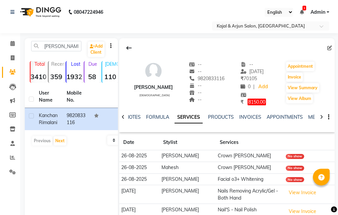
scroll to position [34, 0]
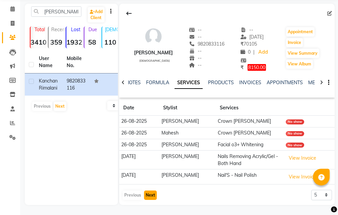
click at [152, 195] on button "Next" at bounding box center [150, 194] width 13 height 9
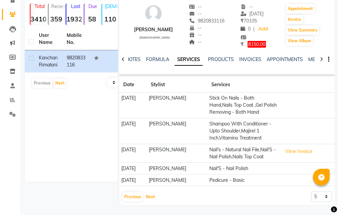
scroll to position [79, 0]
click at [149, 194] on button "Next" at bounding box center [150, 196] width 13 height 9
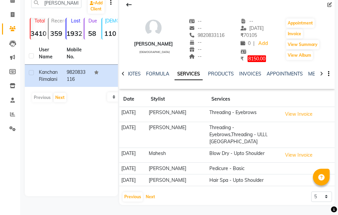
scroll to position [43, 0]
click at [149, 197] on button "Next" at bounding box center [150, 196] width 13 height 9
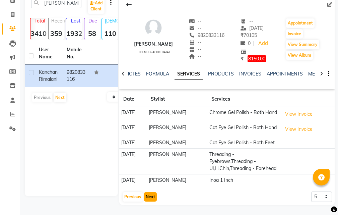
scroll to position [65, 0]
click at [153, 195] on button "Next" at bounding box center [150, 196] width 13 height 9
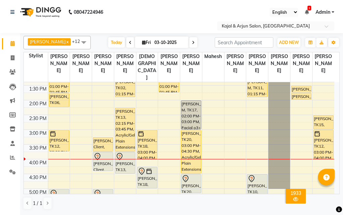
scroll to position [134, 0]
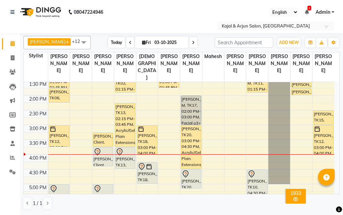
click at [114, 42] on span "Today" at bounding box center [116, 42] width 17 height 10
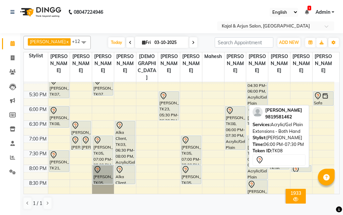
scroll to position [241, 0]
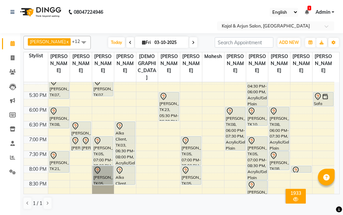
click at [320, 118] on div "9:00 AM 9:30 AM 10:00 AM 10:30 AM 11:00 AM 11:30 AM 12:00 PM 12:30 PM 1:00 PM 1…" at bounding box center [179, 47] width 310 height 412
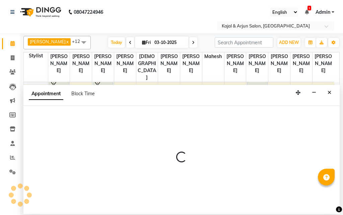
select select "13660"
select select "1080"
select select "tentative"
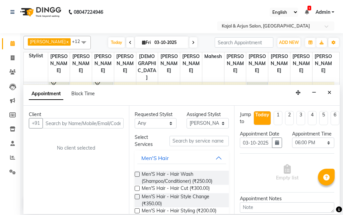
click at [85, 123] on input "text" at bounding box center [83, 123] width 81 height 10
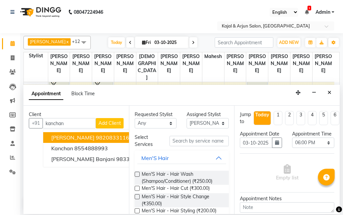
click at [90, 135] on span "[PERSON_NAME]" at bounding box center [72, 137] width 43 height 7
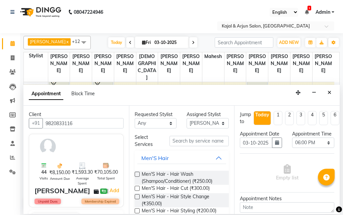
type input "9820833116"
click at [206, 141] on input "text" at bounding box center [199, 141] width 60 height 10
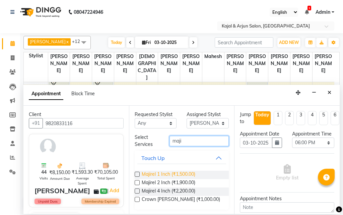
type input "maji"
click at [177, 175] on span "Majirel 1 Inch (₹1,500.00)" at bounding box center [169, 174] width 54 height 8
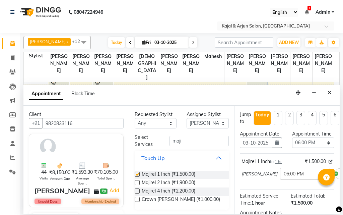
checkbox input "false"
click at [197, 122] on select "Select Arjun Sir [PERSON_NAME] [PERSON_NAME] [PERSON_NAME] [PERSON_NAME] [PERSO…" at bounding box center [208, 123] width 42 height 10
select select "72745"
click at [187, 118] on select "Select Arjun Sir [PERSON_NAME] [PERSON_NAME] [PERSON_NAME] [PERSON_NAME] [PERSO…" at bounding box center [208, 123] width 42 height 10
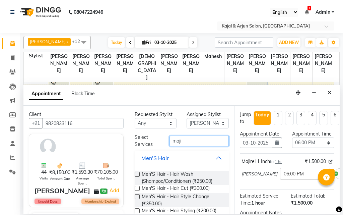
click at [187, 139] on input "maji" at bounding box center [199, 141] width 60 height 10
type input "m"
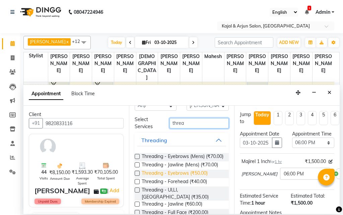
scroll to position [33, 0]
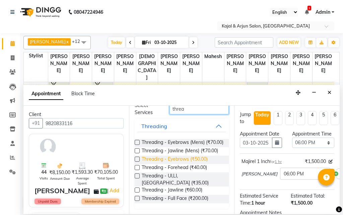
type input "threa"
click at [181, 164] on span "Threading - Eyebrows (₹50.00)" at bounding box center [175, 159] width 66 height 8
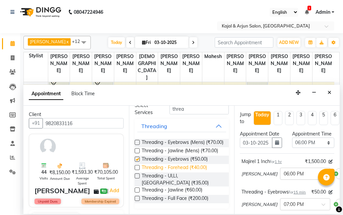
checkbox input "false"
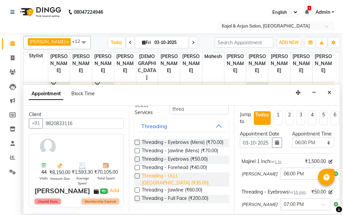
click at [181, 182] on span "Threading - Ul,Ll,[GEOGRAPHIC_DATA] (₹35.00)" at bounding box center [183, 179] width 82 height 14
checkbox input "false"
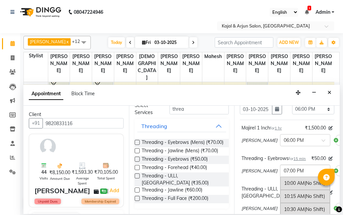
click at [284, 173] on input "text" at bounding box center [298, 169] width 29 height 7
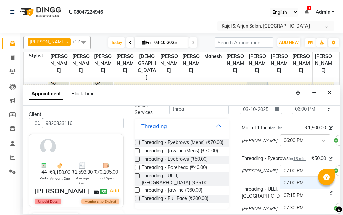
scroll to position [67, 0]
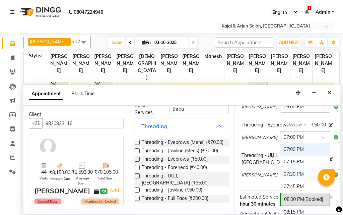
click at [284, 180] on div "07:30 PM" at bounding box center [305, 174] width 50 height 12
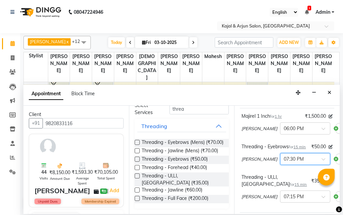
scroll to position [33, 0]
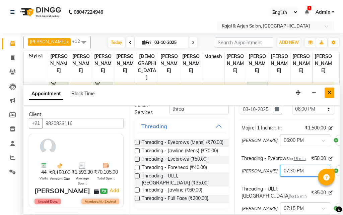
click at [328, 93] on icon "Close" at bounding box center [329, 92] width 4 height 5
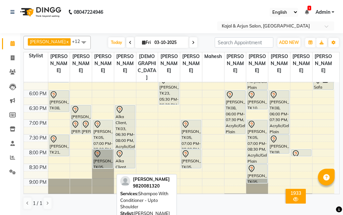
scroll to position [241, 0]
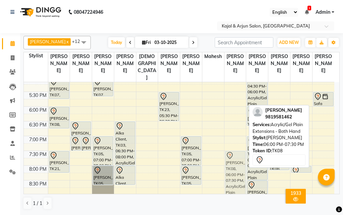
drag, startPoint x: 233, startPoint y: 129, endPoint x: 241, endPoint y: 176, distance: 47.5
click at [241, 176] on div "[PERSON_NAME], TK08, 06:00 PM-07:30 PM, Acrylic/Gel Plain Extensions - Both Han…" at bounding box center [235, 47] width 22 height 412
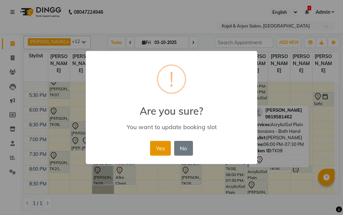
click at [160, 145] on button "Yes" at bounding box center [160, 148] width 20 height 15
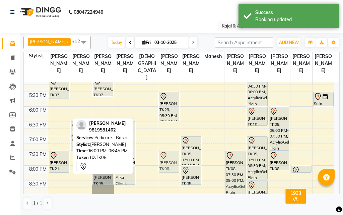
drag, startPoint x: 57, startPoint y: 126, endPoint x: 168, endPoint y: 169, distance: 119.0
click at [168, 169] on tr "[PERSON_NAME] M, TK11, 12:00 PM-12:45 PM, Pedicure - Basic [PERSON_NAME], TK06,…" at bounding box center [179, 47] width 310 height 412
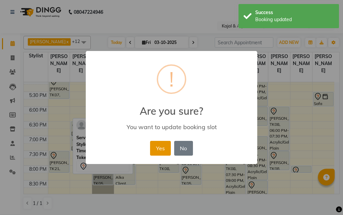
click at [153, 151] on button "Yes" at bounding box center [160, 148] width 20 height 15
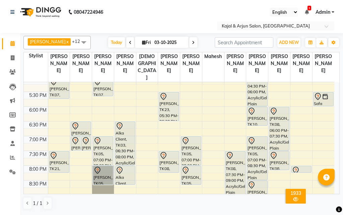
scroll to position [274, 0]
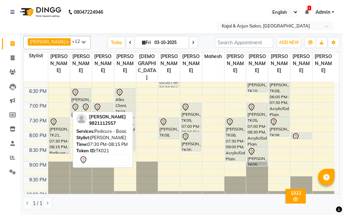
drag, startPoint x: 54, startPoint y: 144, endPoint x: 54, endPoint y: 155, distance: 11.0
click at [54, 155] on div "[PERSON_NAME] M, TK11, 12:00 PM-12:45 PM, Pedicure - Basic [PERSON_NAME], TK06,…" at bounding box center [59, 14] width 22 height 412
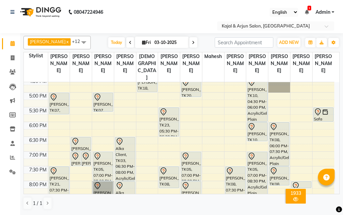
scroll to position [241, 0]
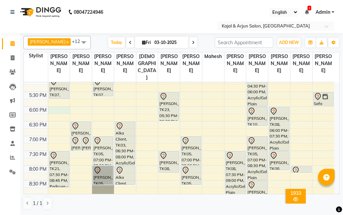
click at [57, 116] on div "9:00 AM 9:30 AM 10:00 AM 10:30 AM 11:00 AM 11:30 AM 12:00 PM 12:30 PM 1:00 PM 1…" at bounding box center [179, 47] width 310 height 412
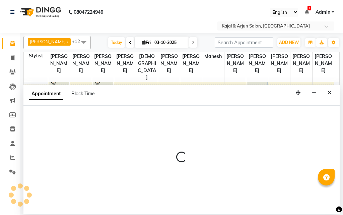
select select "6990"
select select "tentative"
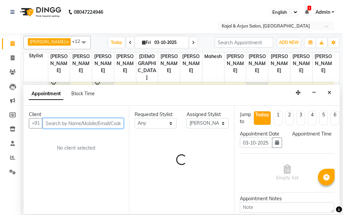
select select "1080"
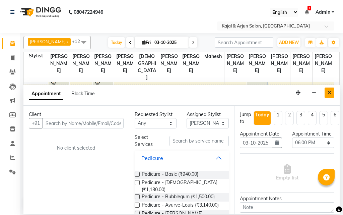
click at [329, 92] on icon "Close" at bounding box center [329, 92] width 4 height 5
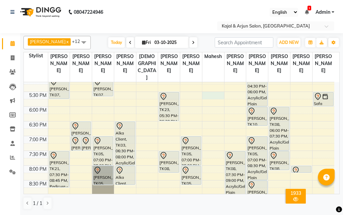
click at [209, 101] on div "9:00 AM 9:30 AM 10:00 AM 10:30 AM 11:00 AM 11:30 AM 12:00 PM 12:30 PM 1:00 PM 1…" at bounding box center [179, 47] width 310 height 412
select select "45493"
select select "tentative"
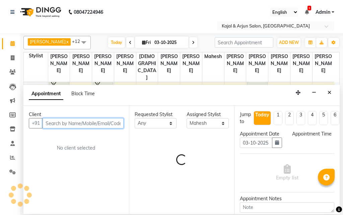
select select "1050"
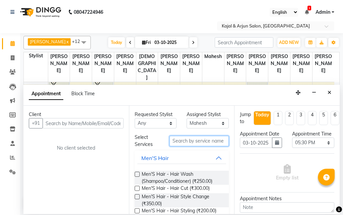
click at [182, 141] on input "text" at bounding box center [199, 141] width 60 height 10
type input "t"
type input "m"
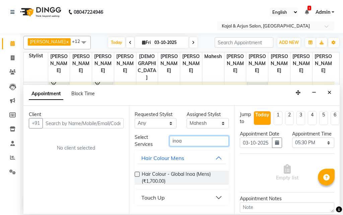
type input "inoa"
click at [174, 200] on button "Touch Up" at bounding box center [181, 197] width 89 height 12
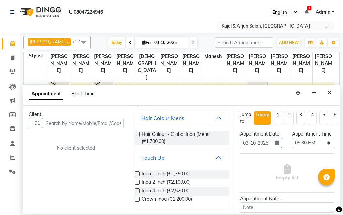
scroll to position [40, 0]
click at [179, 175] on span "Inoa 1 Inch (₹1,750.00)" at bounding box center [166, 174] width 49 height 8
checkbox input "false"
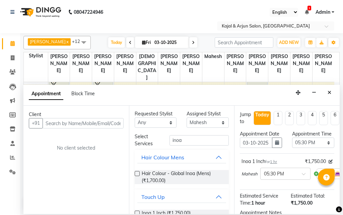
scroll to position [0, 0]
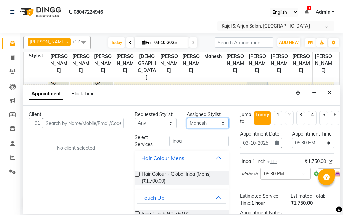
click at [198, 126] on select "Select Arjun Sir [PERSON_NAME] [PERSON_NAME] [PERSON_NAME] [PERSON_NAME] [PERSO…" at bounding box center [208, 123] width 42 height 10
select select "6990"
click at [187, 118] on select "Select Arjun Sir [PERSON_NAME] [PERSON_NAME] [PERSON_NAME] [PERSON_NAME] [PERSO…" at bounding box center [208, 123] width 42 height 10
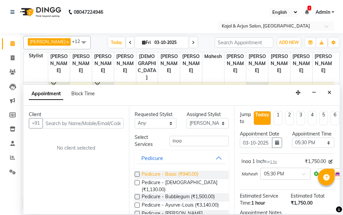
click at [173, 175] on span "Pedicure - Basic (₹940.00)" at bounding box center [170, 174] width 57 height 8
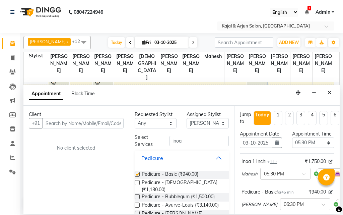
checkbox input "false"
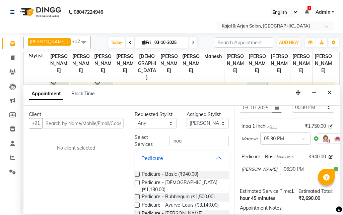
scroll to position [100, 0]
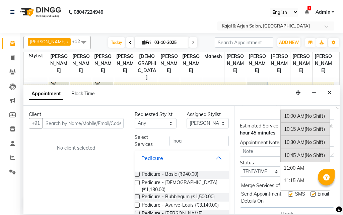
click at [284, 106] on input "text" at bounding box center [298, 102] width 29 height 7
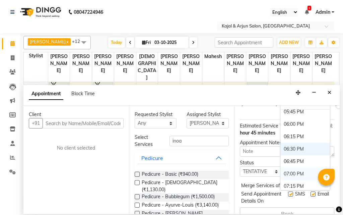
scroll to position [400, 0]
click at [280, 131] on div "06:00 PM" at bounding box center [305, 124] width 50 height 12
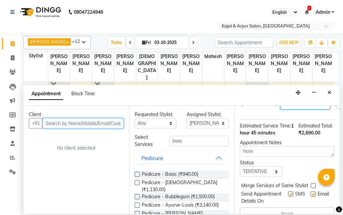
click at [64, 121] on input "text" at bounding box center [83, 123] width 81 height 10
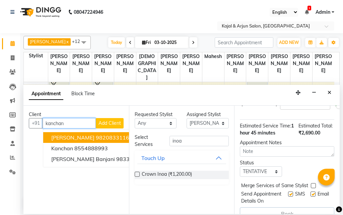
click at [60, 139] on span "[PERSON_NAME]" at bounding box center [72, 137] width 43 height 7
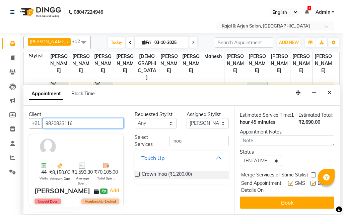
scroll to position [137, 0]
type input "9820833116"
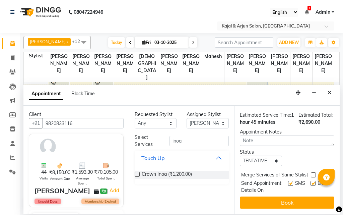
click at [310, 180] on label at bounding box center [312, 182] width 5 height 5
click at [310, 181] on input "checkbox" at bounding box center [312, 183] width 4 height 4
checkbox input "false"
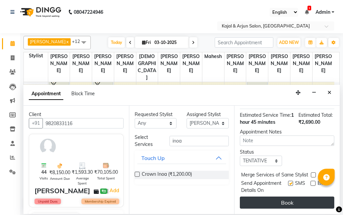
click at [286, 196] on button "Book" at bounding box center [287, 202] width 94 height 12
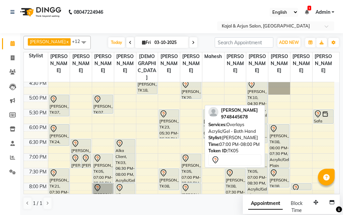
scroll to position [207, 0]
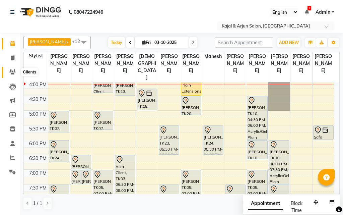
click at [10, 73] on icon at bounding box center [12, 71] width 6 height 5
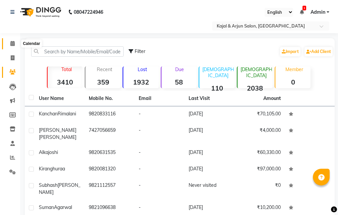
click at [11, 45] on icon at bounding box center [12, 43] width 4 height 5
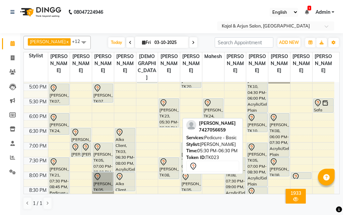
scroll to position [201, 0]
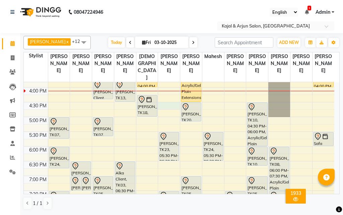
click at [162, 112] on div "9:00 AM 9:30 AM 10:00 AM 10:30 AM 11:00 AM 11:30 AM 12:00 PM 12:30 PM 1:00 PM 1…" at bounding box center [179, 87] width 310 height 412
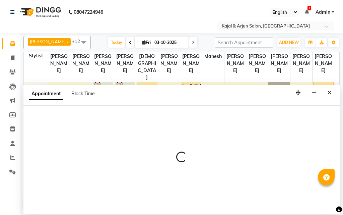
select select "71885"
select select "990"
select select "tentative"
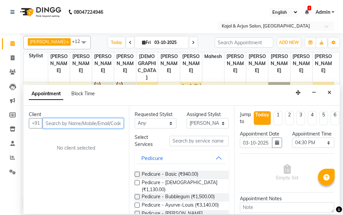
click at [102, 120] on input "text" at bounding box center [83, 123] width 81 height 10
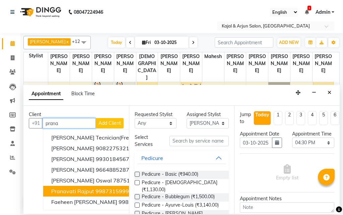
click at [101, 192] on ngb-highlight "9987315999" at bounding box center [111, 191] width 33 height 7
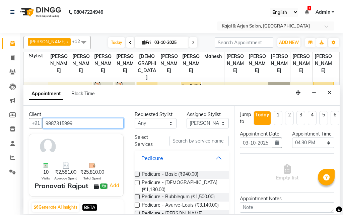
type input "9987315999"
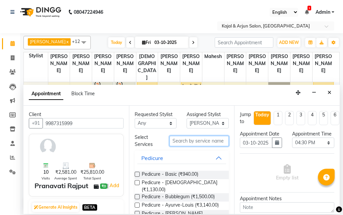
click at [185, 138] on input "text" at bounding box center [199, 141] width 60 height 10
type input "pedi"
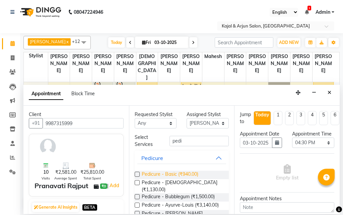
click at [179, 172] on span "Pedicure - Basic (₹940.00)" at bounding box center [170, 174] width 57 height 8
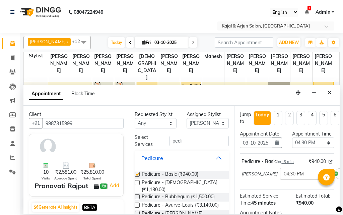
checkbox input "false"
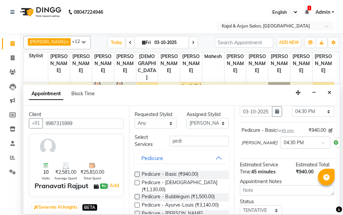
scroll to position [101, 0]
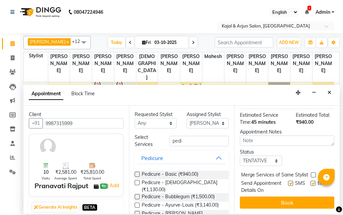
click at [310, 180] on label at bounding box center [312, 182] width 5 height 5
click at [310, 181] on input "checkbox" at bounding box center [312, 183] width 4 height 4
checkbox input "false"
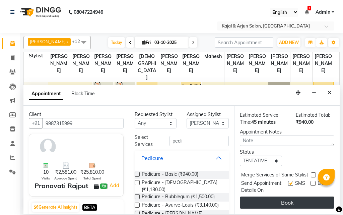
click at [287, 198] on button "Book" at bounding box center [287, 202] width 94 height 12
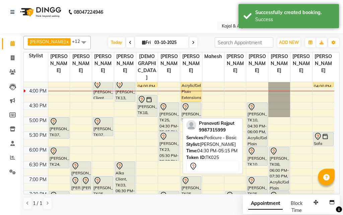
click at [168, 133] on div "[PERSON_NAME], TK14, 01:00 PM-01:45 PM, Pedicure - Basic Pranavati Rajput, TK25…" at bounding box center [169, 87] width 22 height 412
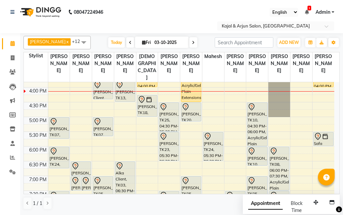
scroll to position [167, 0]
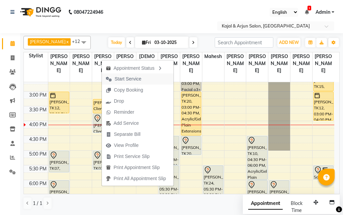
click at [123, 79] on span "Start Service" at bounding box center [128, 78] width 27 height 7
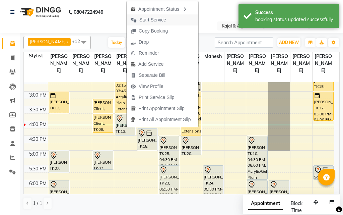
click at [143, 23] on span "Start Service" at bounding box center [152, 19] width 27 height 7
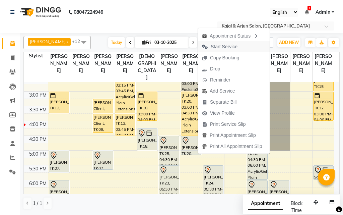
click at [211, 46] on span "Start Service" at bounding box center [224, 46] width 27 height 7
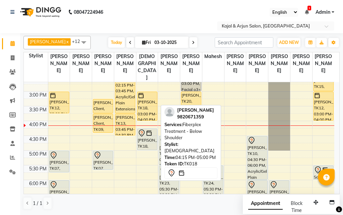
scroll to position [201, 0]
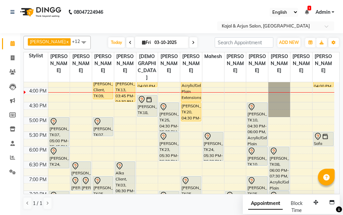
click at [57, 149] on div "[PERSON_NAME] M, TK11, 12:00 PM-12:45 PM, Pedicure - Basic [PERSON_NAME], TK06,…" at bounding box center [59, 87] width 22 height 412
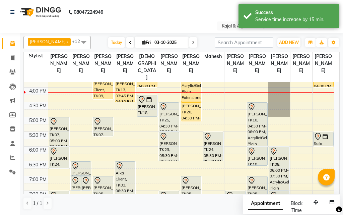
scroll to position [234, 0]
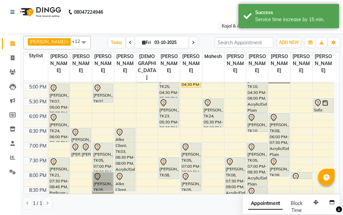
drag, startPoint x: 56, startPoint y: 141, endPoint x: 56, endPoint y: 149, distance: 7.7
click at [56, 149] on div "[PERSON_NAME] M, TK11, 12:00 PM-12:45 PM, Pedicure - Basic [PERSON_NAME], TK06,…" at bounding box center [59, 54] width 22 height 412
click at [192, 43] on icon at bounding box center [193, 43] width 3 height 4
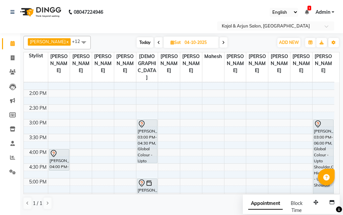
scroll to position [207, 0]
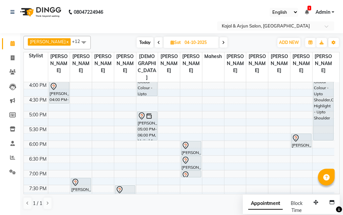
click at [222, 41] on icon at bounding box center [223, 43] width 3 height 4
type input "05-10-2025"
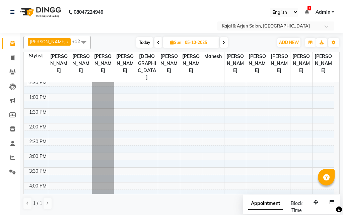
scroll to position [73, 0]
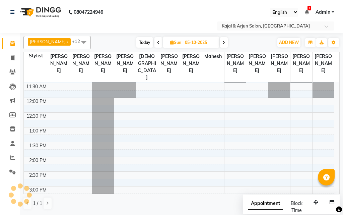
click at [53, 105] on div "9:00 AM 9:30 AM 10:00 AM 10:30 AM 11:00 AM 11:30 AM 12:00 PM 12:30 PM 1:00 PM 1…" at bounding box center [179, 215] width 310 height 412
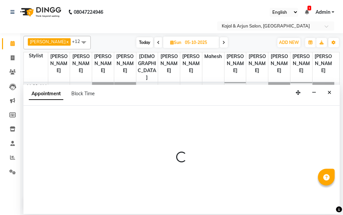
select select "6990"
select select "720"
select select "tentative"
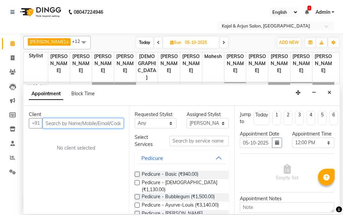
click at [54, 124] on input "text" at bounding box center [83, 123] width 81 height 10
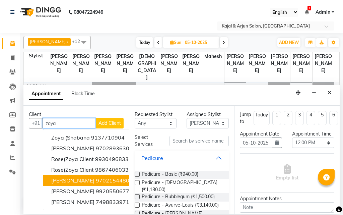
click at [74, 178] on span "[PERSON_NAME]" at bounding box center [72, 180] width 43 height 7
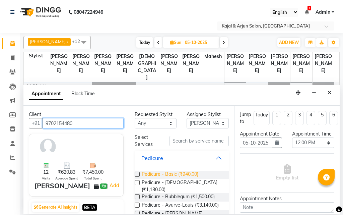
type input "9702154480"
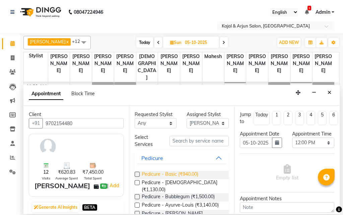
click at [163, 174] on span "Pedicure - Basic (₹940.00)" at bounding box center [170, 174] width 57 height 8
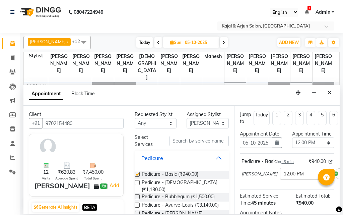
checkbox input "false"
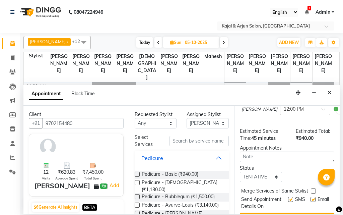
scroll to position [67, 0]
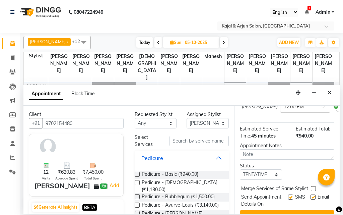
click at [310, 199] on label at bounding box center [312, 196] width 5 height 5
click at [310, 200] on input "checkbox" at bounding box center [312, 197] width 4 height 4
checkbox input "false"
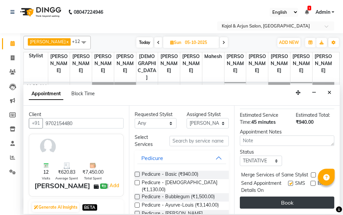
click at [274, 196] on button "Book" at bounding box center [287, 202] width 94 height 12
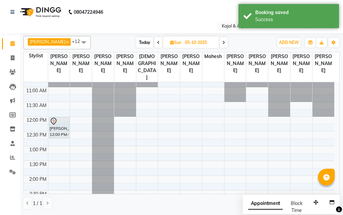
scroll to position [39, 0]
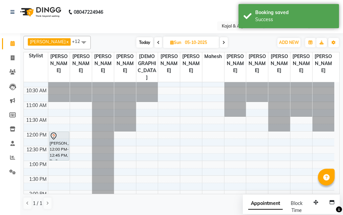
drag, startPoint x: 60, startPoint y: 160, endPoint x: 58, endPoint y: 163, distance: 3.9
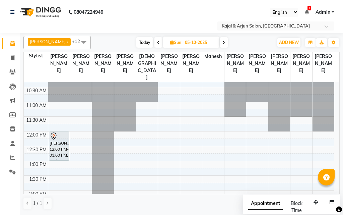
click at [199, 43] on input "05-10-2025" at bounding box center [199, 43] width 33 height 10
select select "10"
select select "2025"
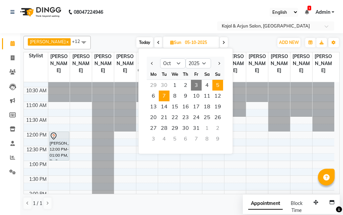
click at [166, 92] on span "7" at bounding box center [164, 95] width 11 height 11
type input "[DATE]"
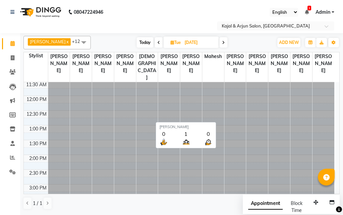
scroll to position [6, 0]
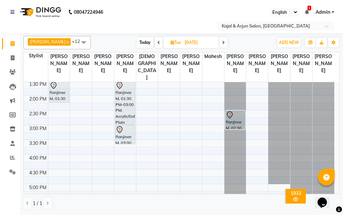
scroll to position [100, 0]
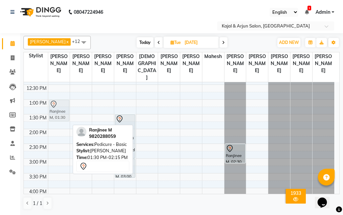
drag, startPoint x: 61, startPoint y: 127, endPoint x: 61, endPoint y: 116, distance: 11.7
click at [61, 116] on div "Ranjinee M, 01:30 PM-02:15 PM, Pedicure - Basic Ranjinee M, 01:30 PM-02:15 PM, …" at bounding box center [59, 188] width 22 height 412
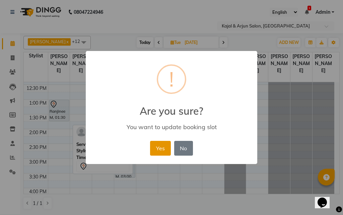
click at [156, 142] on button "Yes" at bounding box center [160, 148] width 20 height 15
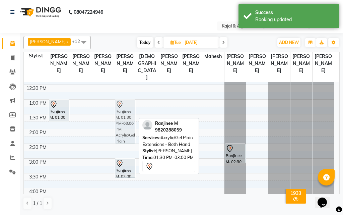
drag, startPoint x: 131, startPoint y: 127, endPoint x: 130, endPoint y: 115, distance: 12.4
click at [130, 115] on div "Ranjinee M, 01:30 PM-03:00 PM, Acrylic/Gel Plain Extensions - Both Hand Ranjine…" at bounding box center [125, 188] width 22 height 412
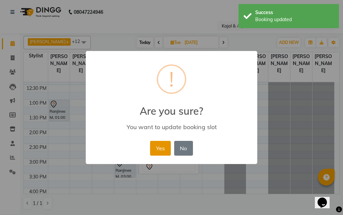
click at [153, 143] on button "Yes" at bounding box center [160, 148] width 20 height 15
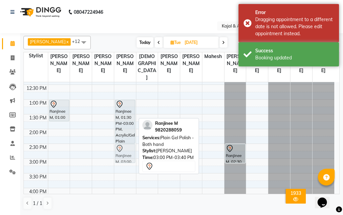
drag, startPoint x: 123, startPoint y: 171, endPoint x: 121, endPoint y: 159, distance: 11.8
click at [121, 159] on div "Ranjinee M, 01:30 PM-03:00 PM, Acrylic/Gel Plain Extensions - Both Hand Ranjine…" at bounding box center [125, 188] width 22 height 412
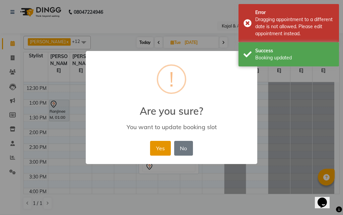
click at [163, 146] on button "Yes" at bounding box center [160, 148] width 20 height 15
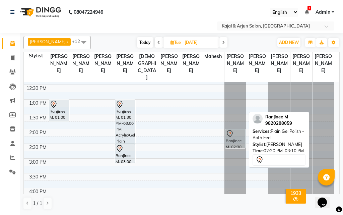
drag, startPoint x: 234, startPoint y: 158, endPoint x: 233, endPoint y: 145, distance: 13.1
click at [233, 145] on div "Ranjinee M, 02:30 PM-03:10 PM, Plain Gel Polish - Both Feet Ranjinee M, 02:30 P…" at bounding box center [235, 188] width 22 height 412
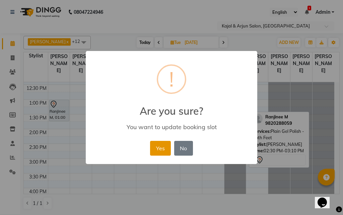
click at [158, 147] on button "Yes" at bounding box center [160, 148] width 20 height 15
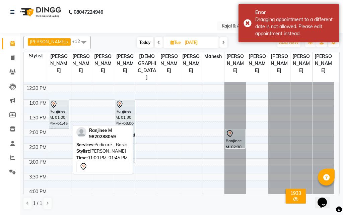
click at [57, 130] on div "Ranjinee M, 01:00 PM-01:45 PM, Pedicure - Basic Ranjinee M, 01:00 PM-01:45 PM, …" at bounding box center [59, 188] width 22 height 412
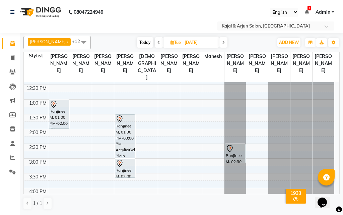
click at [230, 170] on div "Ranjinee M, 02:30 PM-03:10 PM, Plain Gel Polish - Both Feet Ranjinee M, 02:30 P…" at bounding box center [235, 188] width 22 height 412
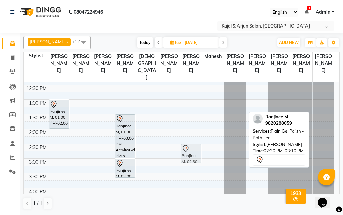
drag, startPoint x: 234, startPoint y: 159, endPoint x: 192, endPoint y: 161, distance: 42.6
click at [192, 161] on tr "Ranjinee M, 01:00 PM-02:00 PM, Pedicure - Basic Ekta Hemdev, 07:45 PM-08:45 PM,…" at bounding box center [179, 188] width 310 height 412
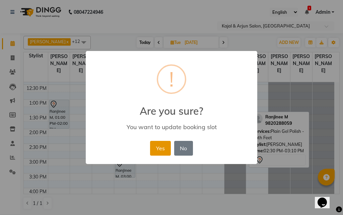
click at [156, 149] on button "Yes" at bounding box center [160, 148] width 20 height 15
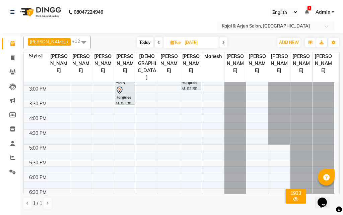
scroll to position [201, 0]
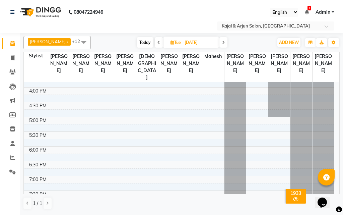
click at [139, 43] on span "Today" at bounding box center [145, 42] width 17 height 10
type input "03-10-2025"
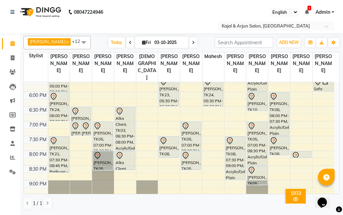
scroll to position [240, 0]
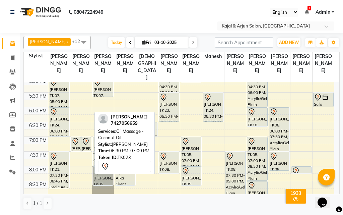
drag, startPoint x: 79, startPoint y: 136, endPoint x: 147, endPoint y: 136, distance: 68.3
click at [147, 136] on div "[PERSON_NAME] x [PERSON_NAME] x Kajal Mam x [PERSON_NAME] x [PERSON_NAME] x Pri…" at bounding box center [181, 122] width 316 height 179
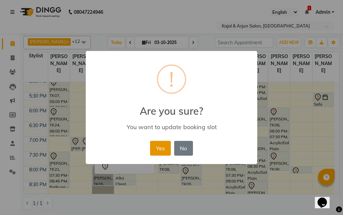
click at [160, 145] on button "Yes" at bounding box center [160, 148] width 20 height 15
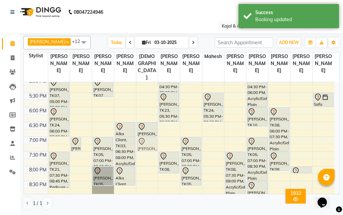
drag, startPoint x: 83, startPoint y: 153, endPoint x: 136, endPoint y: 156, distance: 52.7
click at [144, 156] on tr "Bindu M, TK11, 12:00 PM-12:45 PM, Pedicure - Basic Natasha Gangwani, TK06, 01:0…" at bounding box center [179, 48] width 310 height 412
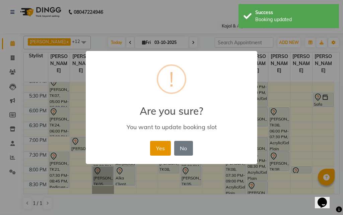
click at [157, 152] on button "Yes" at bounding box center [160, 148] width 20 height 15
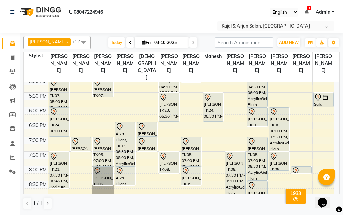
click at [76, 162] on div "9:00 AM 9:30 AM 10:00 AM 10:30 AM 11:00 AM 11:30 AM 12:00 PM 12:30 PM 1:00 PM 1…" at bounding box center [179, 48] width 310 height 412
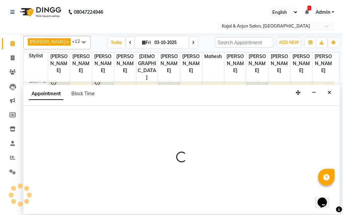
select select "12509"
select select "1170"
select select "tentative"
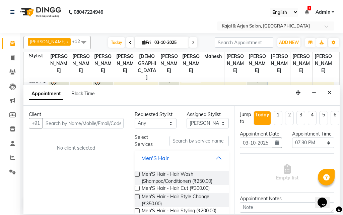
click at [69, 127] on input "text" at bounding box center [83, 123] width 81 height 10
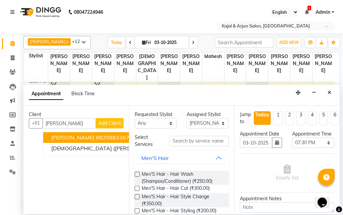
click at [72, 141] on span "[PERSON_NAME]" at bounding box center [72, 137] width 43 height 7
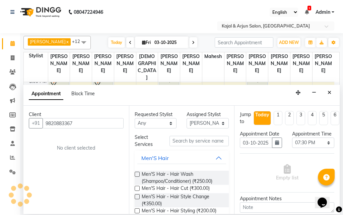
type input "9820883367"
click at [190, 139] on input "text" at bounding box center [199, 141] width 60 height 10
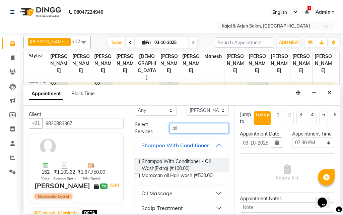
scroll to position [19, 0]
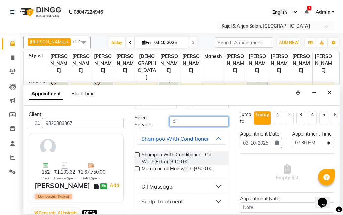
type input "oil"
click at [173, 189] on button "Oil Massage" at bounding box center [181, 186] width 89 height 12
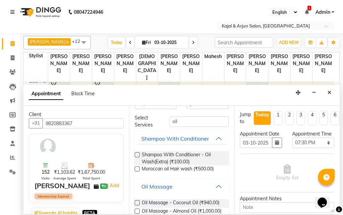
scroll to position [53, 0]
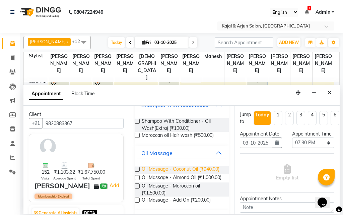
click at [177, 172] on span "Oil Massage - Coconut Oil (₹940.00)" at bounding box center [181, 169] width 78 height 8
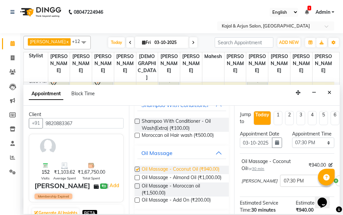
checkbox input "false"
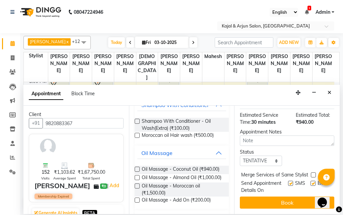
scroll to position [108, 0]
click at [310, 180] on label at bounding box center [312, 182] width 5 height 5
click at [310, 181] on input "checkbox" at bounding box center [312, 183] width 4 height 4
checkbox input "false"
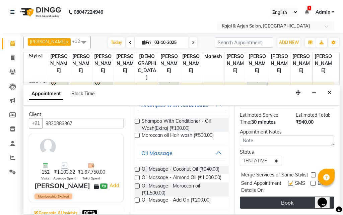
click at [297, 196] on button "Book" at bounding box center [287, 202] width 94 height 12
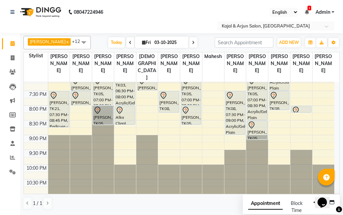
scroll to position [307, 0]
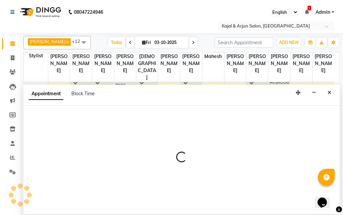
select select "28460"
select select "1260"
select select "tentative"
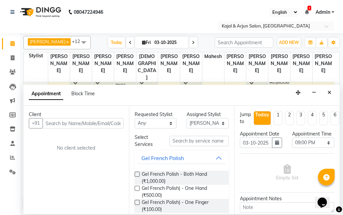
click at [102, 123] on input "text" at bounding box center [83, 123] width 81 height 10
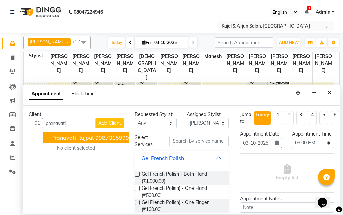
click at [97, 135] on ngb-highlight "9987315999" at bounding box center [111, 137] width 33 height 7
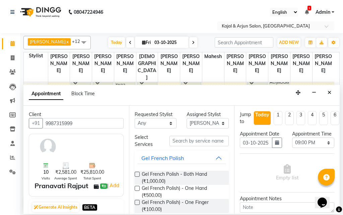
type input "9987315999"
click at [172, 137] on input "text" at bounding box center [199, 141] width 60 height 10
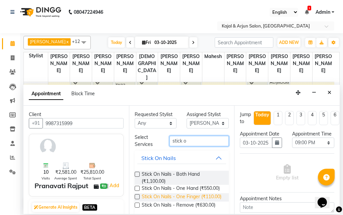
type input "stick o"
click at [158, 201] on span "Stick On Nails - One Finger (₹110.00)" at bounding box center [182, 197] width 80 height 8
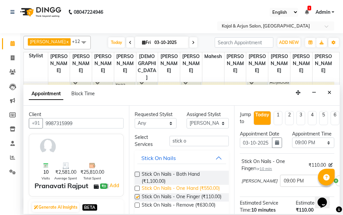
checkbox input "false"
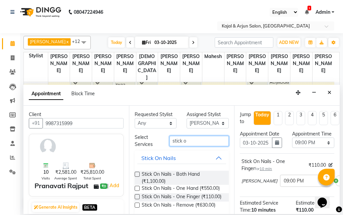
click at [190, 141] on input "stick o" at bounding box center [199, 141] width 60 height 10
type input "s"
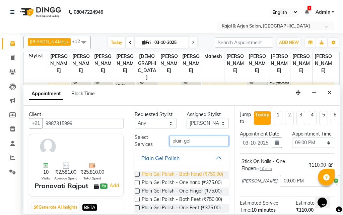
type input "plain gel"
click at [162, 175] on span "Plain Gel Polish - Both hand (₹750.00)" at bounding box center [182, 174] width 81 height 8
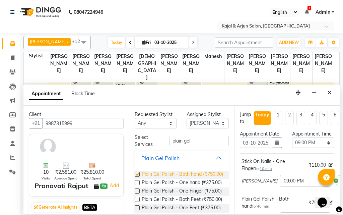
checkbox input "false"
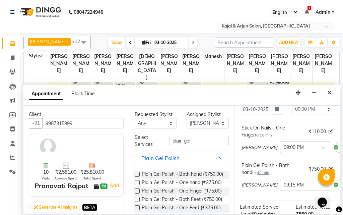
scroll to position [33, 46]
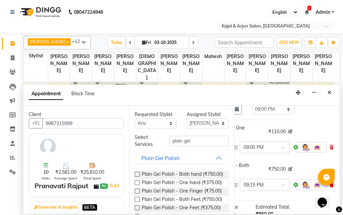
click at [329, 187] on icon at bounding box center [331, 184] width 4 height 5
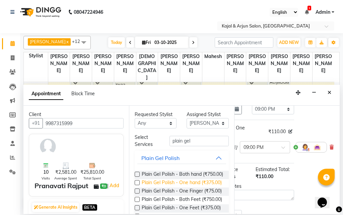
scroll to position [33, 0]
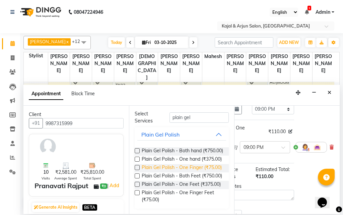
click at [171, 170] on span "Plain Gel Polish - One Finger (₹75.00)" at bounding box center [182, 168] width 80 height 8
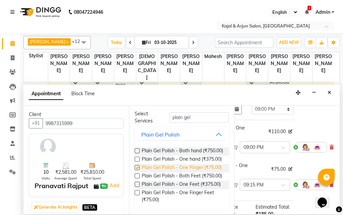
checkbox input "false"
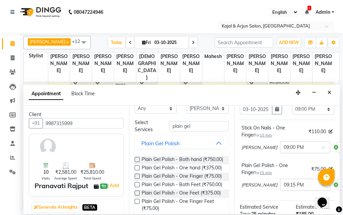
scroll to position [0, 0]
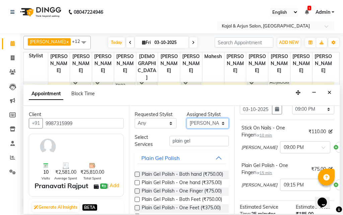
click at [197, 124] on select "Select Arjun Sir [PERSON_NAME] [PERSON_NAME] [PERSON_NAME] [PERSON_NAME] [PERSO…" at bounding box center [208, 123] width 42 height 10
select select "45493"
click at [187, 118] on select "Select Arjun Sir [PERSON_NAME] [PERSON_NAME] [PERSON_NAME] [PERSON_NAME] [PERSO…" at bounding box center [208, 123] width 42 height 10
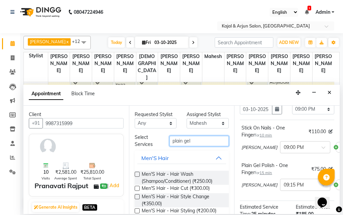
drag, startPoint x: 199, startPoint y: 139, endPoint x: 147, endPoint y: 146, distance: 52.3
click at [147, 146] on div "Select Services plain gel" at bounding box center [182, 141] width 104 height 14
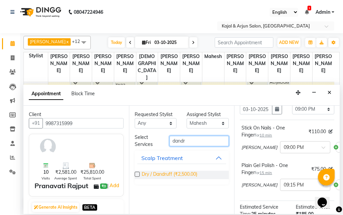
type input "dandr"
click at [189, 176] on span "Dry / Dandruff (₹2,500.00)" at bounding box center [170, 174] width 56 height 8
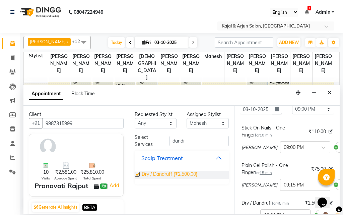
checkbox input "false"
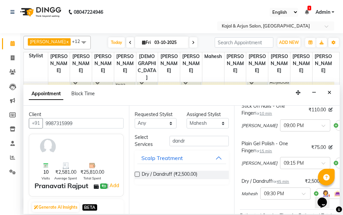
scroll to position [67, 0]
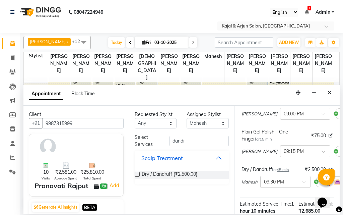
click at [278, 184] on input "text" at bounding box center [278, 180] width 29 height 7
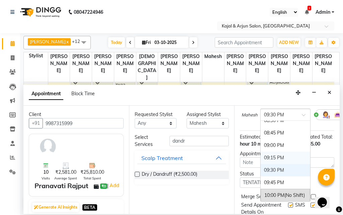
scroll to position [530, 0]
click at [278, 151] on div "09:00 PM" at bounding box center [286, 144] width 50 height 12
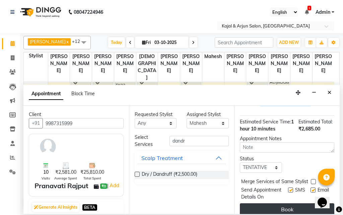
scroll to position [191, 0]
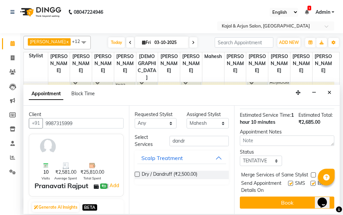
click at [310, 180] on label at bounding box center [312, 182] width 5 height 5
click at [310, 181] on input "checkbox" at bounding box center [312, 183] width 4 height 4
checkbox input "false"
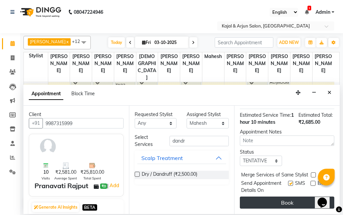
click at [295, 196] on button "Book" at bounding box center [287, 202] width 94 height 12
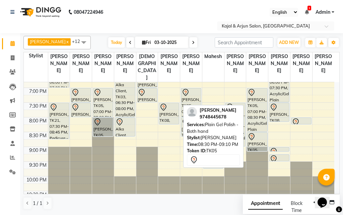
scroll to position [274, 0]
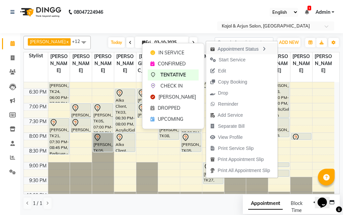
click at [264, 48] on icon "button" at bounding box center [263, 49] width 5 height 5
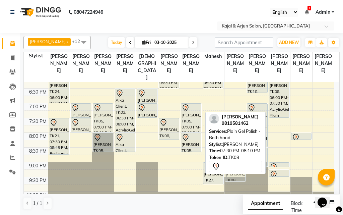
drag, startPoint x: 277, startPoint y: 130, endPoint x: 233, endPoint y: 171, distance: 60.9
click at [233, 171] on div "[PERSON_NAME] x [PERSON_NAME] x Kajal Mam x [PERSON_NAME] x [PERSON_NAME] x Pri…" at bounding box center [181, 122] width 316 height 179
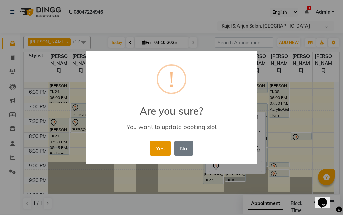
click at [168, 147] on button "Yes" at bounding box center [160, 148] width 20 height 15
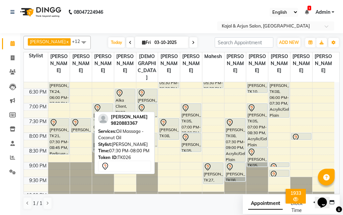
drag, startPoint x: 75, startPoint y: 120, endPoint x: 145, endPoint y: 149, distance: 75.7
click at [144, 153] on div "[PERSON_NAME] x [PERSON_NAME] x Kajal Mam x [PERSON_NAME] x [PERSON_NAME] x Pri…" at bounding box center [181, 122] width 316 height 179
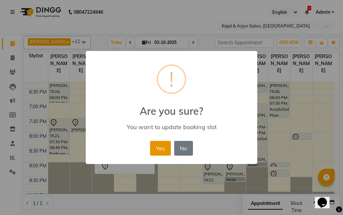
click at [158, 148] on button "Yes" at bounding box center [160, 148] width 20 height 15
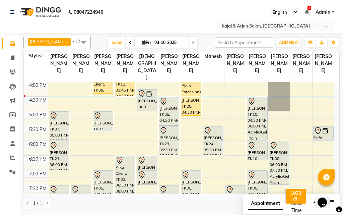
scroll to position [173, 0]
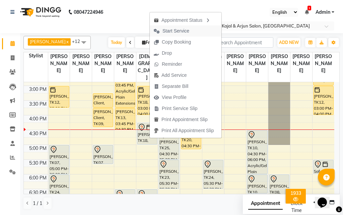
click at [190, 28] on span "Start Service" at bounding box center [172, 30] width 44 height 11
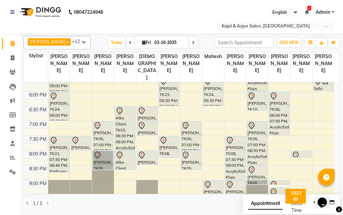
scroll to position [240, 0]
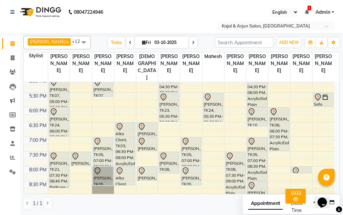
click at [192, 42] on icon at bounding box center [193, 43] width 3 height 4
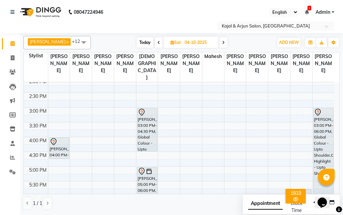
scroll to position [140, 0]
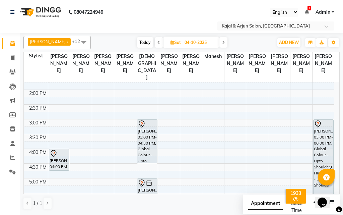
click at [141, 43] on span "Today" at bounding box center [145, 42] width 17 height 10
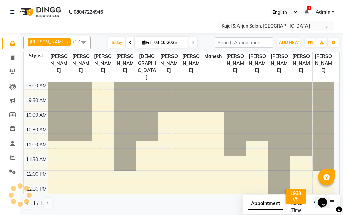
scroll to position [207, 0]
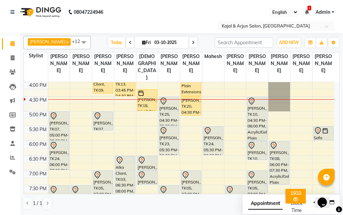
click at [189, 41] on span at bounding box center [193, 42] width 8 height 10
type input "04-10-2025"
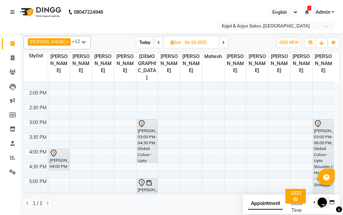
scroll to position [140, 0]
click at [120, 128] on div "9:00 AM 9:30 AM 10:00 AM 10:30 AM 11:00 AM 11:30 AM 12:00 PM 12:30 PM 1:00 PM 1…" at bounding box center [179, 148] width 310 height 412
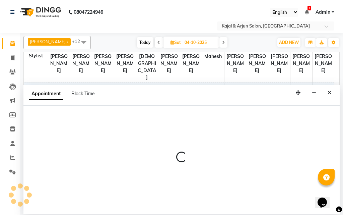
select select "6987"
select select "900"
select select "tentative"
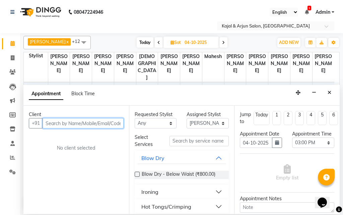
click at [95, 123] on input "text" at bounding box center [83, 123] width 81 height 10
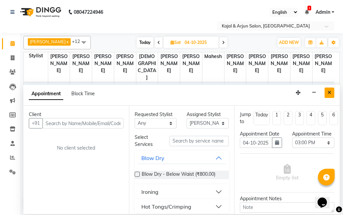
click at [331, 91] on button "Close" at bounding box center [329, 92] width 10 height 10
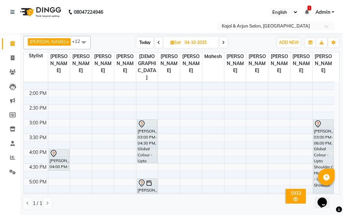
click at [82, 40] on span at bounding box center [83, 42] width 13 height 13
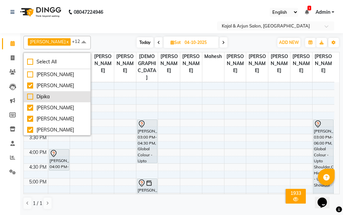
click at [53, 91] on li "Dipika" at bounding box center [57, 96] width 67 height 11
checkbox input "true"
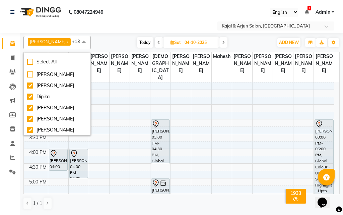
click at [115, 24] on div "Select Location × Kajal & Arjun Salon, Lokhandwala" at bounding box center [171, 25] width 332 height 9
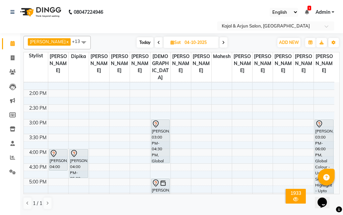
click at [138, 129] on div "9:00 AM 9:30 AM 10:00 AM 10:30 AM 11:00 AM 11:30 AM 12:00 PM 12:30 PM 1:00 PM 1…" at bounding box center [179, 148] width 310 height 412
select select "6987"
select select "tentative"
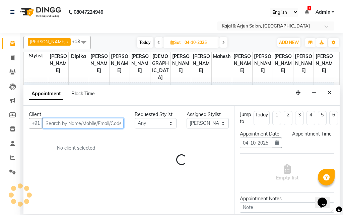
select select "900"
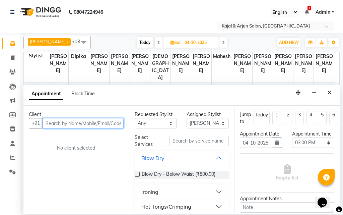
click at [83, 122] on input "text" at bounding box center [83, 123] width 81 height 10
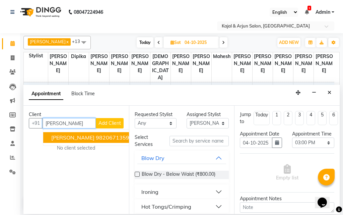
click at [96, 136] on ngb-highlight "9820671359" at bounding box center [112, 137] width 33 height 7
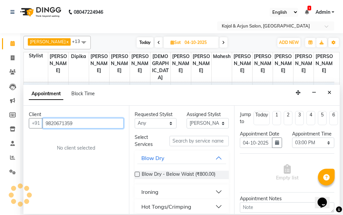
type input "9820671359"
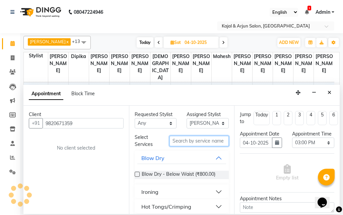
click at [184, 139] on input "text" at bounding box center [199, 141] width 60 height 10
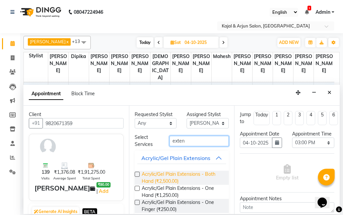
type input "exten"
click at [172, 172] on span "Acrylic/Gel Plain Extensions - Both Hand (₹2,500.00)" at bounding box center [183, 177] width 82 height 14
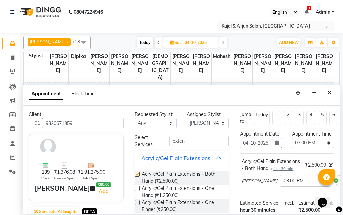
checkbox input "false"
click at [189, 138] on input "exten" at bounding box center [199, 141] width 60 height 10
type input "e"
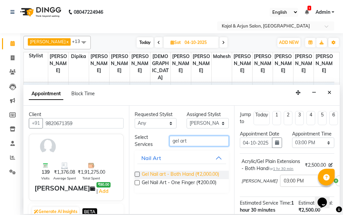
type input "gel art"
click at [195, 174] on span "Gel Nail art - Both Hand (₹2,000.00)" at bounding box center [180, 174] width 77 height 8
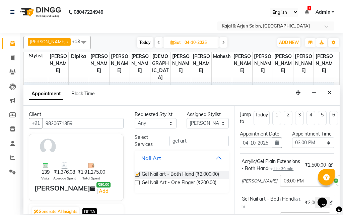
checkbox input "false"
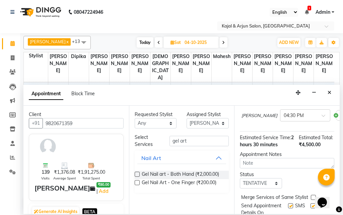
scroll to position [160, 0]
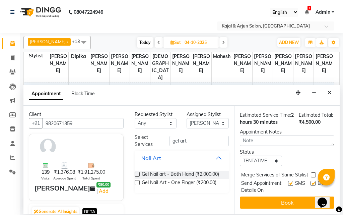
click at [310, 180] on label at bounding box center [312, 182] width 5 height 5
click at [310, 181] on input "checkbox" at bounding box center [312, 183] width 4 height 4
checkbox input "false"
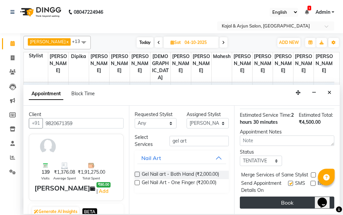
click at [295, 197] on button "Book" at bounding box center [287, 202] width 94 height 12
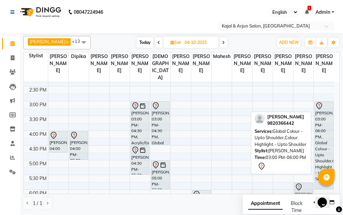
scroll to position [140, 0]
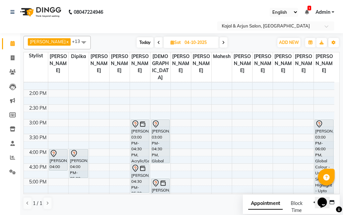
click at [141, 42] on span "Today" at bounding box center [145, 42] width 17 height 10
type input "03-10-2025"
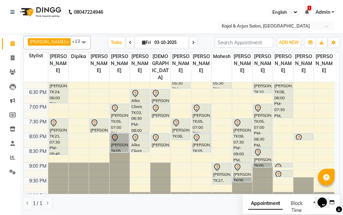
scroll to position [274, 0]
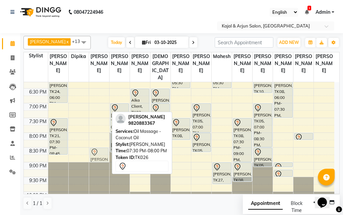
drag, startPoint x: 94, startPoint y: 132, endPoint x: 97, endPoint y: 160, distance: 28.6
click at [97, 160] on div "aparna gupta, TK26, 07:30 PM-08:00 PM, Oil Massage - Coconut Oil aparna gupta, …" at bounding box center [99, 14] width 20 height 412
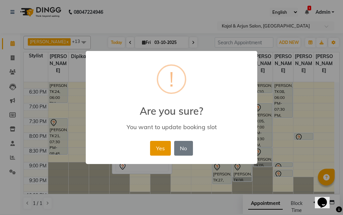
click at [158, 146] on button "Yes" at bounding box center [160, 148] width 20 height 15
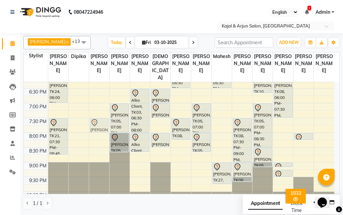
drag, startPoint x: 99, startPoint y: 158, endPoint x: 97, endPoint y: 129, distance: 28.9
click at [97, 129] on div "aparna gupta, TK26, 08:30 PM-09:00 PM, Oil Massage - Coconut Oil aparna gupta, …" at bounding box center [99, 14] width 20 height 412
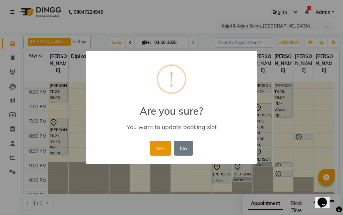
click at [155, 148] on button "Yes" at bounding box center [160, 148] width 20 height 15
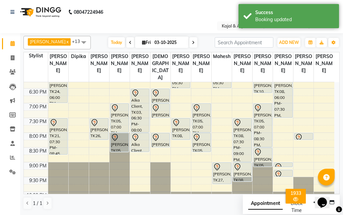
click at [97, 141] on div "aparna gupta, TK26, 07:30 PM-08:00 PM, Oil Massage - Coconut Oil aparna gupta, …" at bounding box center [99, 14] width 20 height 412
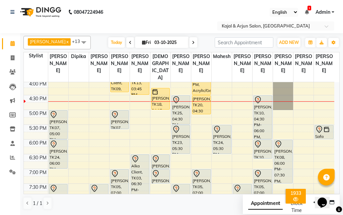
scroll to position [207, 0]
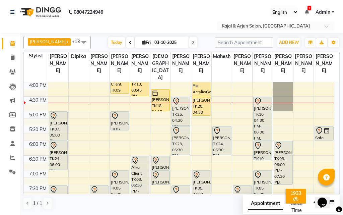
click at [180, 9] on nav "08047224946 Select Location × Kajal & Arjun Salon, Lokhandwala English ENGLISH …" at bounding box center [171, 16] width 343 height 33
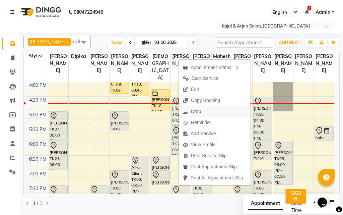
click at [194, 108] on span "Drop" at bounding box center [196, 111] width 10 height 7
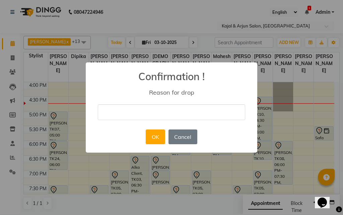
click at [164, 111] on input "text" at bounding box center [171, 112] width 147 height 16
type input "[PERSON_NAME]"
click at [157, 141] on button "OK" at bounding box center [155, 136] width 19 height 15
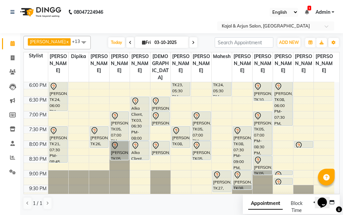
scroll to position [274, 0]
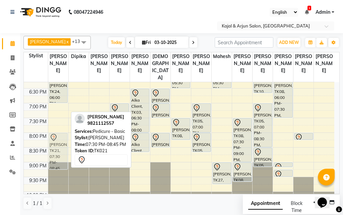
drag, startPoint x: 57, startPoint y: 137, endPoint x: 53, endPoint y: 149, distance: 12.6
click at [53, 149] on div "Bindu M, TK11, 12:00 PM-12:45 PM, Pedicure - Basic Natasha Gangwani, TK06, 01:0…" at bounding box center [58, 14] width 20 height 412
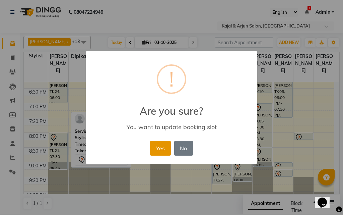
click at [159, 146] on button "Yes" at bounding box center [160, 148] width 20 height 15
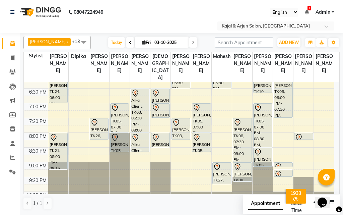
click at [192, 41] on icon at bounding box center [193, 43] width 3 height 4
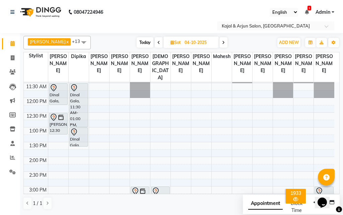
scroll to position [39, 0]
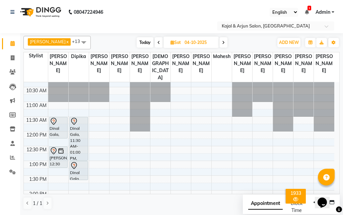
click at [157, 42] on icon at bounding box center [158, 43] width 3 height 4
type input "03-10-2025"
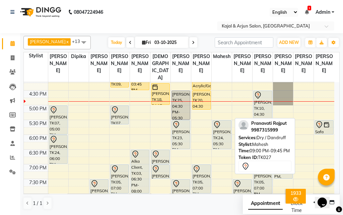
scroll to position [207, 0]
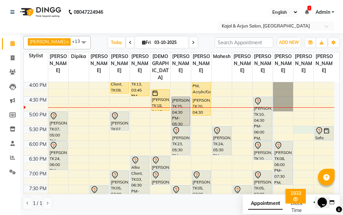
click at [302, 135] on div "9:00 AM 9:30 AM 10:00 AM 10:30 AM 11:00 AM 11:30 AM 12:00 PM 12:30 PM 1:00 PM 1…" at bounding box center [179, 81] width 310 height 412
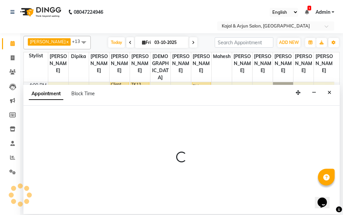
select select "72745"
select select "tentative"
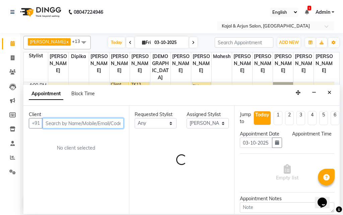
select select "1050"
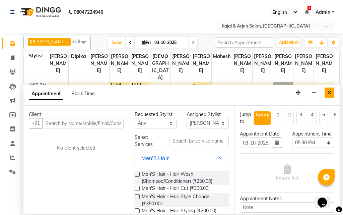
click at [328, 90] on icon "Close" at bounding box center [329, 92] width 4 height 5
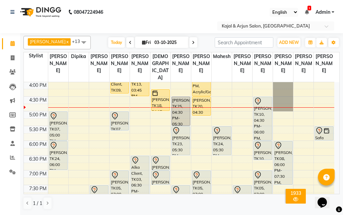
click at [306, 141] on div "9:00 AM 9:30 AM 10:00 AM 10:30 AM 11:00 AM 11:30 AM 12:00 PM 12:30 PM 1:00 PM 1…" at bounding box center [179, 81] width 310 height 412
select select "72745"
select select "tentative"
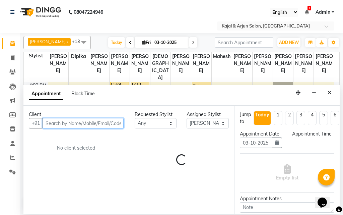
select select "1065"
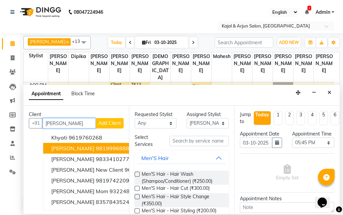
click at [71, 147] on span "khyati khetan" at bounding box center [72, 148] width 43 height 7
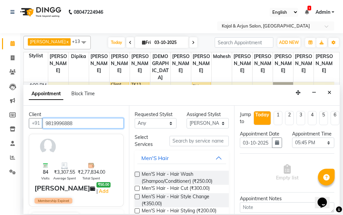
type input "9819996888"
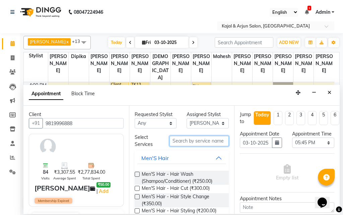
click at [178, 139] on input "text" at bounding box center [199, 141] width 60 height 10
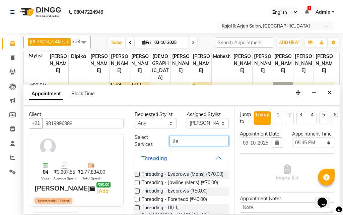
type input "thr"
click at [138, 193] on label at bounding box center [137, 190] width 5 height 5
click at [138, 194] on input "checkbox" at bounding box center [137, 191] width 4 height 4
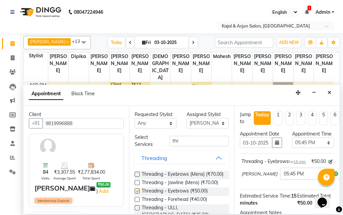
checkbox input "false"
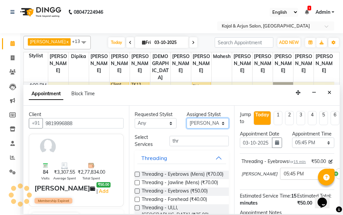
click at [217, 123] on select "Select Arjun Sir [PERSON_NAME] [PERSON_NAME] [PERSON_NAME] [PERSON_NAME] [PERSO…" at bounding box center [208, 123] width 42 height 10
select select "13660"
click at [187, 118] on select "Select Arjun Sir [PERSON_NAME] [PERSON_NAME] [PERSON_NAME] [PERSON_NAME] [PERSO…" at bounding box center [208, 123] width 42 height 10
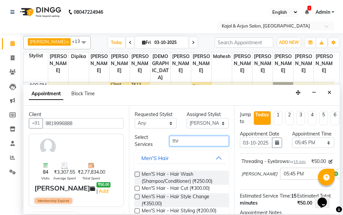
click at [180, 138] on input "thr" at bounding box center [199, 141] width 60 height 10
type input "t"
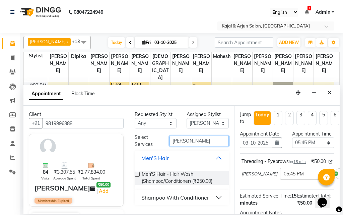
type input "[PERSON_NAME]"
click at [182, 199] on div "Shampoo With Conditioner" at bounding box center [175, 197] width 68 height 8
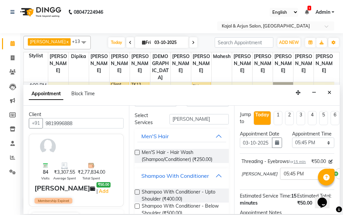
scroll to position [33, 0]
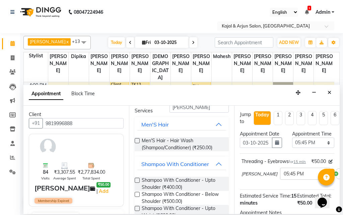
click at [137, 178] on label at bounding box center [137, 179] width 5 height 5
click at [137, 178] on input "checkbox" at bounding box center [137, 180] width 4 height 4
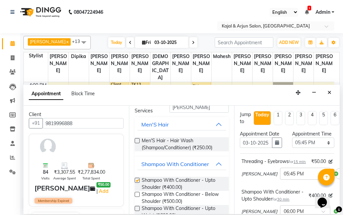
checkbox input "false"
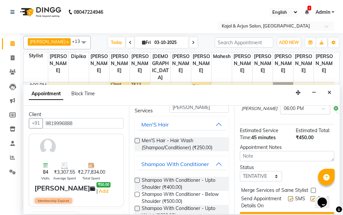
scroll to position [153, 0]
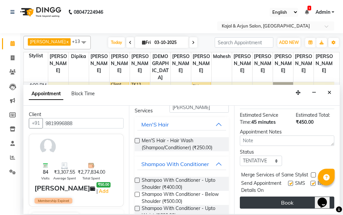
click at [288, 196] on button "Book" at bounding box center [287, 202] width 94 height 12
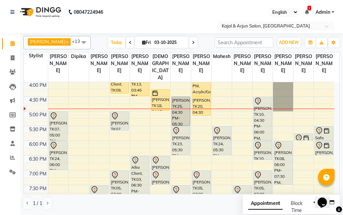
click at [240, 137] on div "9:00 AM 9:30 AM 10:00 AM 10:30 AM 11:00 AM 11:30 AM 12:00 PM 12:30 PM 1:00 PM 1…" at bounding box center [179, 81] width 310 height 412
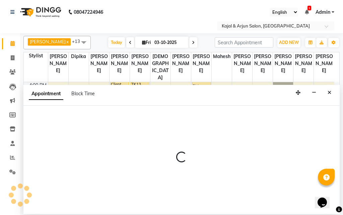
select select "57175"
select select "tentative"
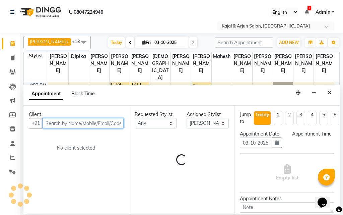
select select "1050"
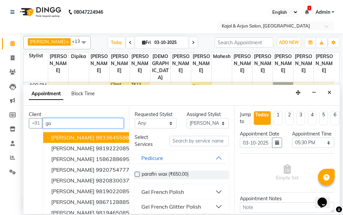
type input "g"
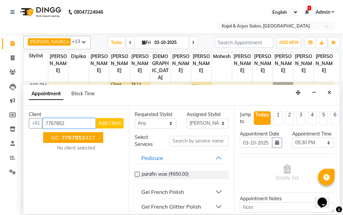
click at [88, 134] on ngb-highlight "7767852 427" at bounding box center [77, 137] width 35 height 7
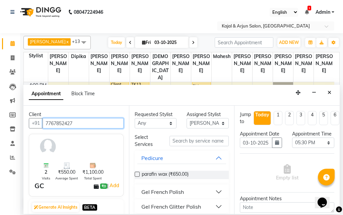
type input "7767852427"
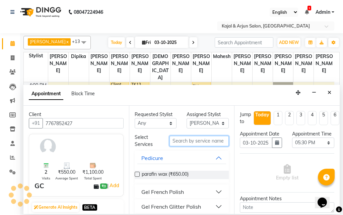
click at [191, 139] on input "text" at bounding box center [199, 141] width 60 height 10
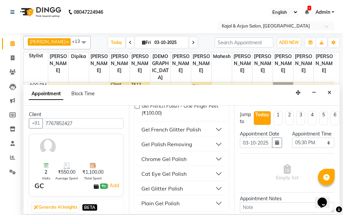
scroll to position [140, 0]
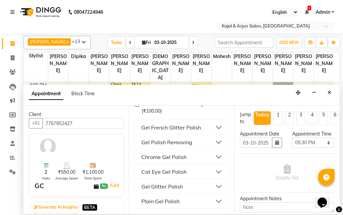
type input "gel po"
click at [175, 200] on div "Plain Gel Polish" at bounding box center [160, 201] width 38 height 8
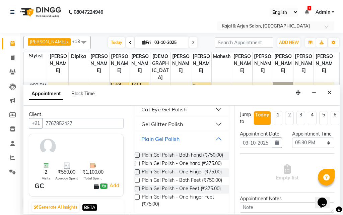
scroll to position [207, 0]
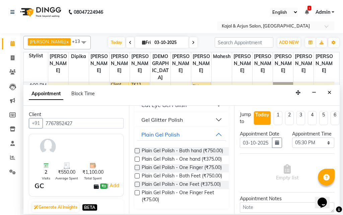
click at [137, 150] on label at bounding box center [137, 150] width 5 height 5
click at [137, 150] on input "checkbox" at bounding box center [137, 151] width 4 height 4
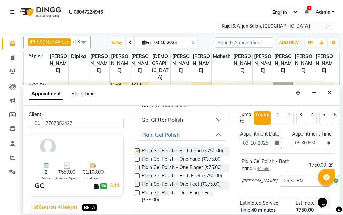
checkbox input "false"
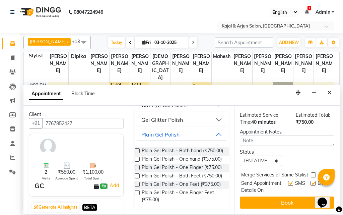
scroll to position [115, 0]
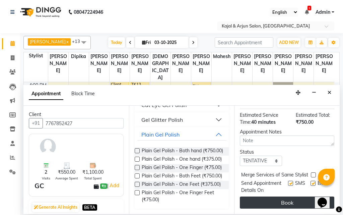
click at [280, 197] on button "Book" at bounding box center [287, 202] width 94 height 12
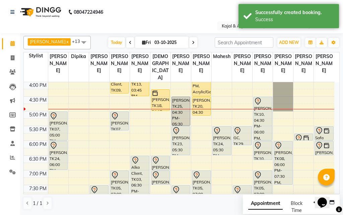
click at [192, 41] on icon at bounding box center [193, 43] width 3 height 4
type input "04-10-2025"
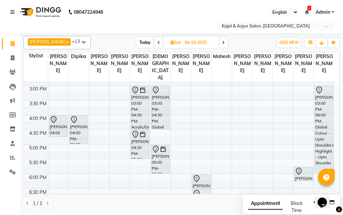
scroll to position [173, 0]
click at [118, 153] on div "9:00 AM 9:30 AM 10:00 AM 10:30 AM 11:00 AM 11:30 AM 12:00 PM 12:30 PM 1:00 PM 1…" at bounding box center [179, 115] width 310 height 412
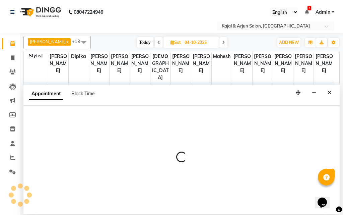
select select "6992"
select select "1020"
select select "tentative"
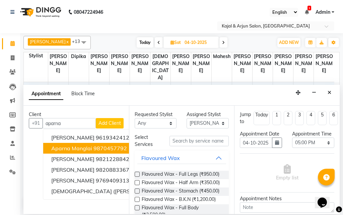
click at [111, 147] on ngb-highlight "9870457792" at bounding box center [109, 148] width 33 height 7
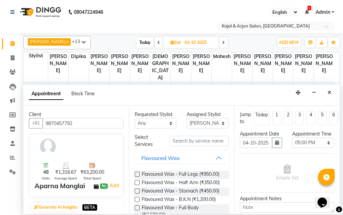
type input "9870457792"
click at [192, 139] on input "text" at bounding box center [199, 141] width 60 height 10
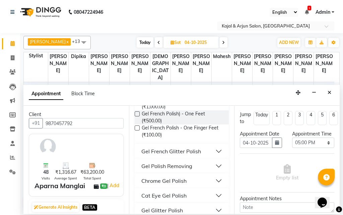
scroll to position [134, 0]
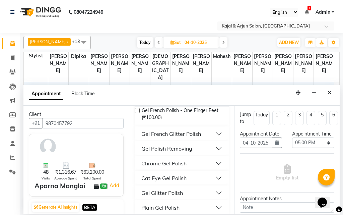
type input "gel pol"
click at [180, 207] on button "Plain Gel Polish" at bounding box center [181, 207] width 89 height 12
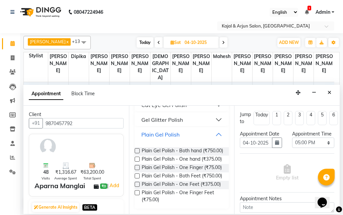
scroll to position [234, 0]
click at [136, 148] on label at bounding box center [137, 150] width 5 height 5
click at [136, 149] on input "checkbox" at bounding box center [137, 151] width 4 height 4
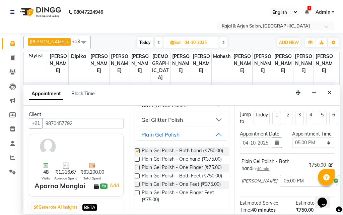
checkbox input "false"
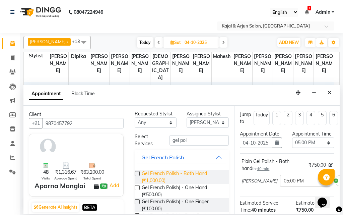
scroll to position [0, 0]
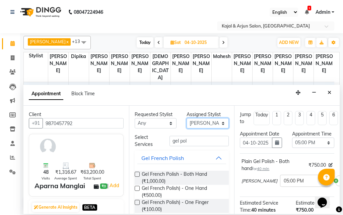
click at [218, 122] on select "Select Arjun Sir [PERSON_NAME] [PERSON_NAME] [PERSON_NAME] [PERSON_NAME] [PERSO…" at bounding box center [208, 123] width 42 height 10
select select "6990"
click at [187, 118] on select "Select Arjun Sir [PERSON_NAME] [PERSON_NAME] [PERSON_NAME] [PERSON_NAME] [PERSO…" at bounding box center [208, 123] width 42 height 10
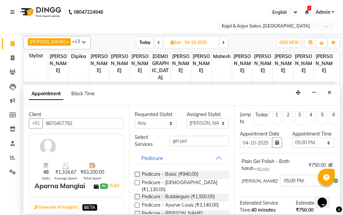
click at [137, 172] on label at bounding box center [137, 173] width 5 height 5
click at [137, 172] on input "checkbox" at bounding box center [137, 174] width 4 height 4
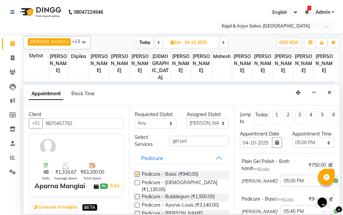
checkbox input "false"
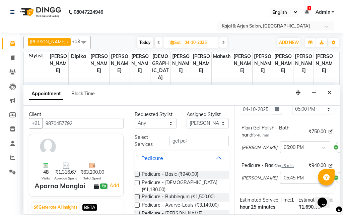
scroll to position [67, 0]
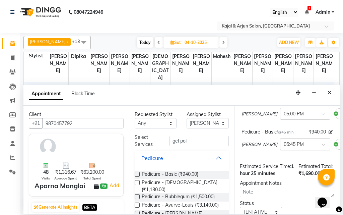
click at [321, 150] on span at bounding box center [325, 146] width 8 height 7
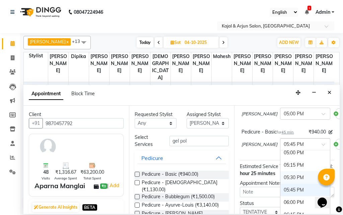
scroll to position [326, 0]
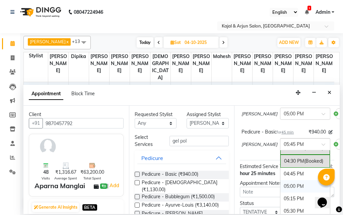
click at [284, 192] on div "05:00 PM" at bounding box center [305, 186] width 50 height 12
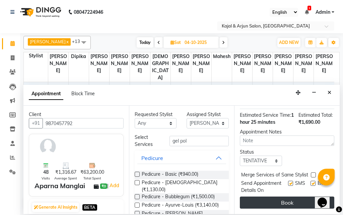
scroll to position [152, 0]
click at [307, 198] on button "Book" at bounding box center [287, 202] width 94 height 12
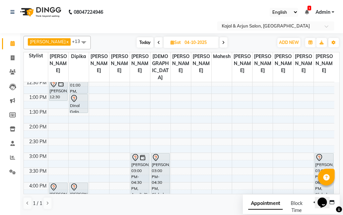
scroll to position [73, 0]
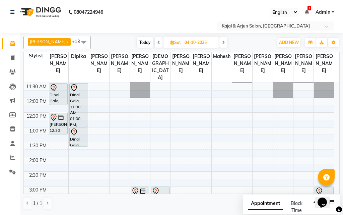
click at [222, 41] on icon at bounding box center [223, 43] width 3 height 4
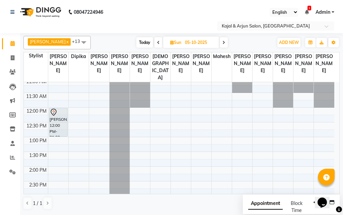
scroll to position [67, 0]
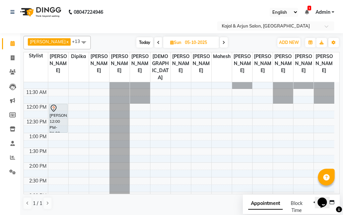
click at [157, 41] on icon at bounding box center [158, 43] width 3 height 4
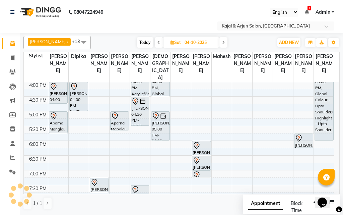
click at [157, 41] on icon at bounding box center [158, 43] width 3 height 4
type input "03-10-2025"
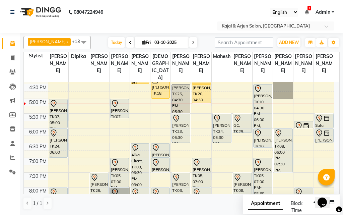
scroll to position [207, 0]
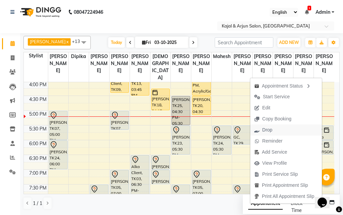
click at [264, 127] on span "Drop" at bounding box center [267, 129] width 10 height 7
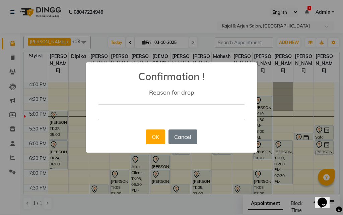
click at [208, 112] on input "text" at bounding box center [171, 112] width 147 height 16
click at [152, 134] on button "OK" at bounding box center [155, 136] width 19 height 15
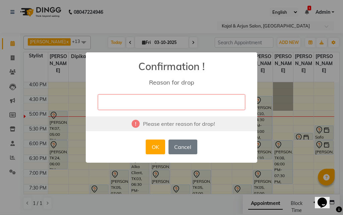
click at [163, 97] on input "text" at bounding box center [171, 102] width 147 height 16
click at [163, 101] on input "text" at bounding box center [171, 102] width 147 height 16
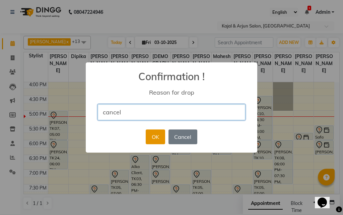
type input "cancel"
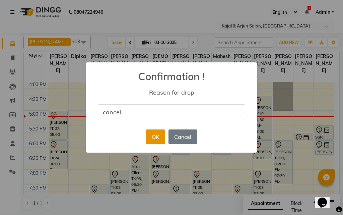
click at [153, 134] on button "OK" at bounding box center [155, 136] width 19 height 15
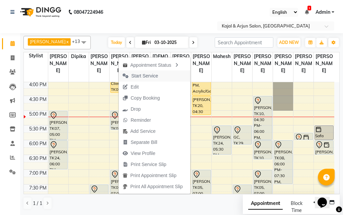
click at [153, 76] on span "Start Service" at bounding box center [144, 75] width 27 height 7
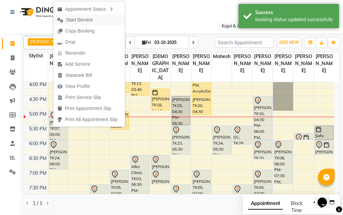
click at [89, 20] on span "Start Service" at bounding box center [79, 19] width 27 height 7
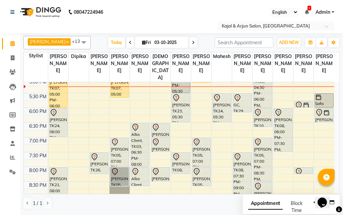
scroll to position [241, 0]
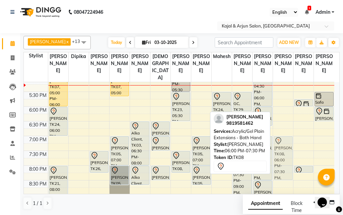
drag, startPoint x: 280, startPoint y: 140, endPoint x: 282, endPoint y: 170, distance: 30.2
click at [282, 170] on div "shristi agarwal, TK08, 06:00 PM-07:30 PM, Acrylic/Gel Plain Extensions - Both H…" at bounding box center [283, 47] width 20 height 412
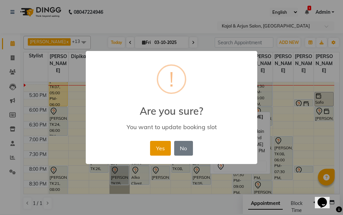
click at [162, 146] on button "Yes" at bounding box center [160, 148] width 20 height 15
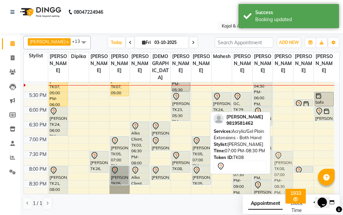
drag, startPoint x: 281, startPoint y: 160, endPoint x: 280, endPoint y: 172, distance: 12.5
click at [280, 172] on div "shristi agarwal, TK08, 07:00 PM-08:30 PM, Acrylic/Gel Plain Extensions - Both H…" at bounding box center [283, 47] width 20 height 412
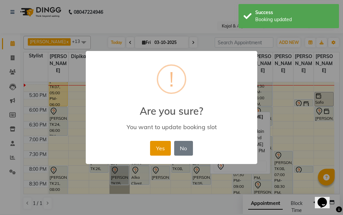
click at [159, 144] on button "Yes" at bounding box center [160, 148] width 20 height 15
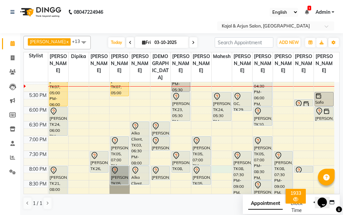
click at [224, 175] on div "9:00 AM 9:30 AM 10:00 AM 10:30 AM 11:00 AM 11:30 AM 12:00 PM 12:30 PM 1:00 PM 1…" at bounding box center [179, 47] width 310 height 412
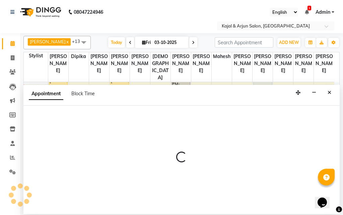
select select "45493"
select select "tentative"
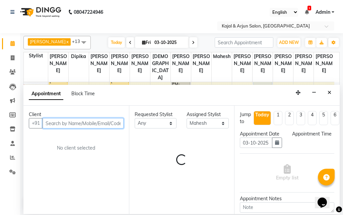
select select "1200"
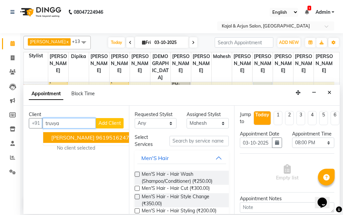
click at [65, 136] on span "Truvya Babani" at bounding box center [72, 137] width 43 height 7
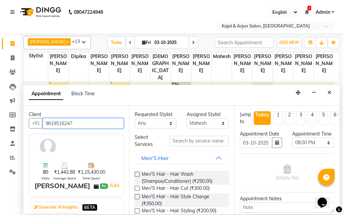
type input "9619516247"
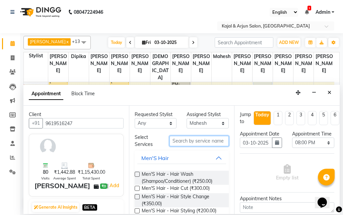
click at [182, 139] on input "text" at bounding box center [199, 141] width 60 height 10
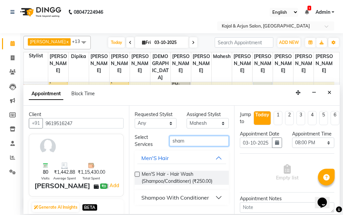
type input "sham"
click at [185, 198] on div "Shampoo With Conditioner" at bounding box center [175, 197] width 68 height 8
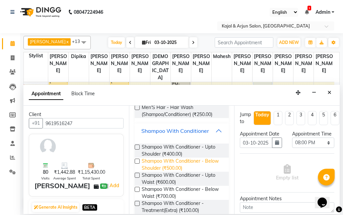
scroll to position [67, 0]
click at [136, 145] on label at bounding box center [137, 146] width 5 height 5
click at [136, 145] on input "checkbox" at bounding box center [137, 147] width 4 height 4
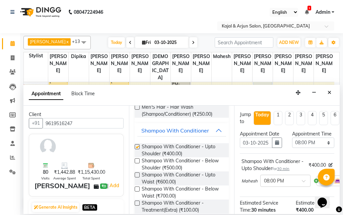
checkbox input "false"
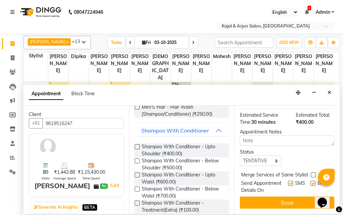
scroll to position [114, 0]
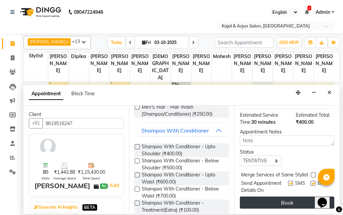
click at [282, 196] on button "Book" at bounding box center [287, 202] width 94 height 12
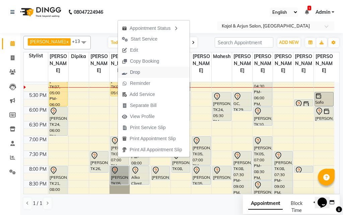
click at [150, 71] on button "Drop" at bounding box center [154, 72] width 72 height 11
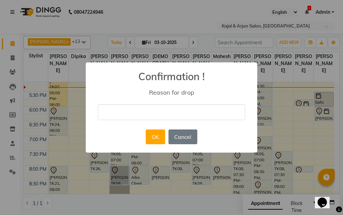
click at [145, 113] on input "text" at bounding box center [171, 112] width 147 height 16
type input "cancel"
click at [156, 134] on button "OK" at bounding box center [155, 136] width 19 height 15
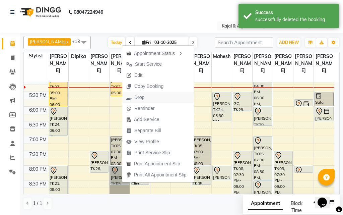
click at [149, 96] on button "Drop" at bounding box center [158, 97] width 72 height 11
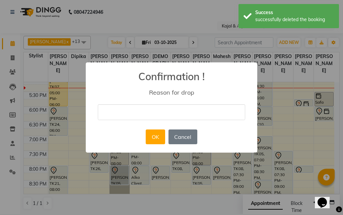
click at [149, 110] on input "text" at bounding box center [171, 112] width 147 height 16
type input "cancel"
click at [153, 135] on button "OK" at bounding box center [155, 136] width 19 height 15
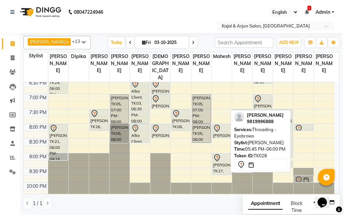
scroll to position [291, 0]
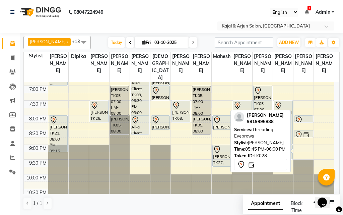
drag, startPoint x: 304, startPoint y: 107, endPoint x: 300, endPoint y: 140, distance: 32.8
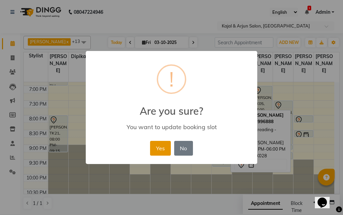
click at [166, 148] on button "Yes" at bounding box center [160, 148] width 20 height 15
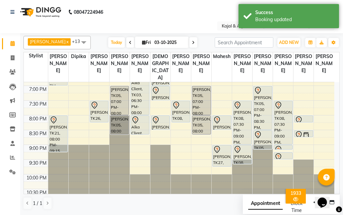
scroll to position [257, 0]
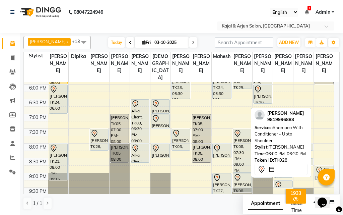
drag, startPoint x: 324, startPoint y: 103, endPoint x: 322, endPoint y: 180, distance: 77.4
click at [322, 180] on body "08047224946 Select Location × Kajal & Arjun Salon, Lokhandwala English ENGLISH …" at bounding box center [171, 107] width 343 height 215
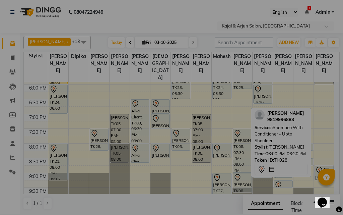
scroll to position [263, 0]
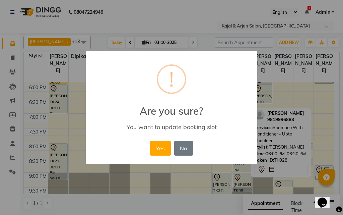
click at [165, 147] on button "Yes" at bounding box center [160, 148] width 20 height 15
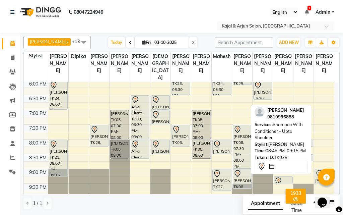
click at [316, 181] on div "harnoor kohli, TK15, 02:30 PM-03:00 PM, Shampoo With Conditioner - Below Should…" at bounding box center [324, 21] width 20 height 412
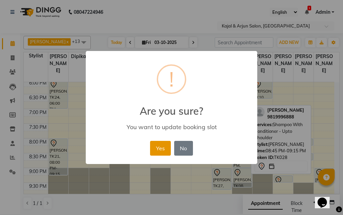
click at [162, 144] on button "Yes" at bounding box center [160, 148] width 20 height 15
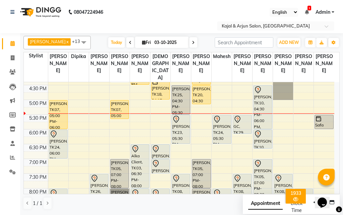
scroll to position [234, 0]
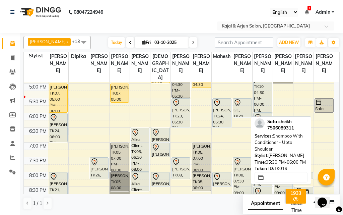
click at [321, 112] on div "Safa sheikh, TK19, 05:30 PM-06:00 PM, Shampoo With Conditioner - Upto Shoulder" at bounding box center [324, 105] width 18 height 14
click at [323, 112] on div "Safa sheikh, TK19, 05:30 PM-06:00 PM, Shampoo With Conditioner - Upto Shoulder" at bounding box center [324, 105] width 18 height 14
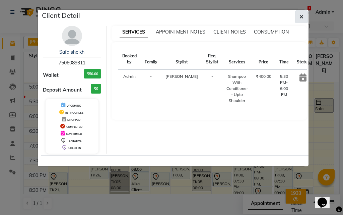
click at [302, 16] on icon "button" at bounding box center [301, 16] width 4 height 5
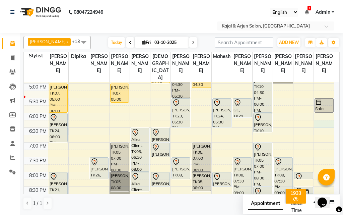
click at [330, 129] on div "9:00 AM 9:30 AM 10:00 AM 10:30 AM 11:00 AM 11:30 AM 12:00 PM 12:30 PM 1:00 PM 1…" at bounding box center [179, 54] width 310 height 412
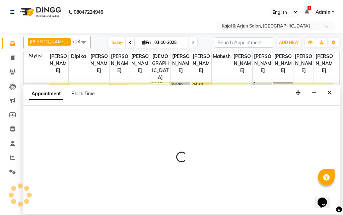
select select "13660"
select select "1095"
select select "tentative"
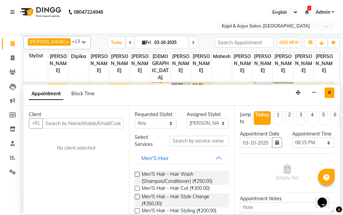
click at [328, 91] on icon "Close" at bounding box center [329, 92] width 4 height 5
